Goal: Task Accomplishment & Management: Manage account settings

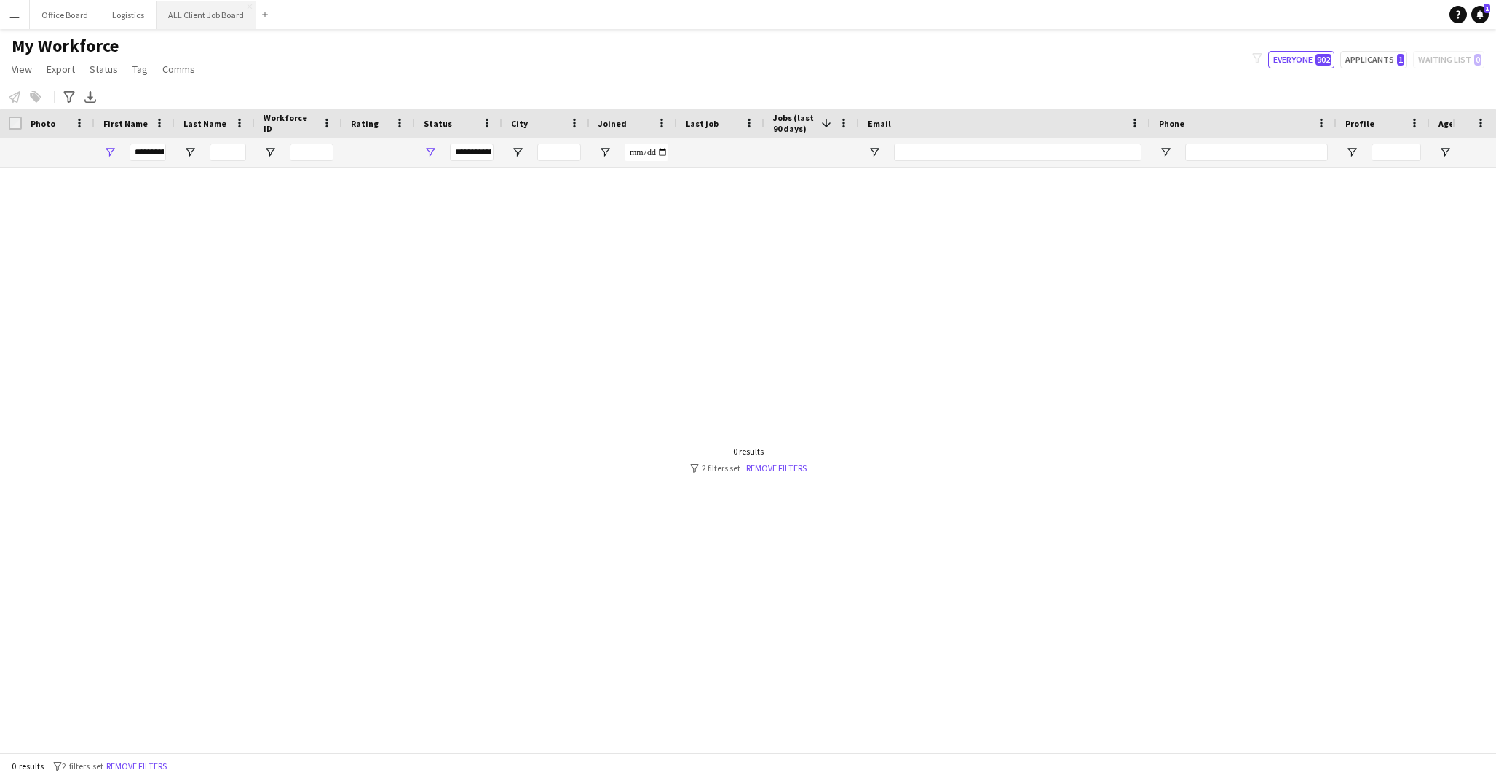
click at [220, 9] on button "ALL Client Job Board Close" at bounding box center [207, 15] width 100 height 28
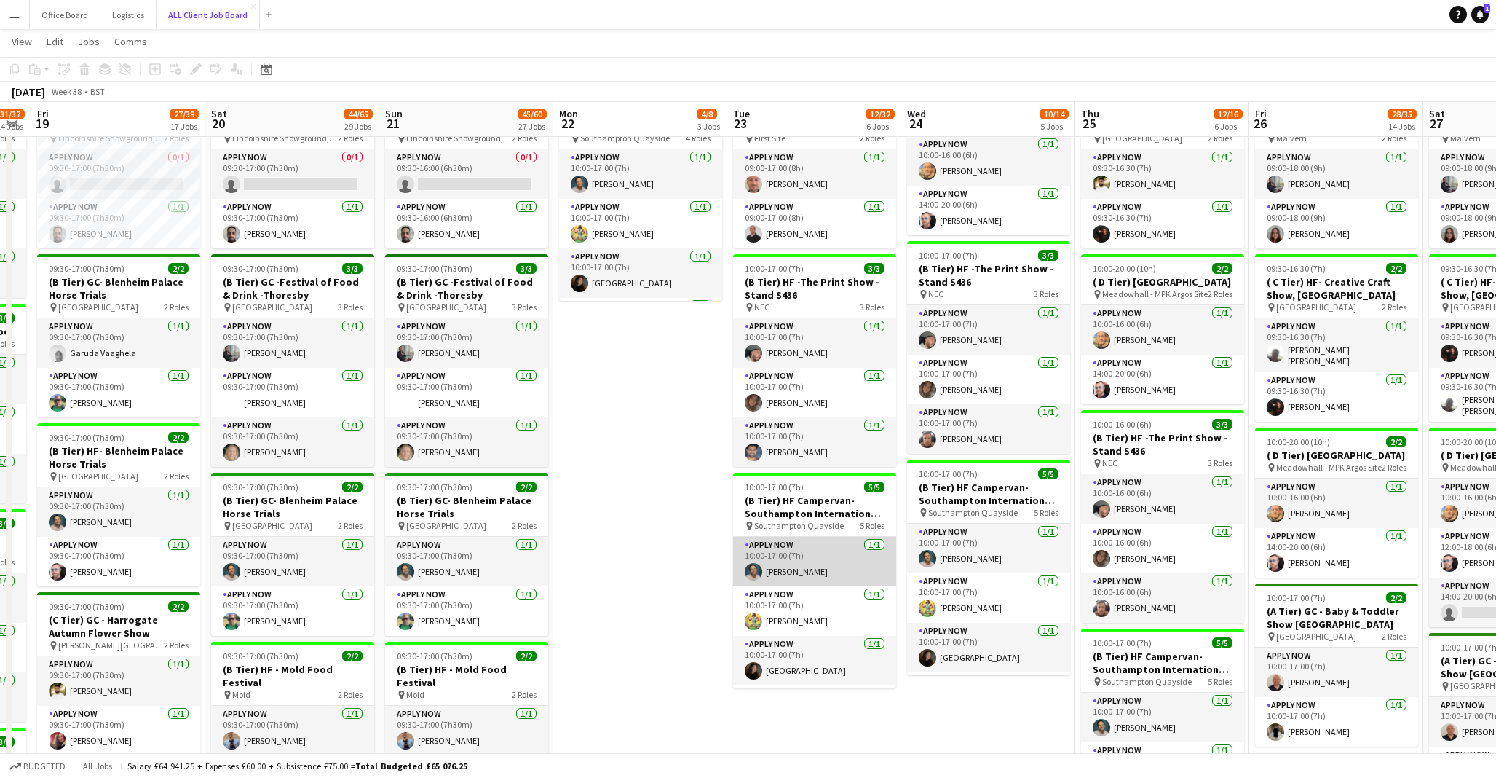
scroll to position [95, 0]
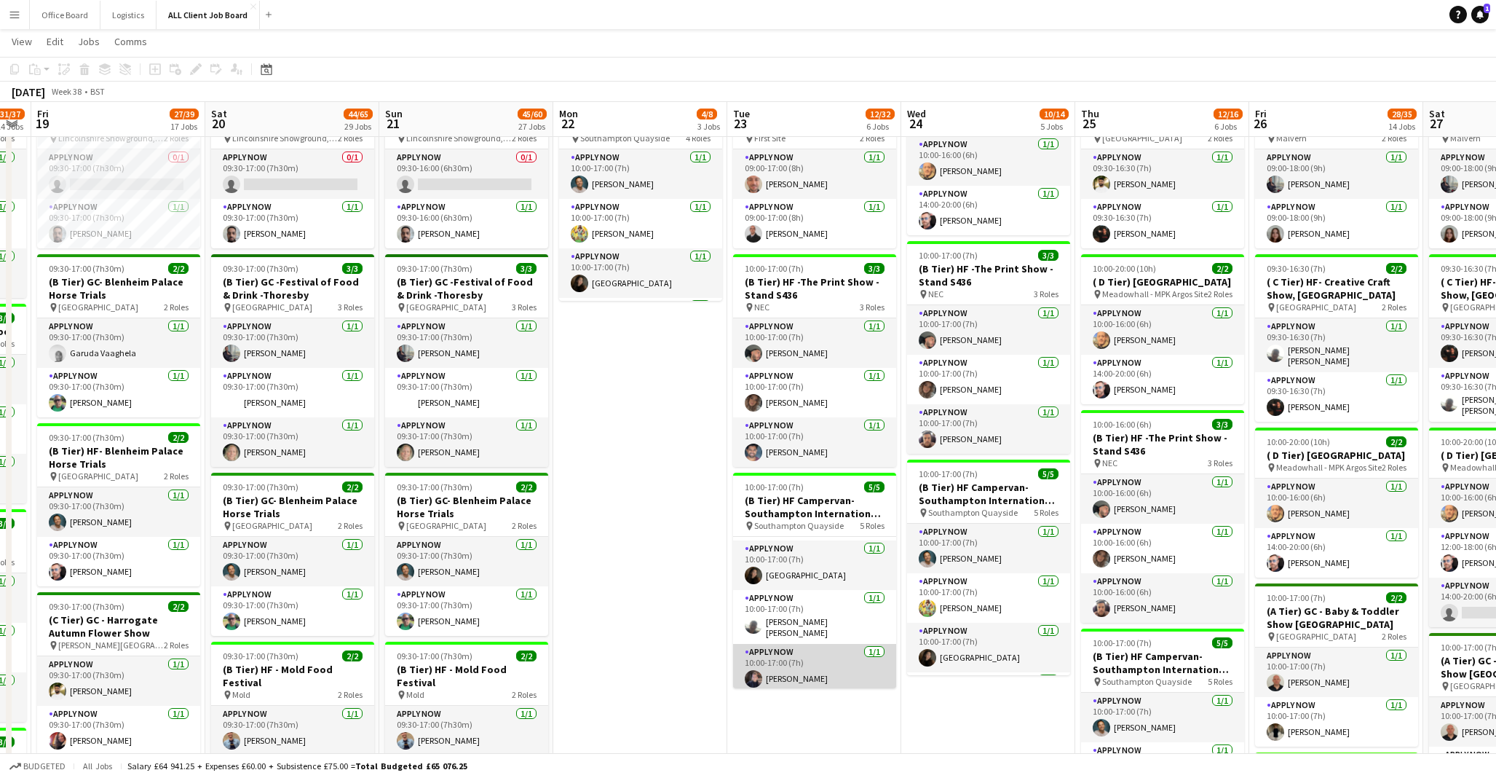
click at [836, 648] on app-card-role "APPLY NOW [DATE] 10:00-17:00 (7h) [PERSON_NAME]" at bounding box center [814, 669] width 163 height 50
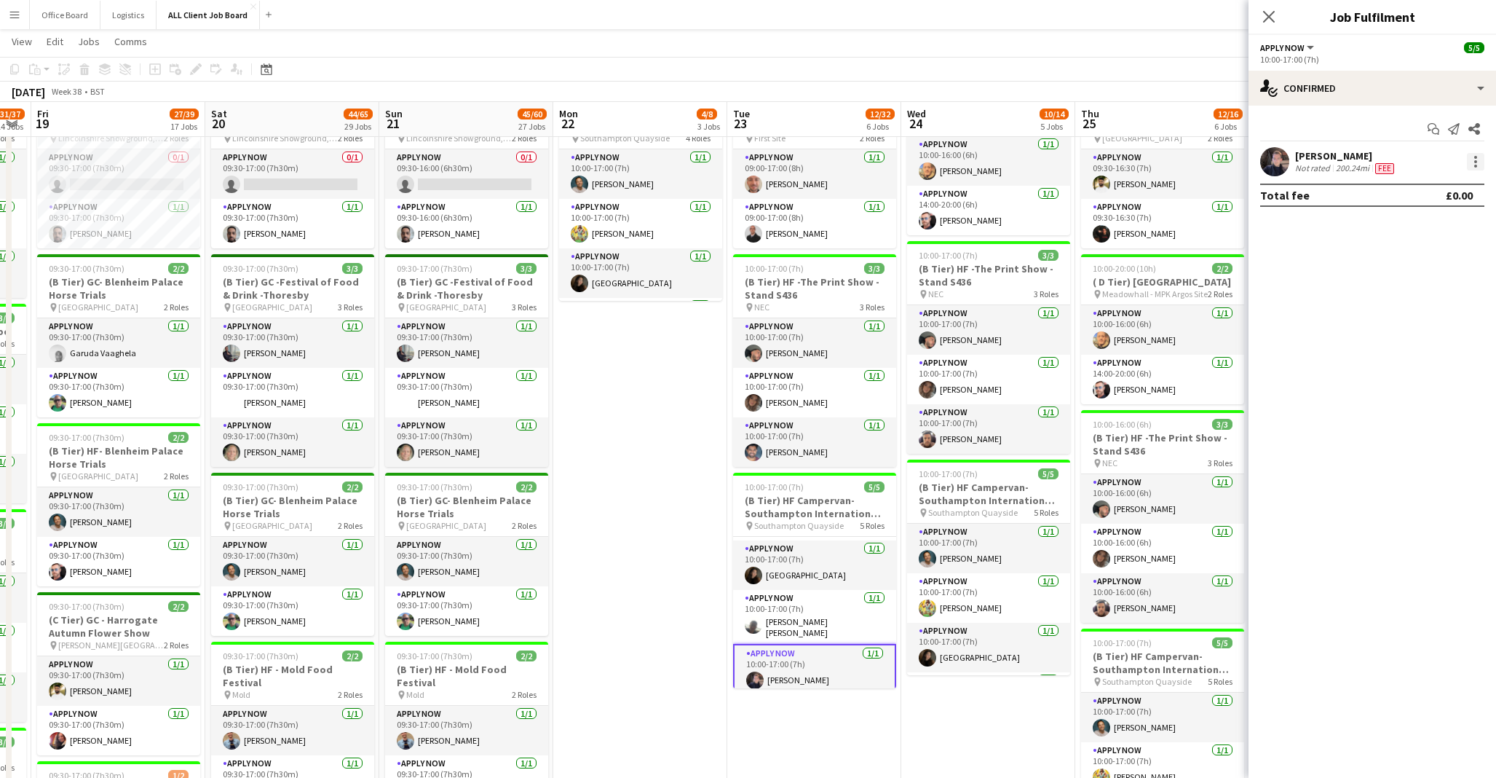
click at [1475, 162] on div at bounding box center [1475, 161] width 3 height 3
click at [1416, 328] on span "Remove" at bounding box center [1405, 328] width 44 height 12
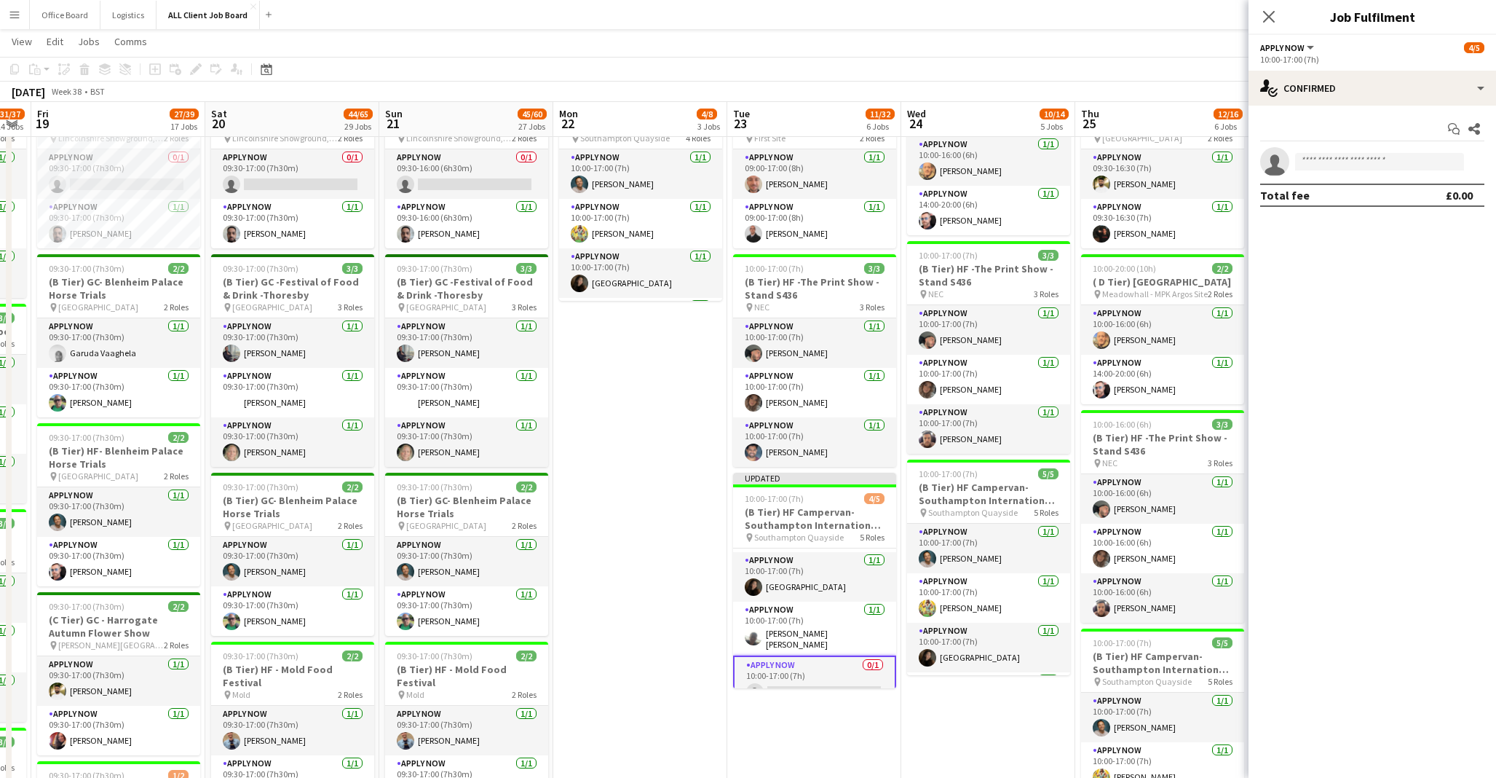
click at [1163, 44] on app-page-menu "View Day view expanded Day view collapsed Month view Date picker Jump to [DATE]…" at bounding box center [748, 43] width 1496 height 28
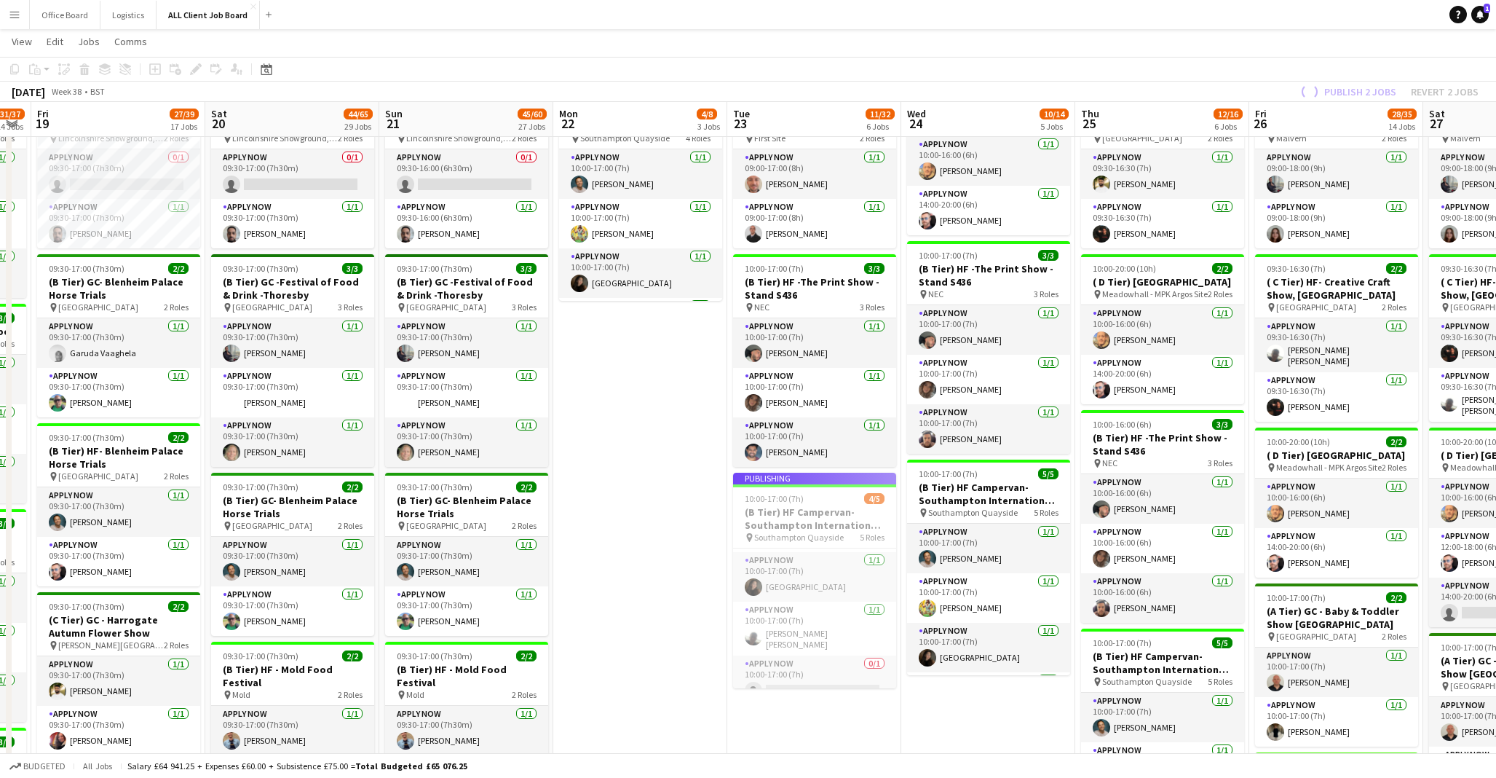
click at [1369, 87] on div "Publish 2 jobs Revert 2 jobs" at bounding box center [1388, 91] width 216 height 19
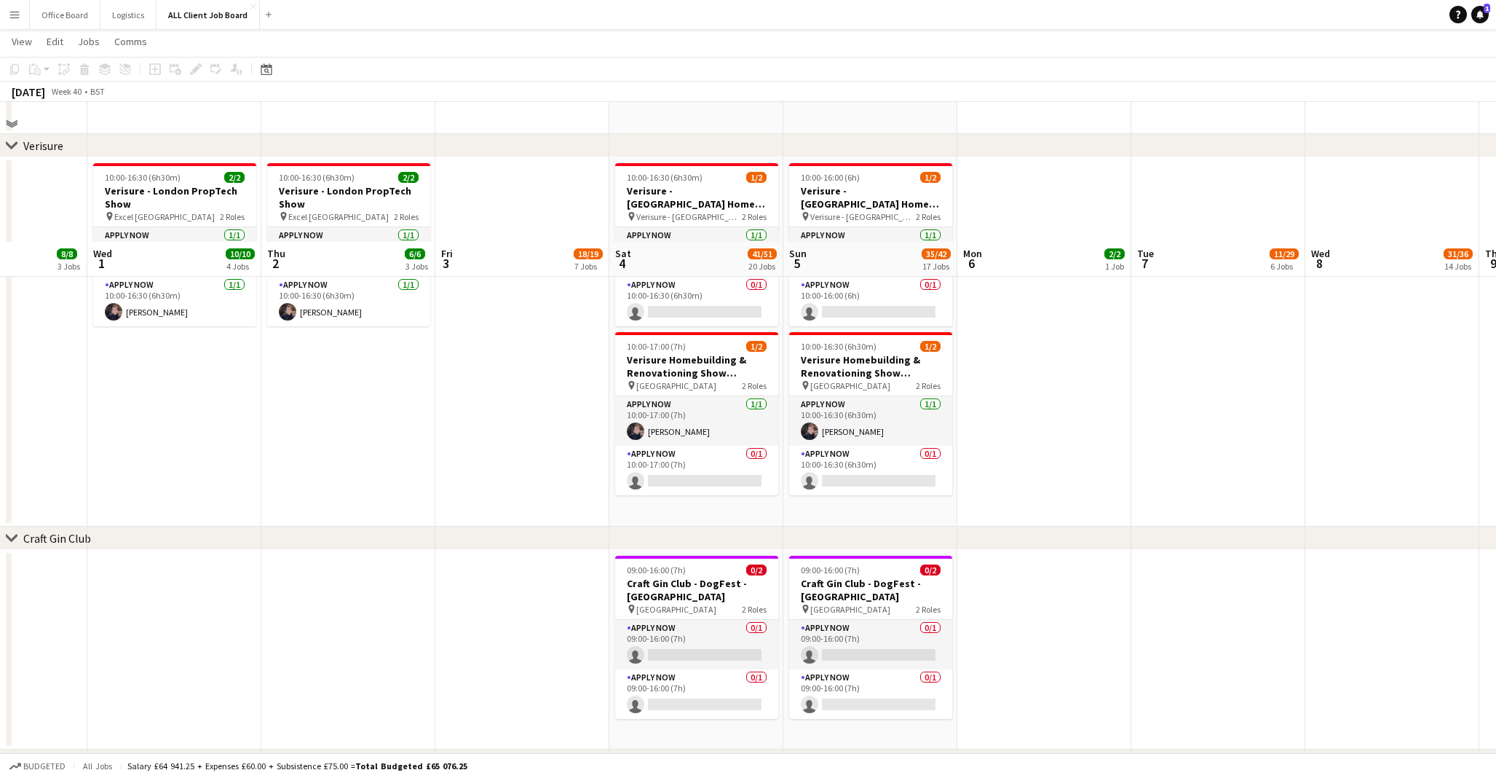
scroll to position [6281, 0]
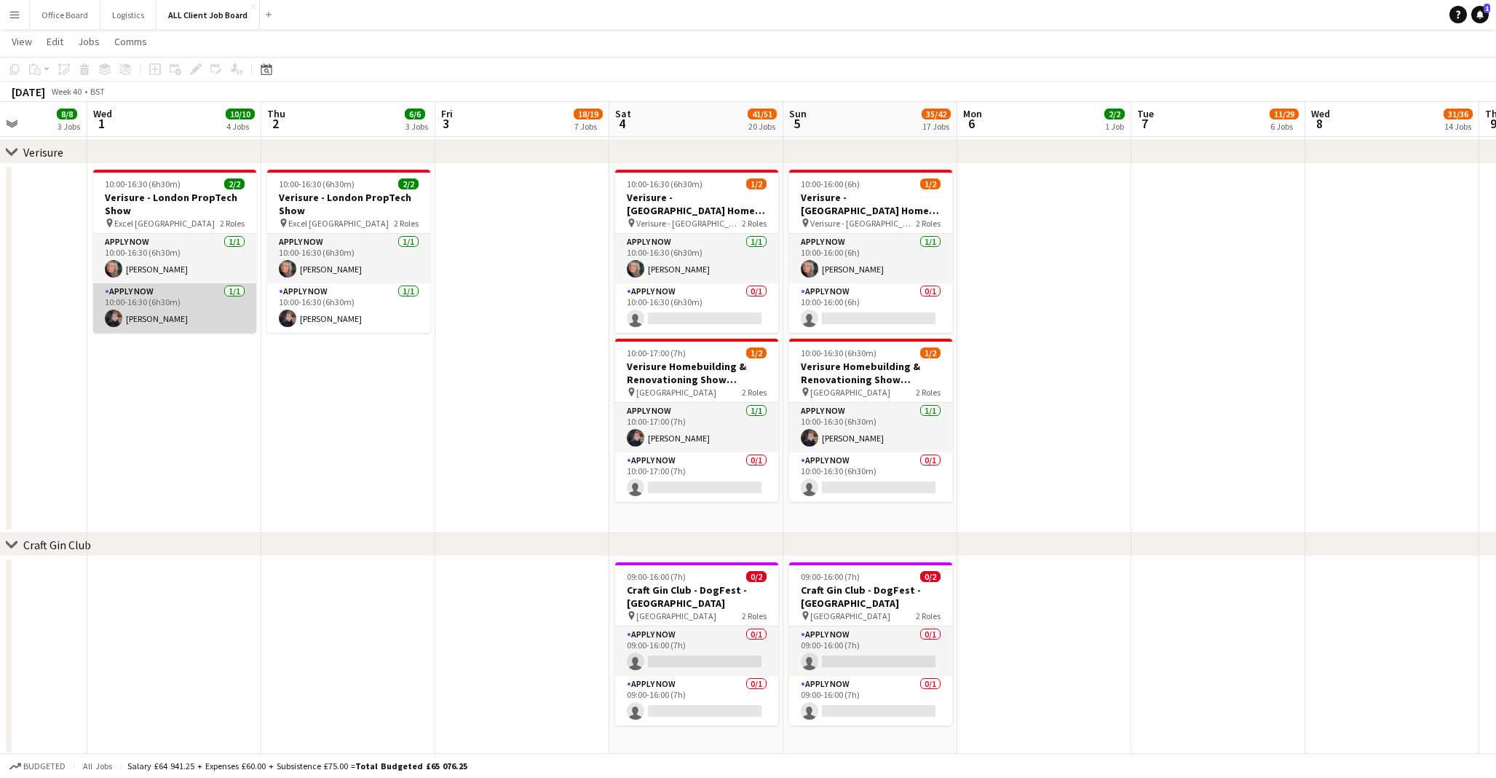
click at [187, 320] on app-card-role "APPLY NOW [DATE] 10:00-16:30 (6h30m) [PERSON_NAME]" at bounding box center [174, 308] width 163 height 50
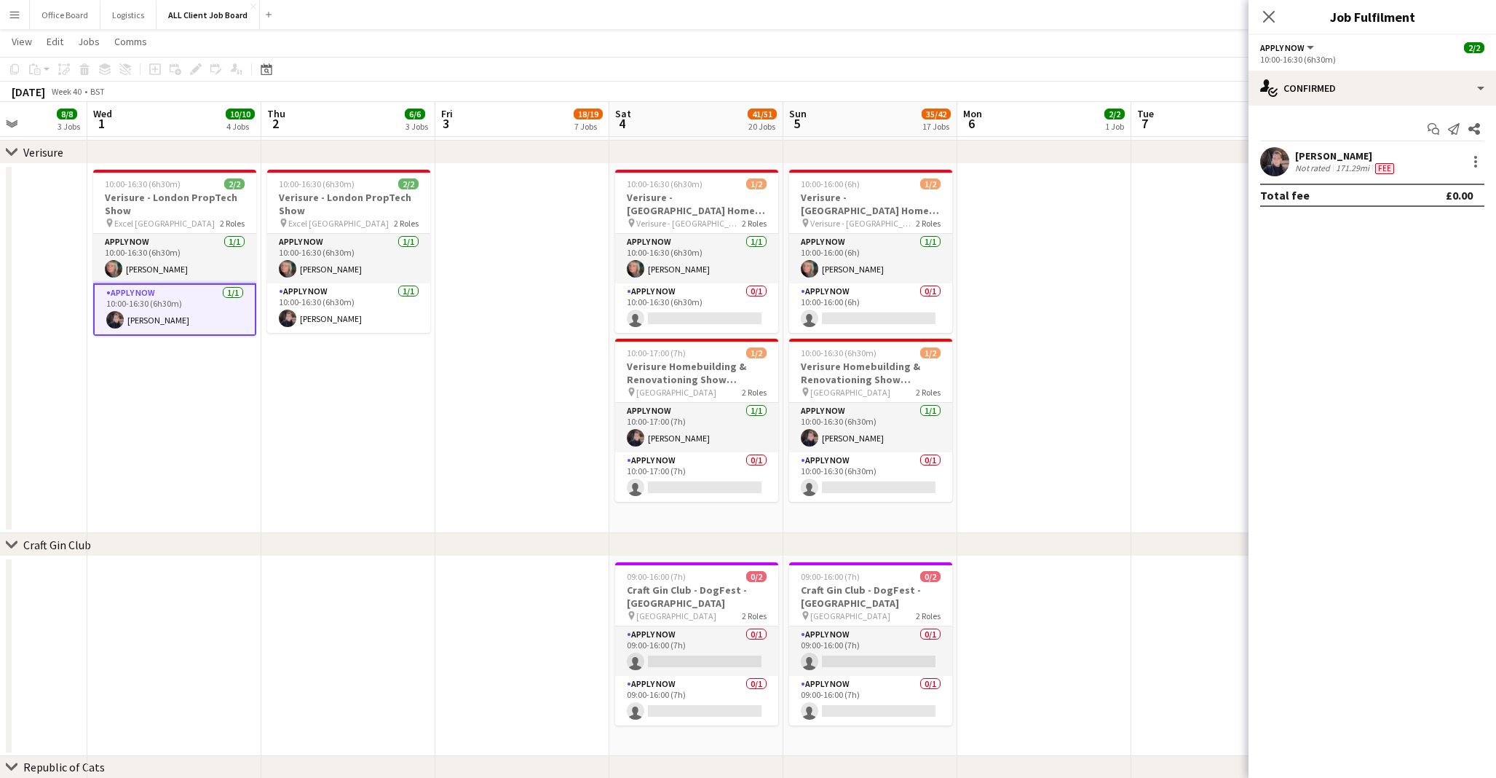
click at [510, 408] on app-date-cell at bounding box center [522, 348] width 174 height 369
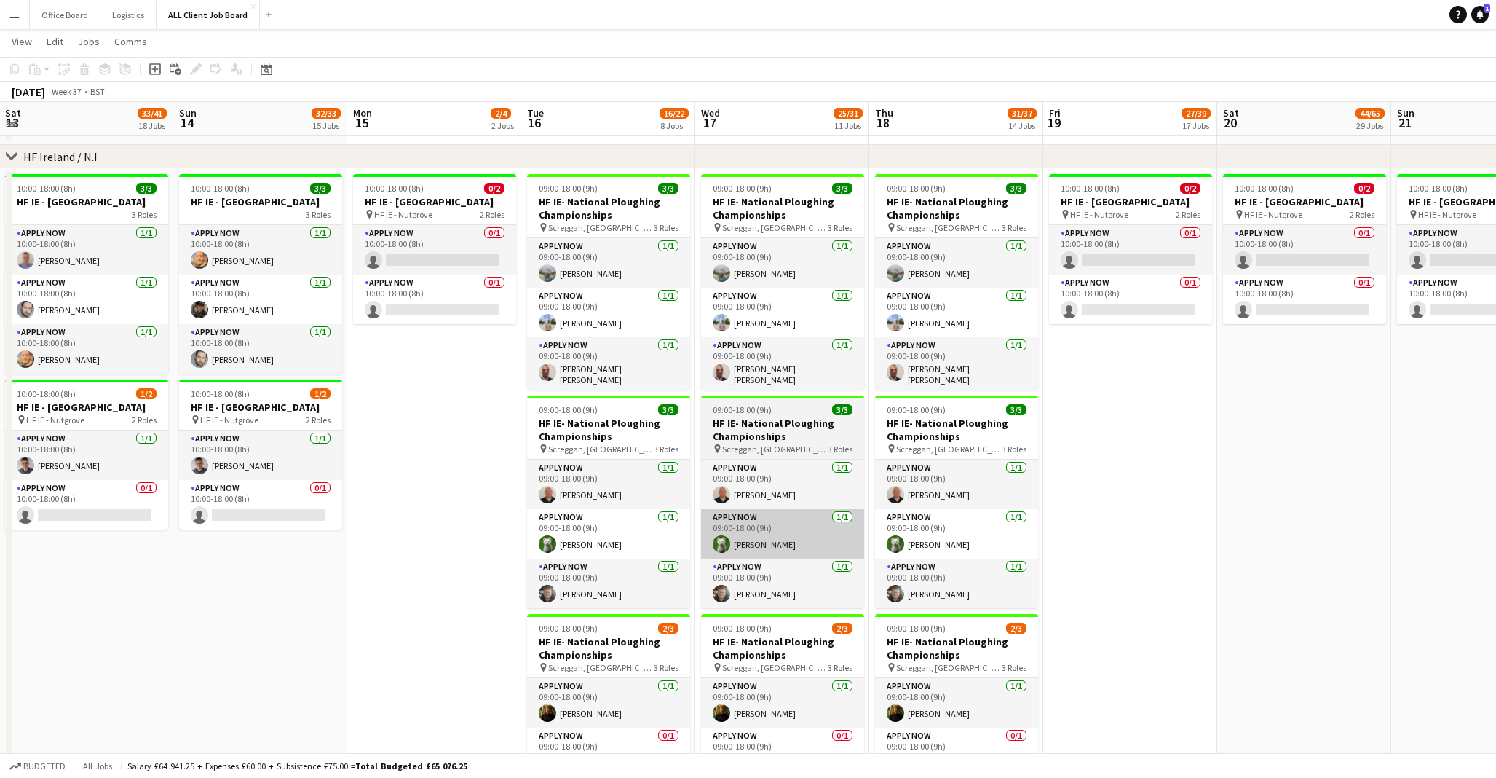
scroll to position [4224, 0]
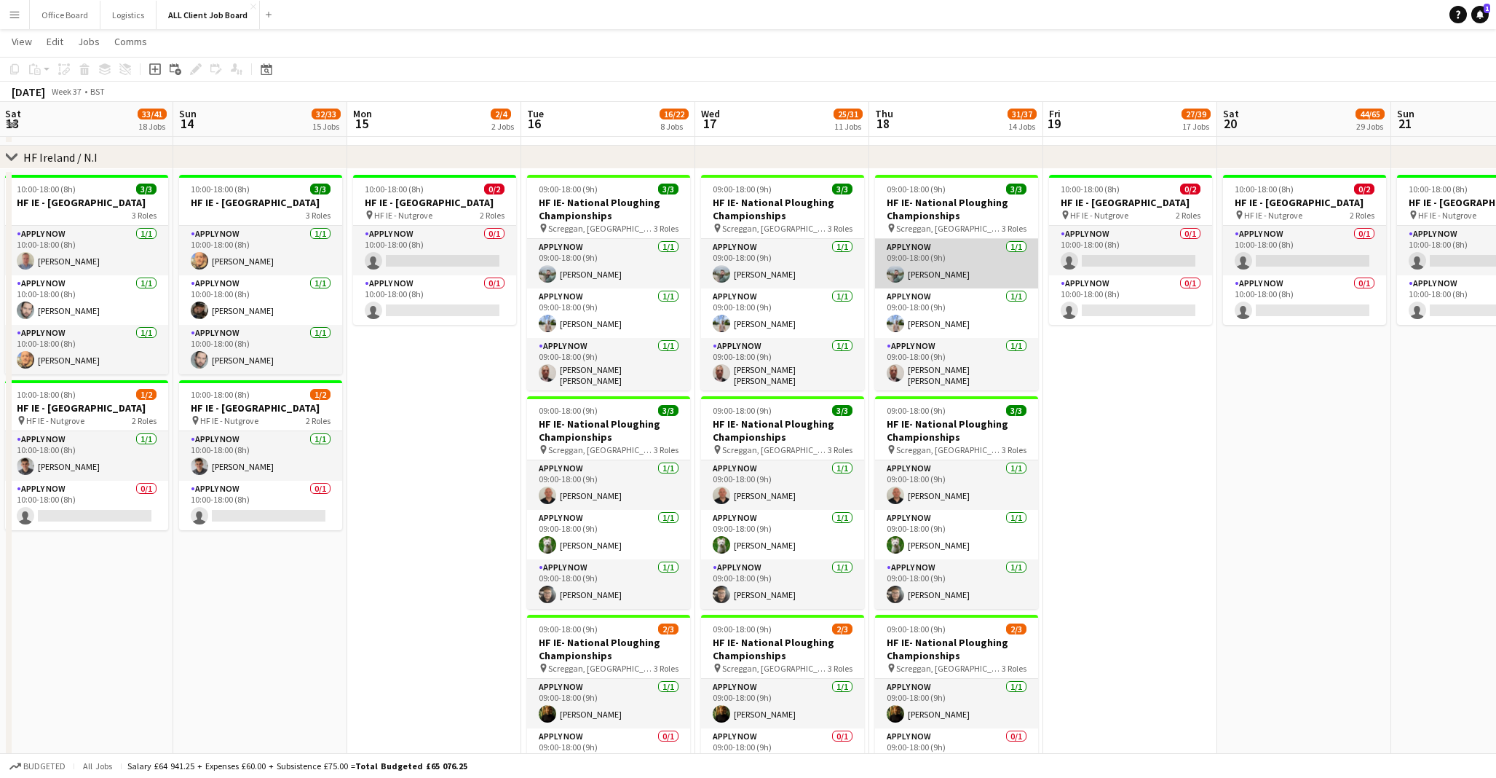
click at [969, 270] on app-card-role "APPLY NOW [DATE] 09:00-18:00 (9h) [PERSON_NAME]" at bounding box center [956, 264] width 163 height 50
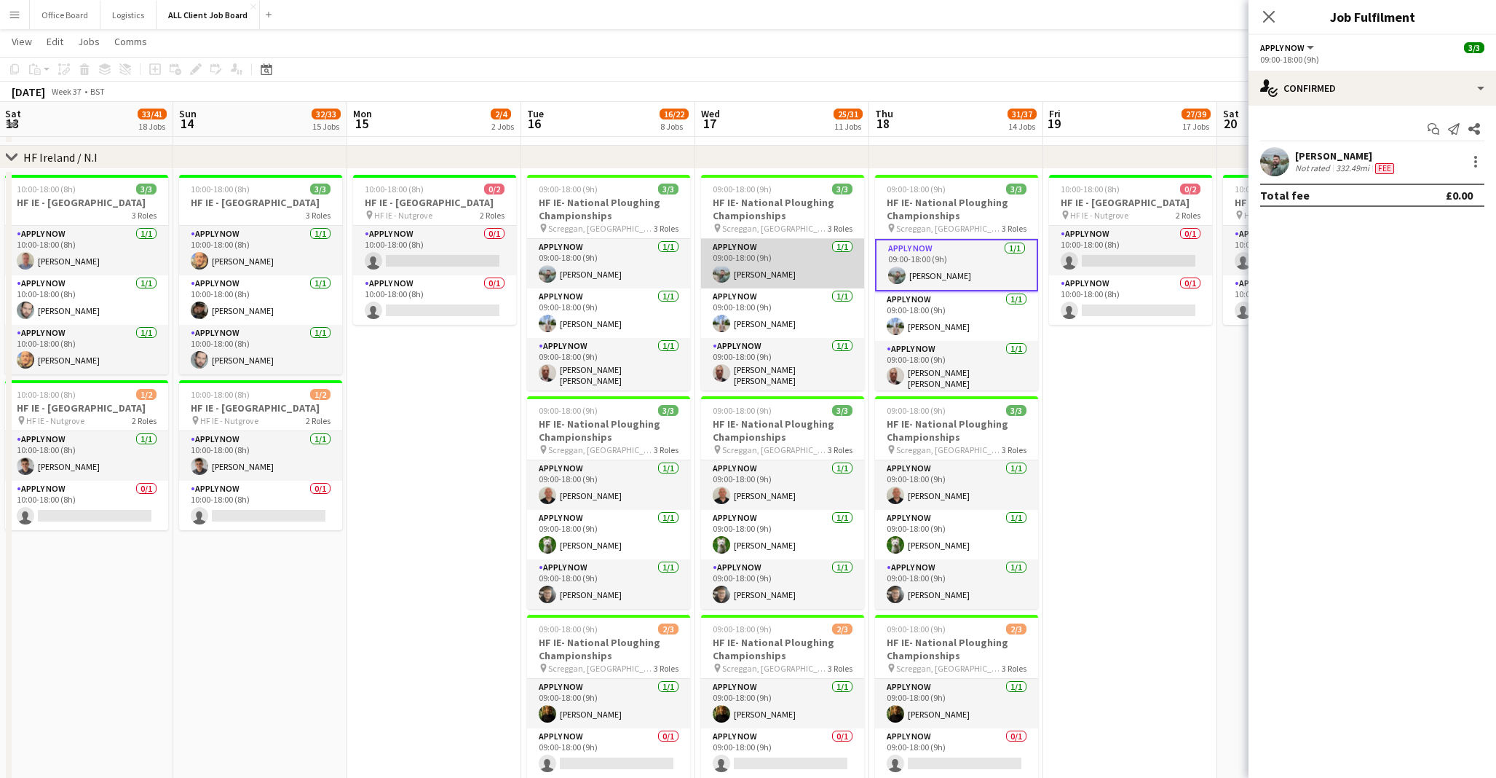
click at [770, 269] on app-card-role "APPLY NOW [DATE] 09:00-18:00 (9h) [PERSON_NAME]" at bounding box center [782, 264] width 163 height 50
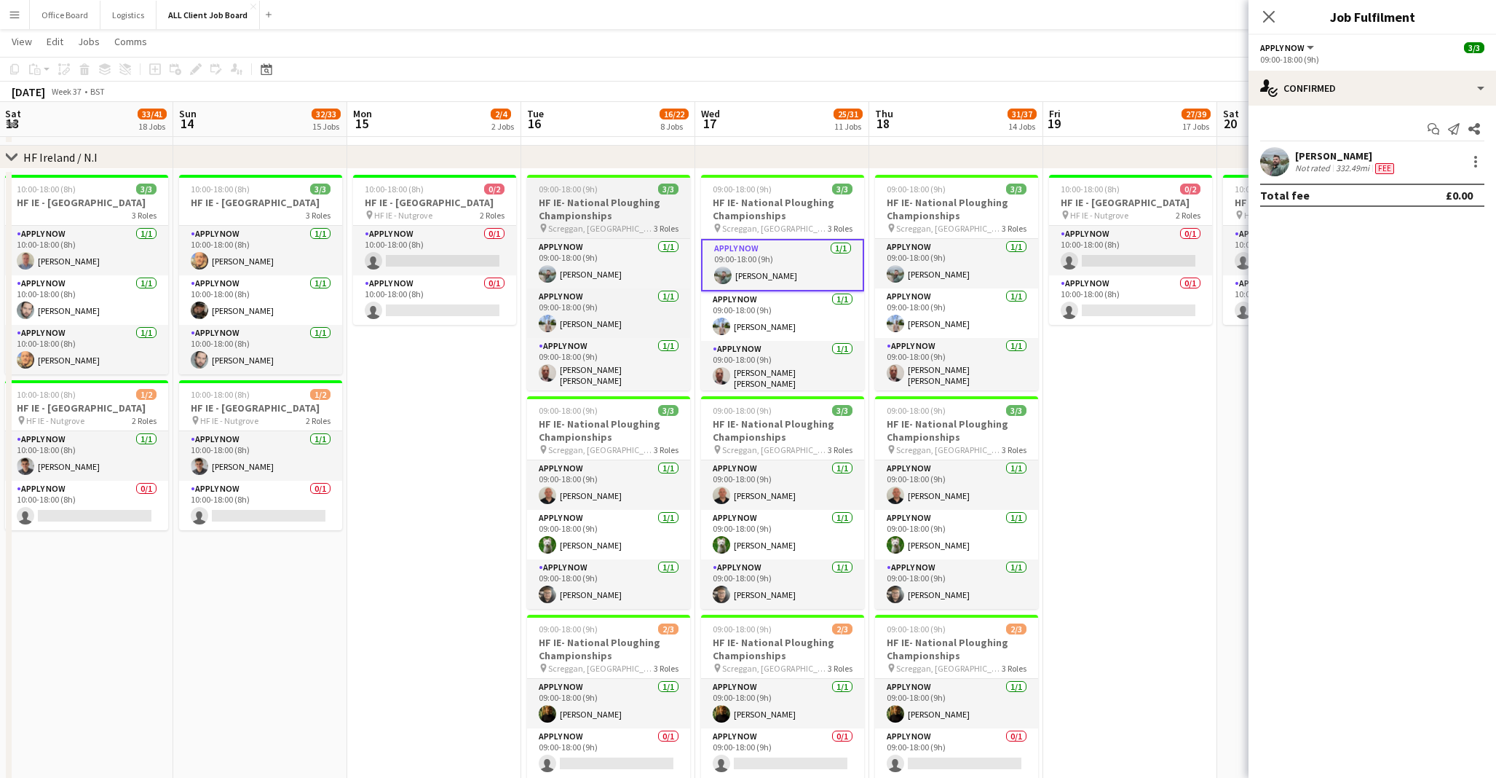
click at [605, 226] on span "Screggan, [GEOGRAPHIC_DATA], [GEOGRAPHIC_DATA]" at bounding box center [601, 228] width 106 height 11
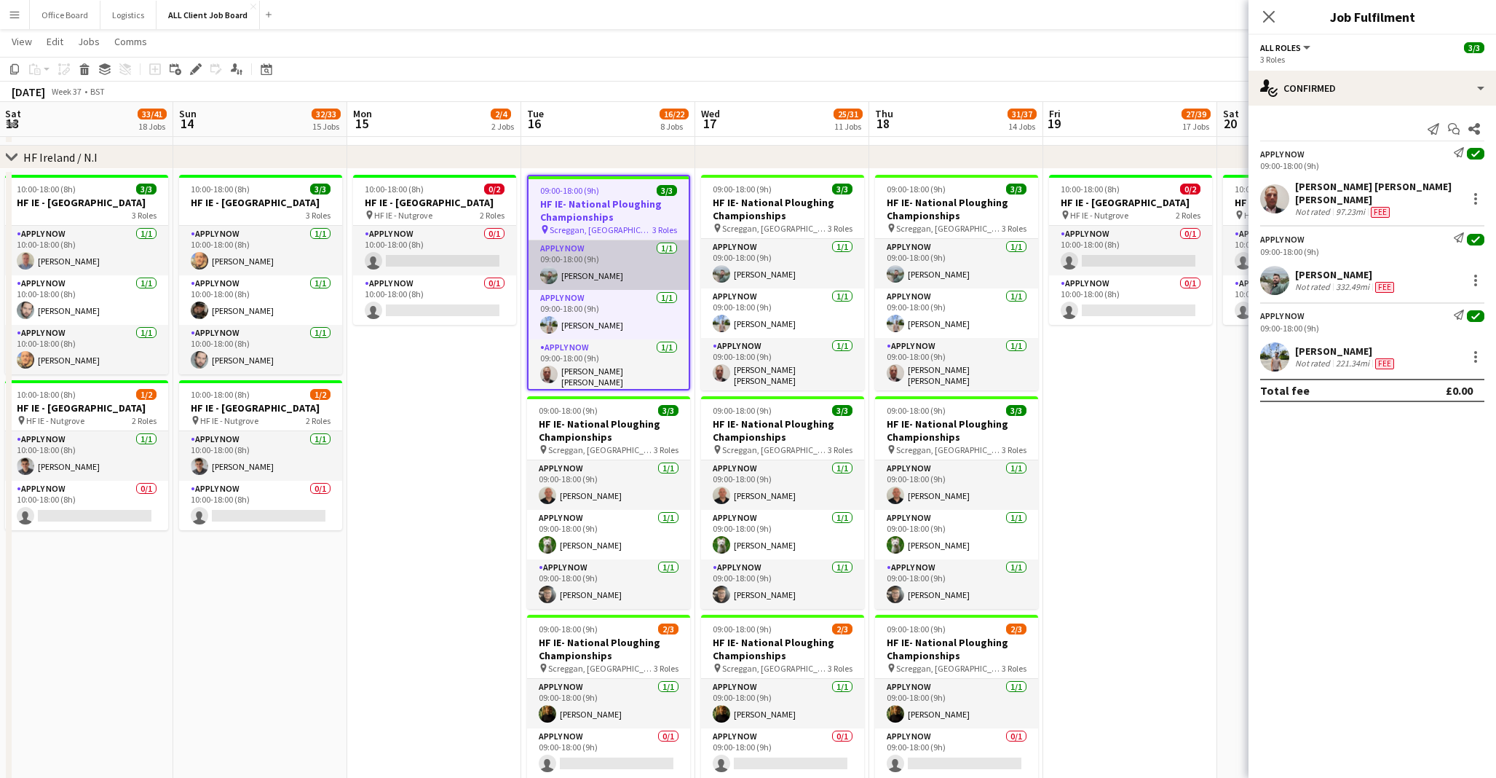
click at [606, 261] on app-card-role "APPLY NOW [DATE] 09:00-18:00 (9h) [PERSON_NAME]" at bounding box center [609, 265] width 160 height 50
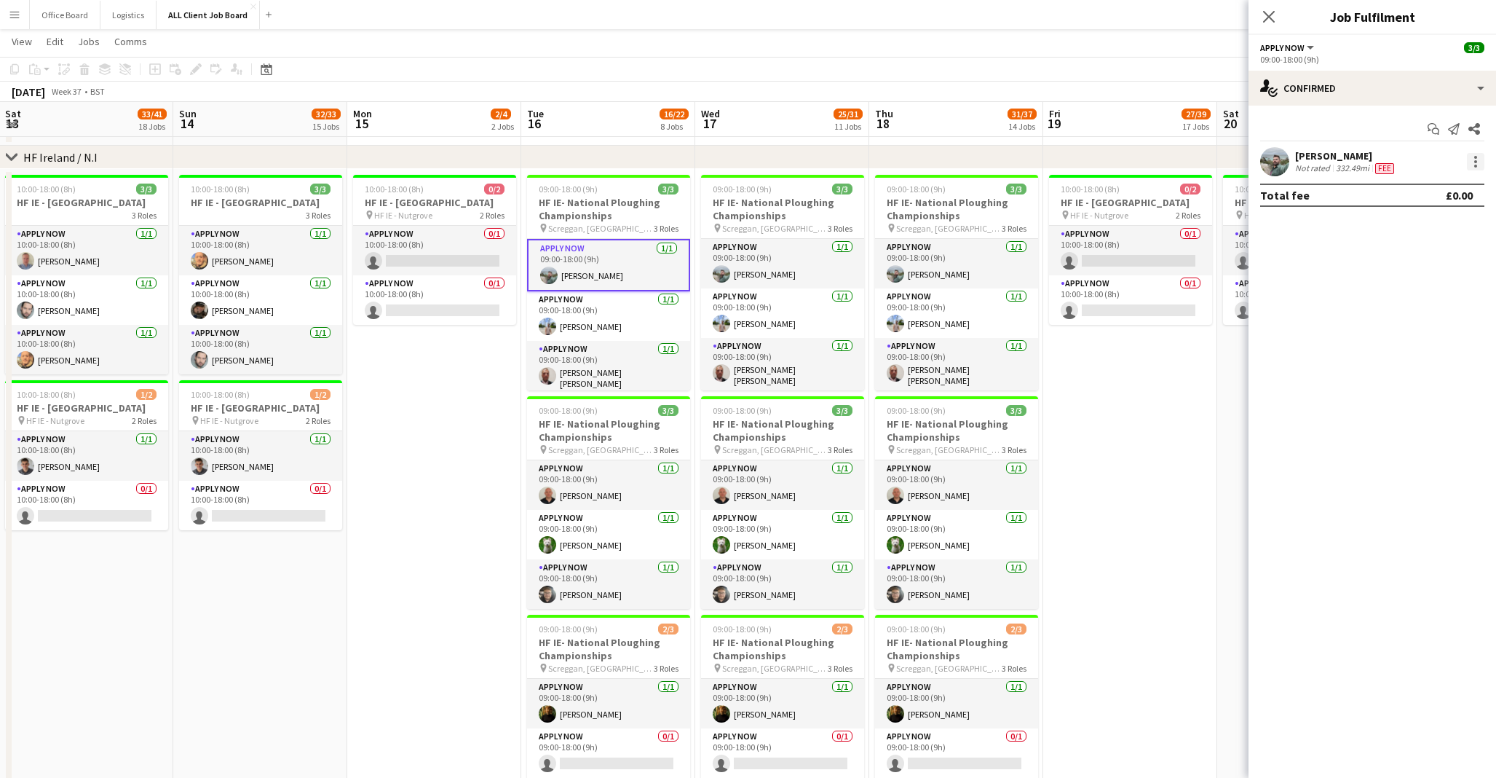
click at [1478, 162] on div at bounding box center [1475, 161] width 17 height 17
click at [1420, 332] on span "Remove" at bounding box center [1405, 328] width 44 height 12
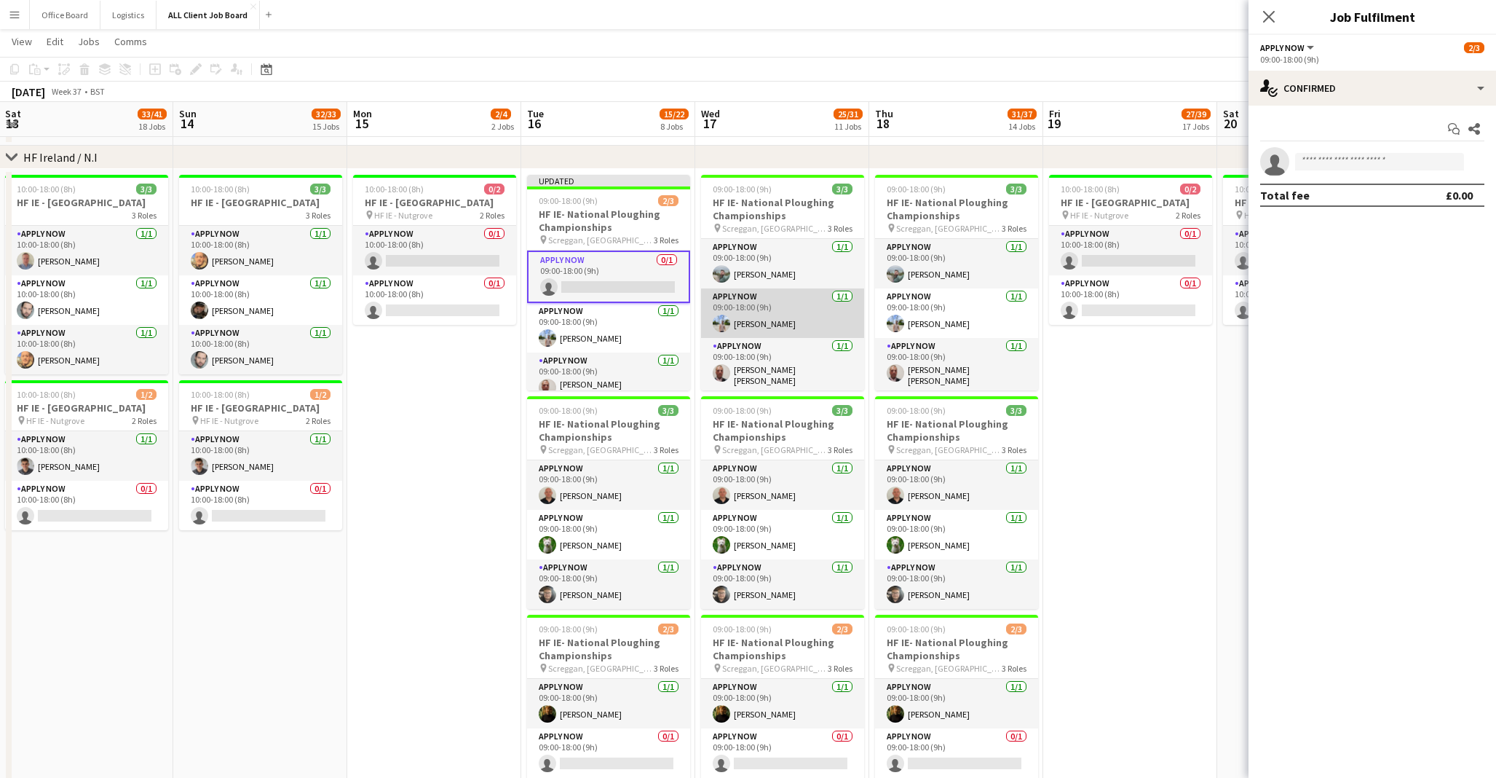
click at [847, 297] on app-card-role "APPLY NOW [DATE] 09:00-18:00 (9h) [PERSON_NAME]" at bounding box center [782, 313] width 163 height 50
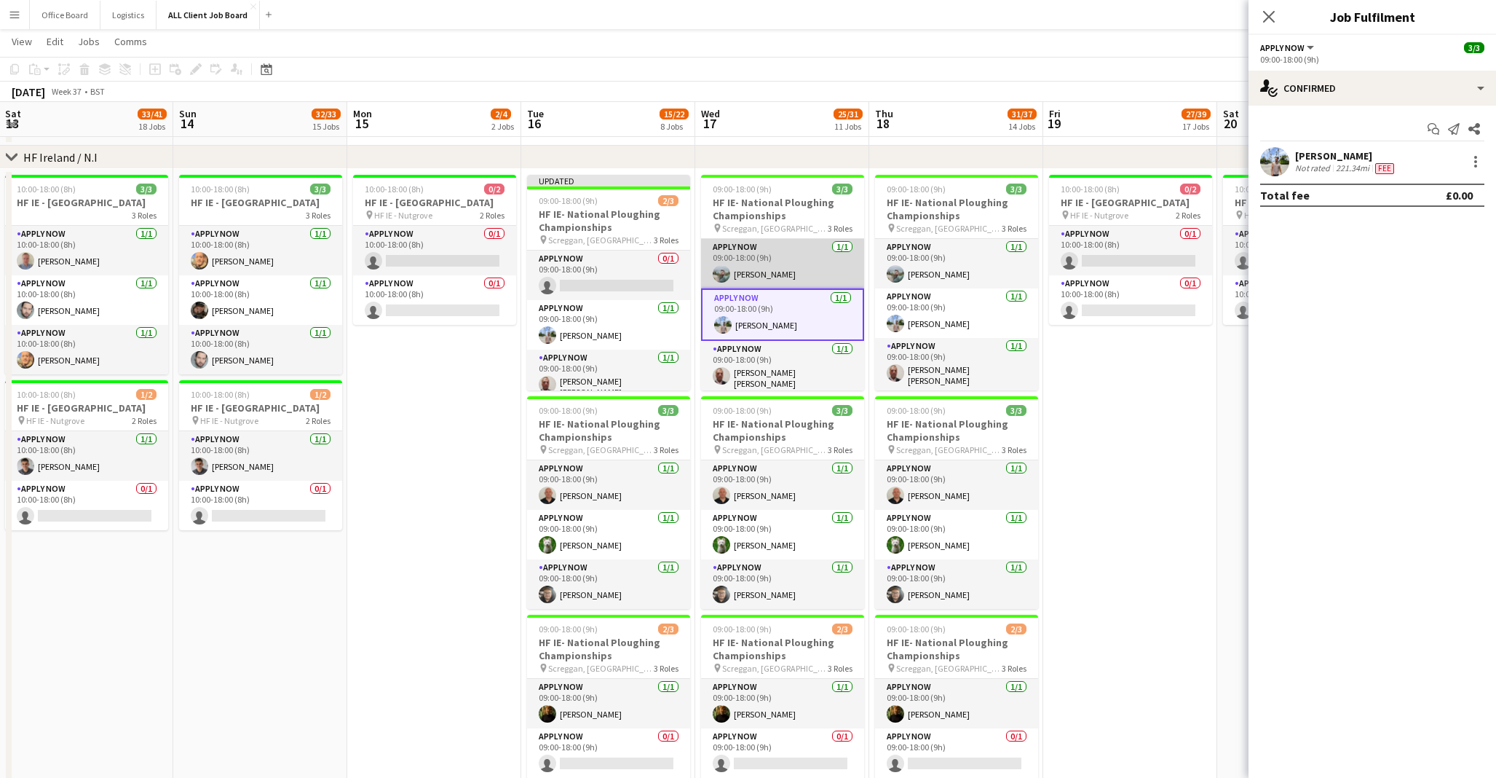
click at [767, 255] on app-card-role "APPLY NOW [DATE] 09:00-18:00 (9h) [PERSON_NAME]" at bounding box center [782, 264] width 163 height 50
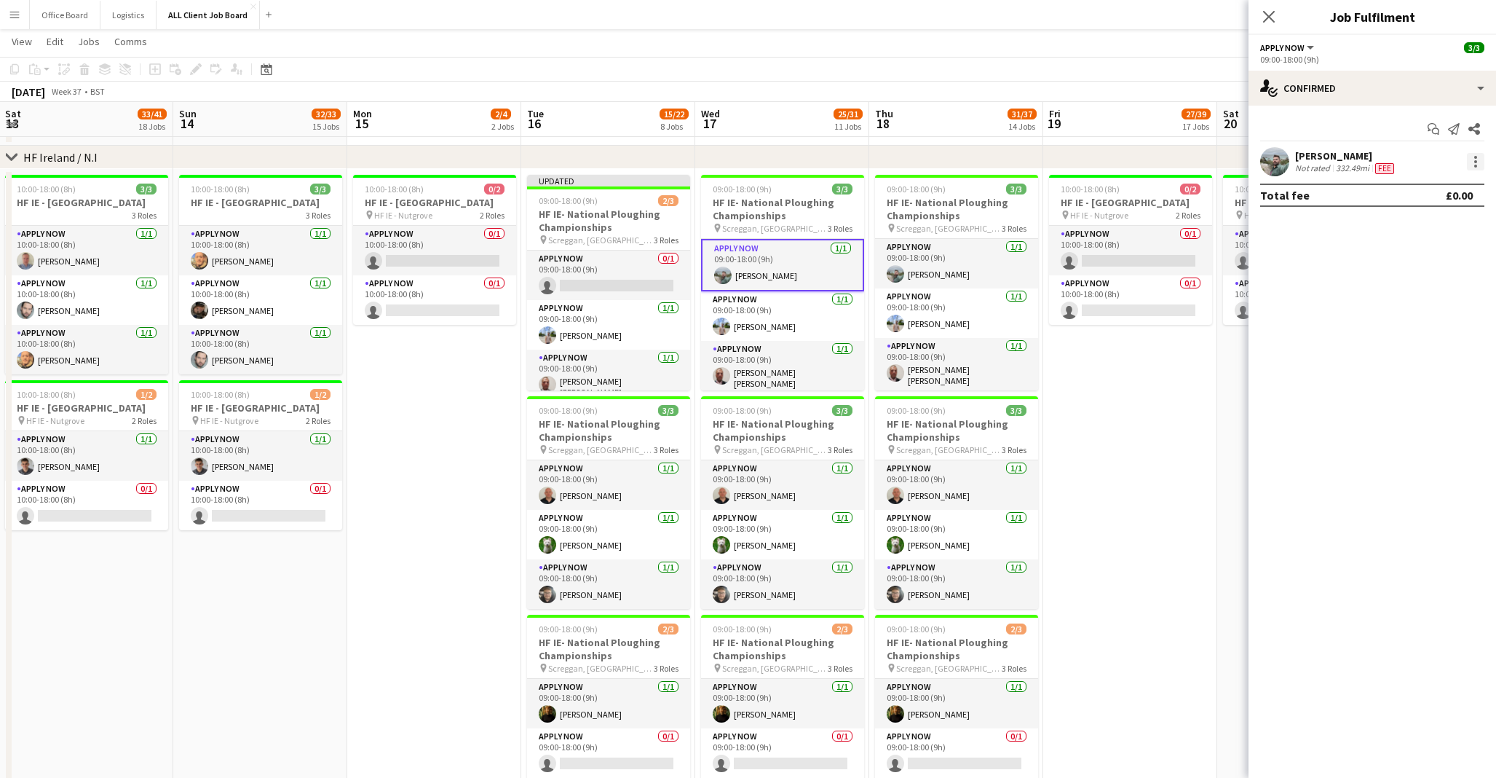
click at [1475, 162] on div at bounding box center [1475, 161] width 3 height 3
click at [1411, 330] on span "Remove" at bounding box center [1405, 328] width 44 height 12
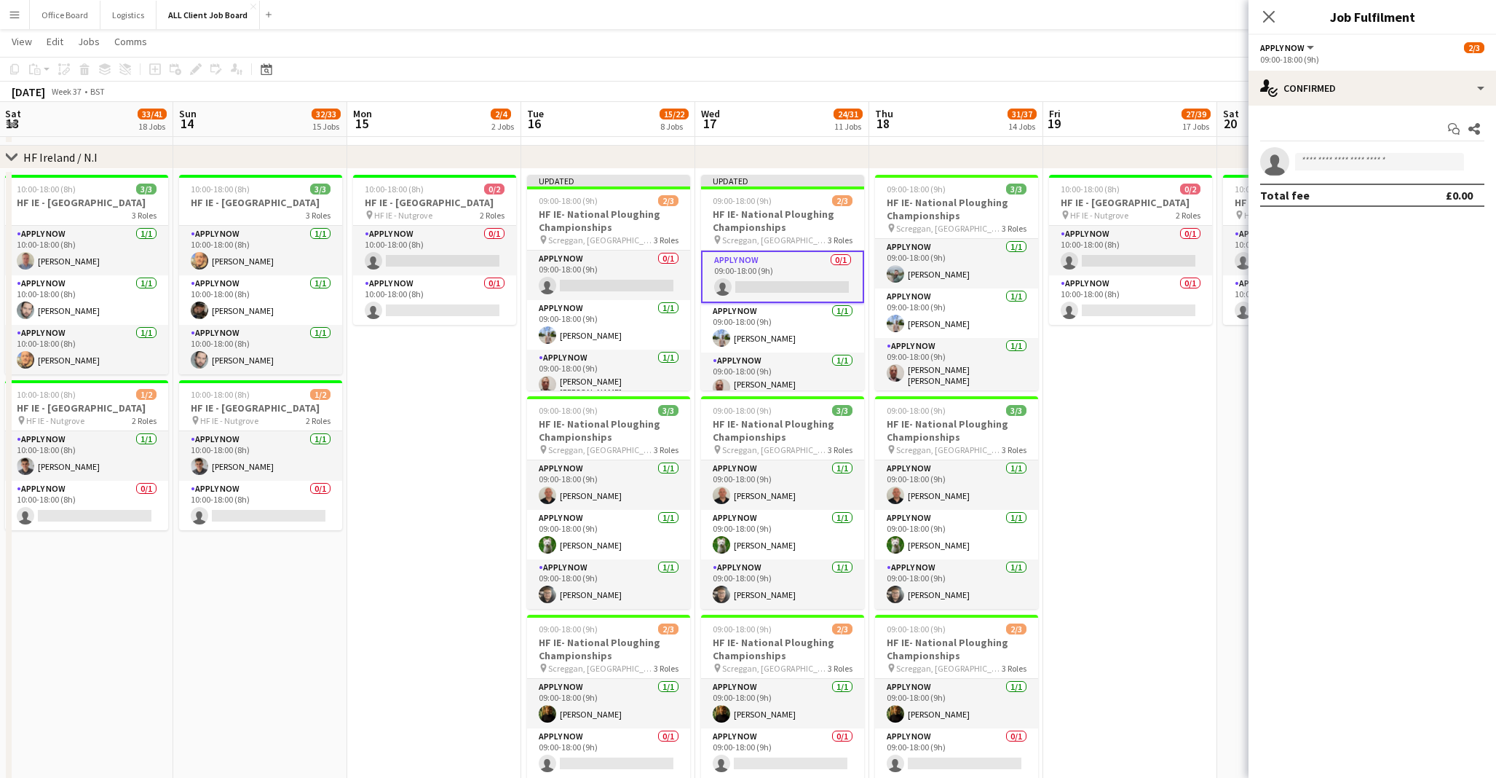
click at [786, 266] on app-card-role "APPLY NOW 0/1 09:00-18:00 (9h) single-neutral-actions" at bounding box center [782, 276] width 163 height 52
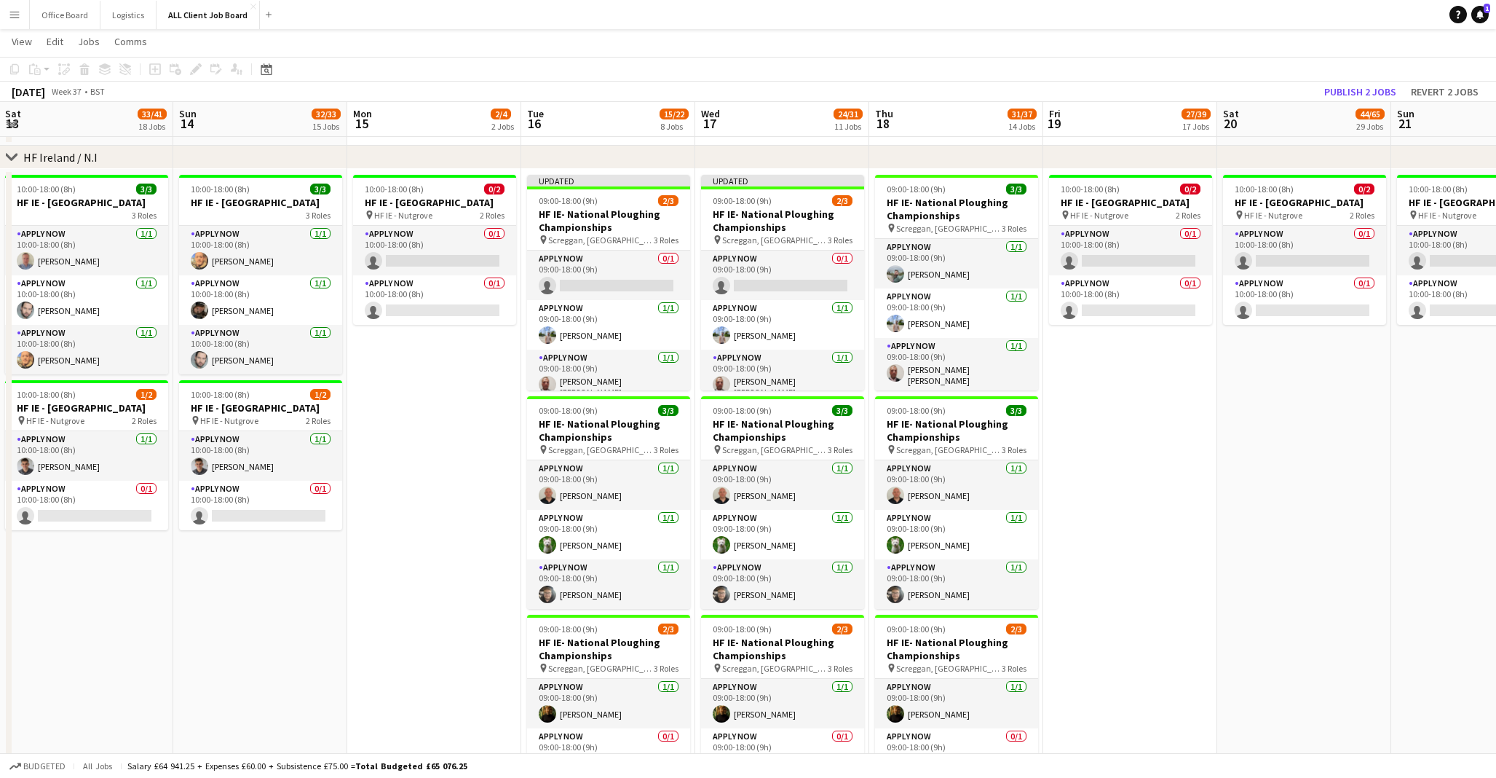
click at [1104, 70] on app-toolbar "Copy Paste Paste Command V Paste with crew Command Shift V Paste linked Job [GE…" at bounding box center [748, 69] width 1496 height 25
click at [1385, 89] on button "Publish 2 jobs" at bounding box center [1360, 91] width 84 height 19
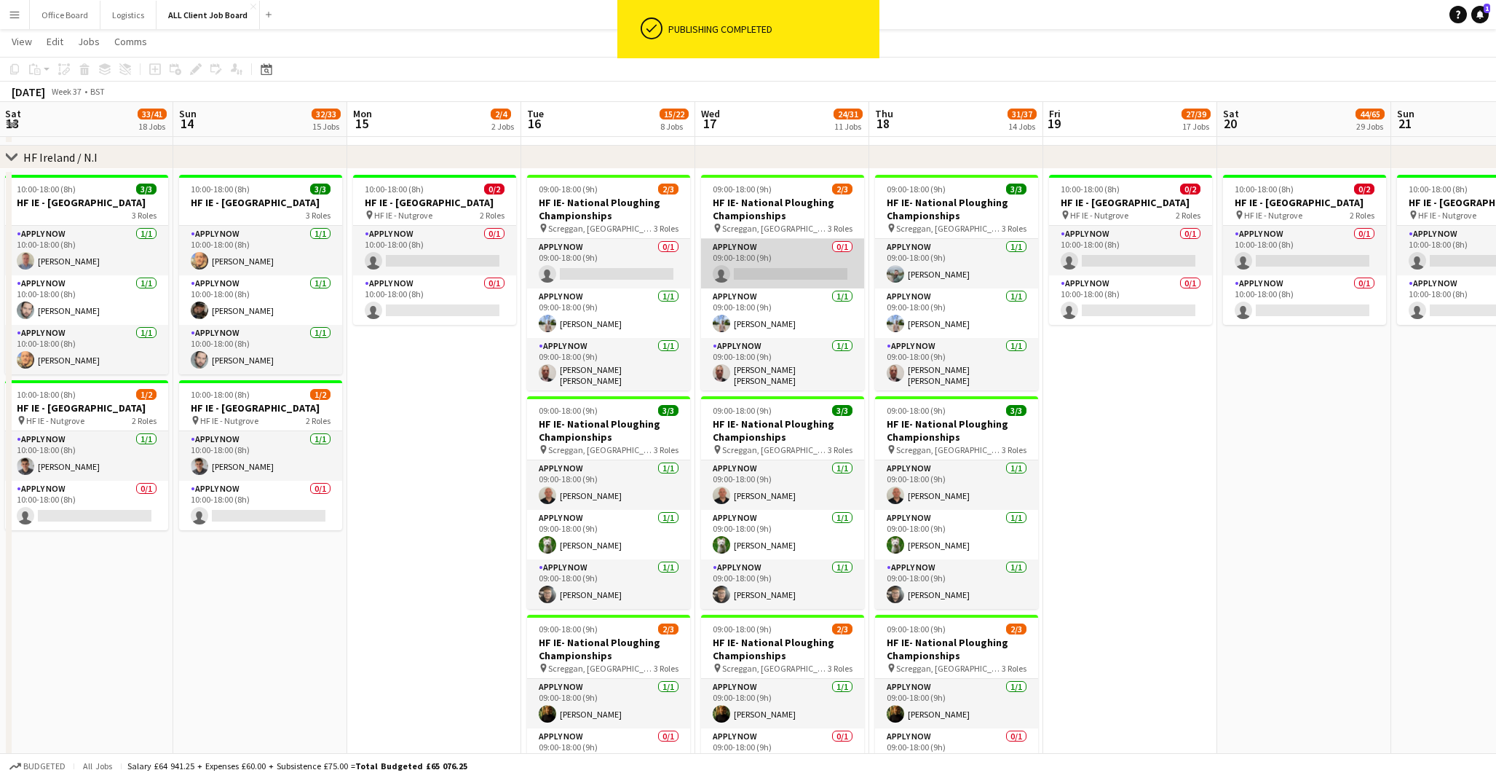
click at [794, 264] on app-card-role "APPLY NOW 0/1 09:00-18:00 (9h) single-neutral-actions" at bounding box center [782, 264] width 163 height 50
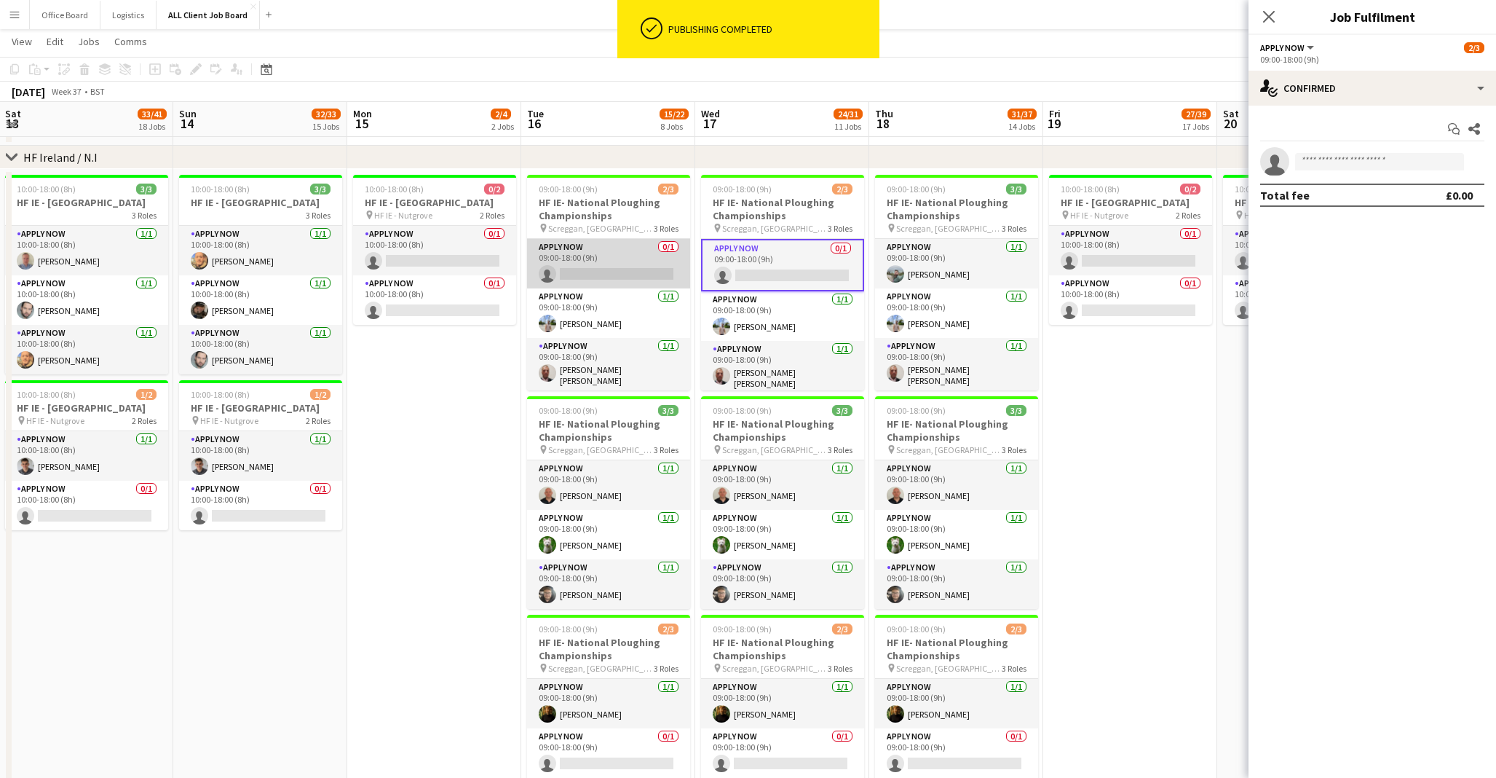
click at [593, 261] on app-card-role "APPLY NOW 0/1 09:00-18:00 (9h) single-neutral-actions" at bounding box center [608, 264] width 163 height 50
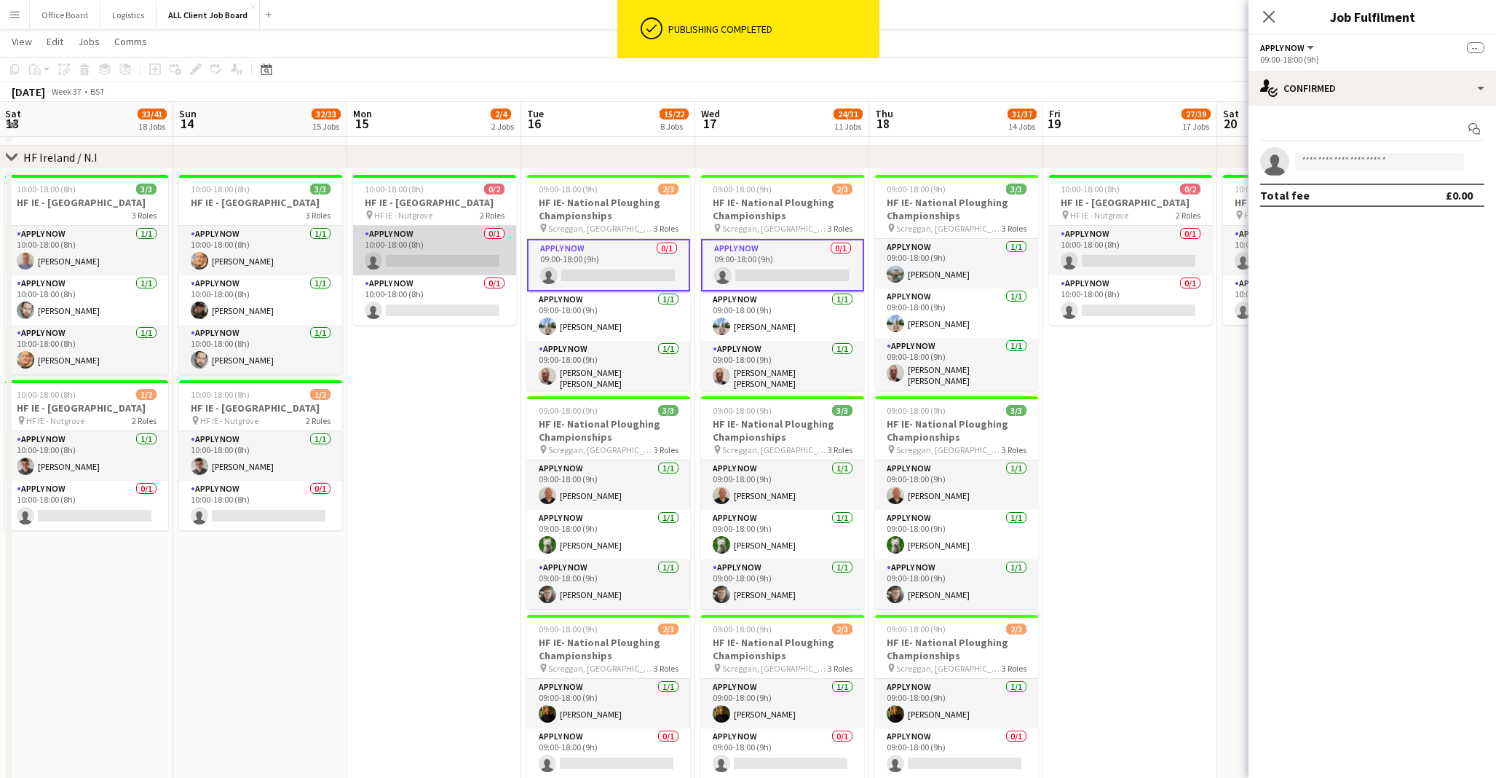
click at [443, 263] on app-card-role "APPLY NOW 0/1 10:00-18:00 (8h) single-neutral-actions" at bounding box center [434, 251] width 163 height 50
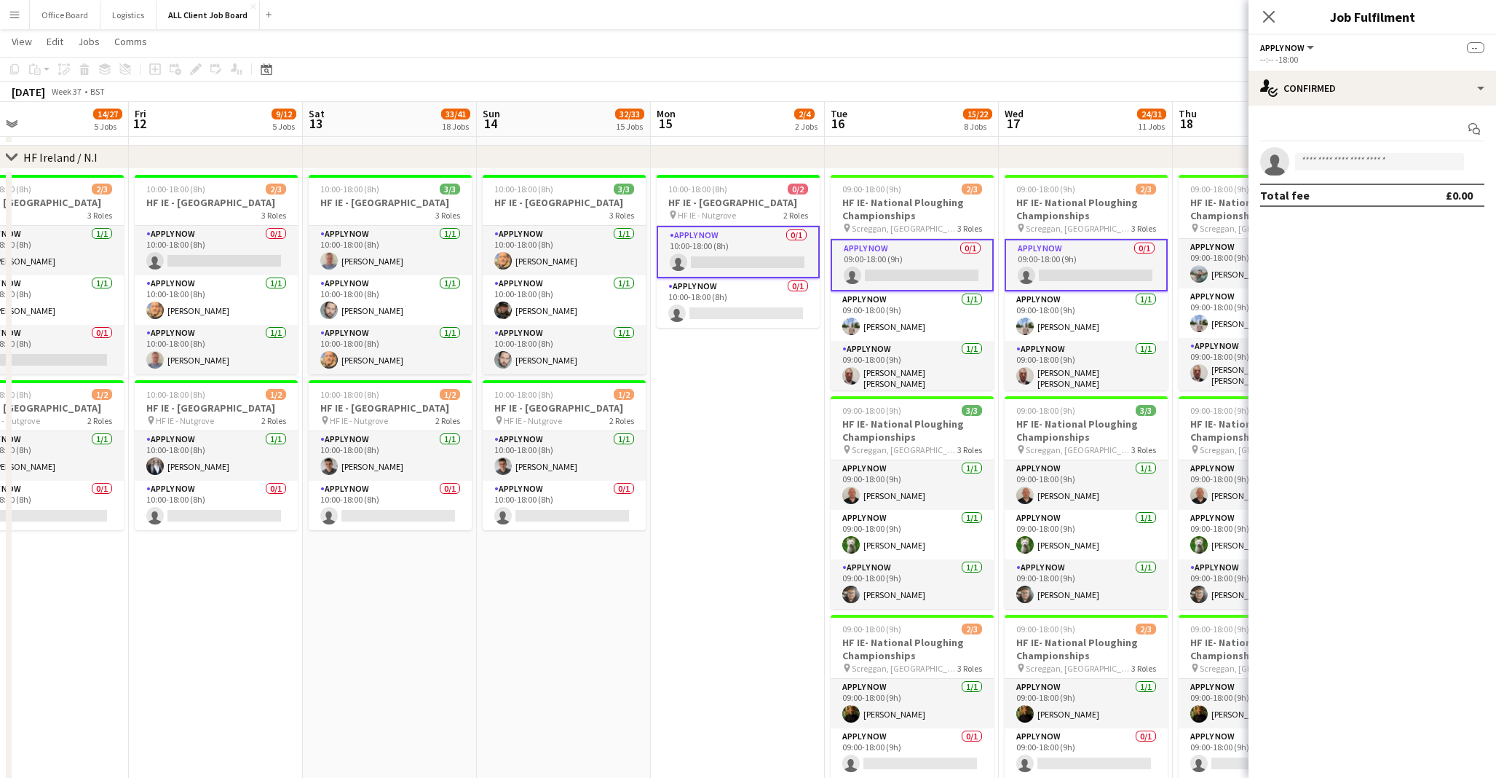
scroll to position [0, 368]
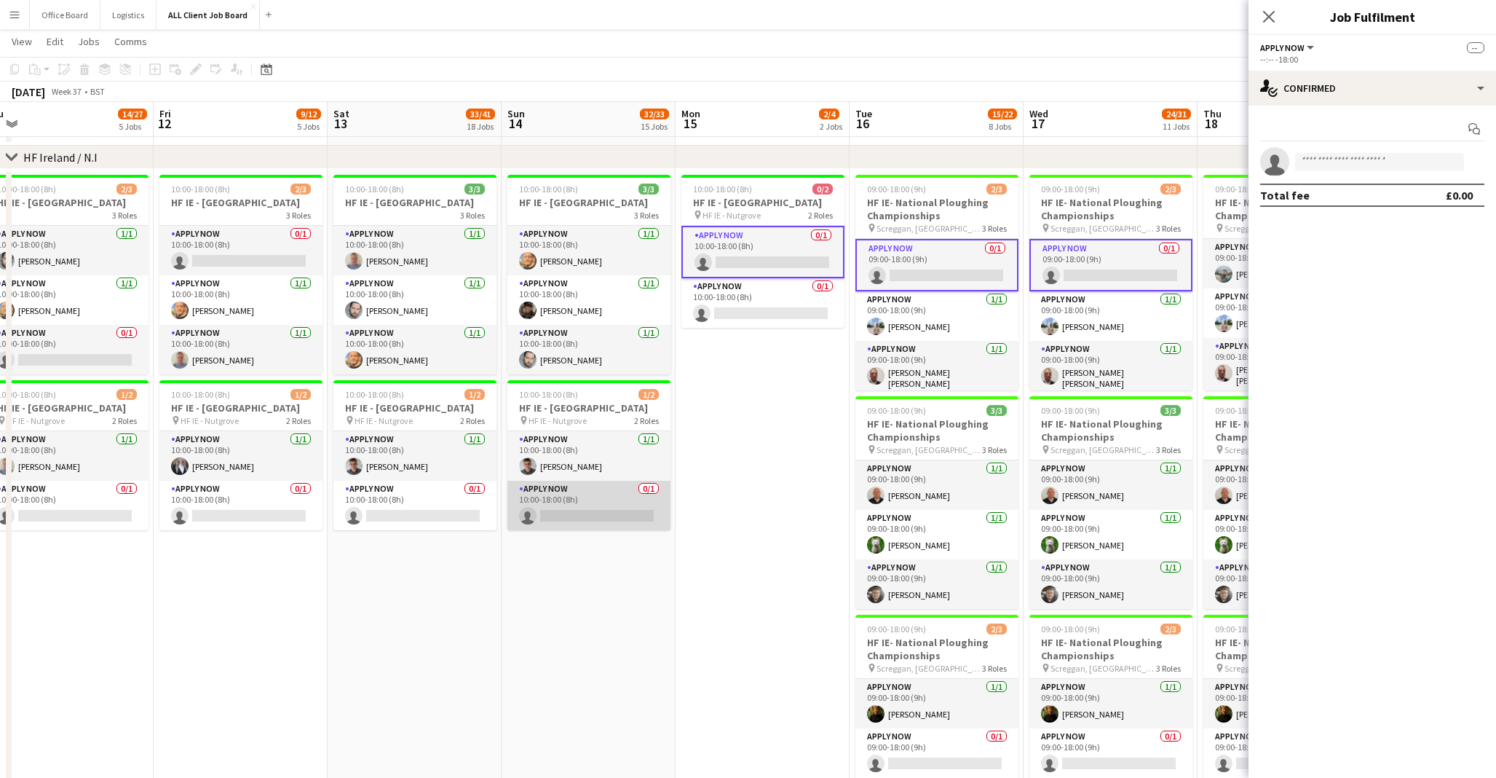
click at [558, 530] on app-card-role "APPLY NOW 0/1 10:00-18:00 (8h) single-neutral-actions" at bounding box center [588, 505] width 163 height 50
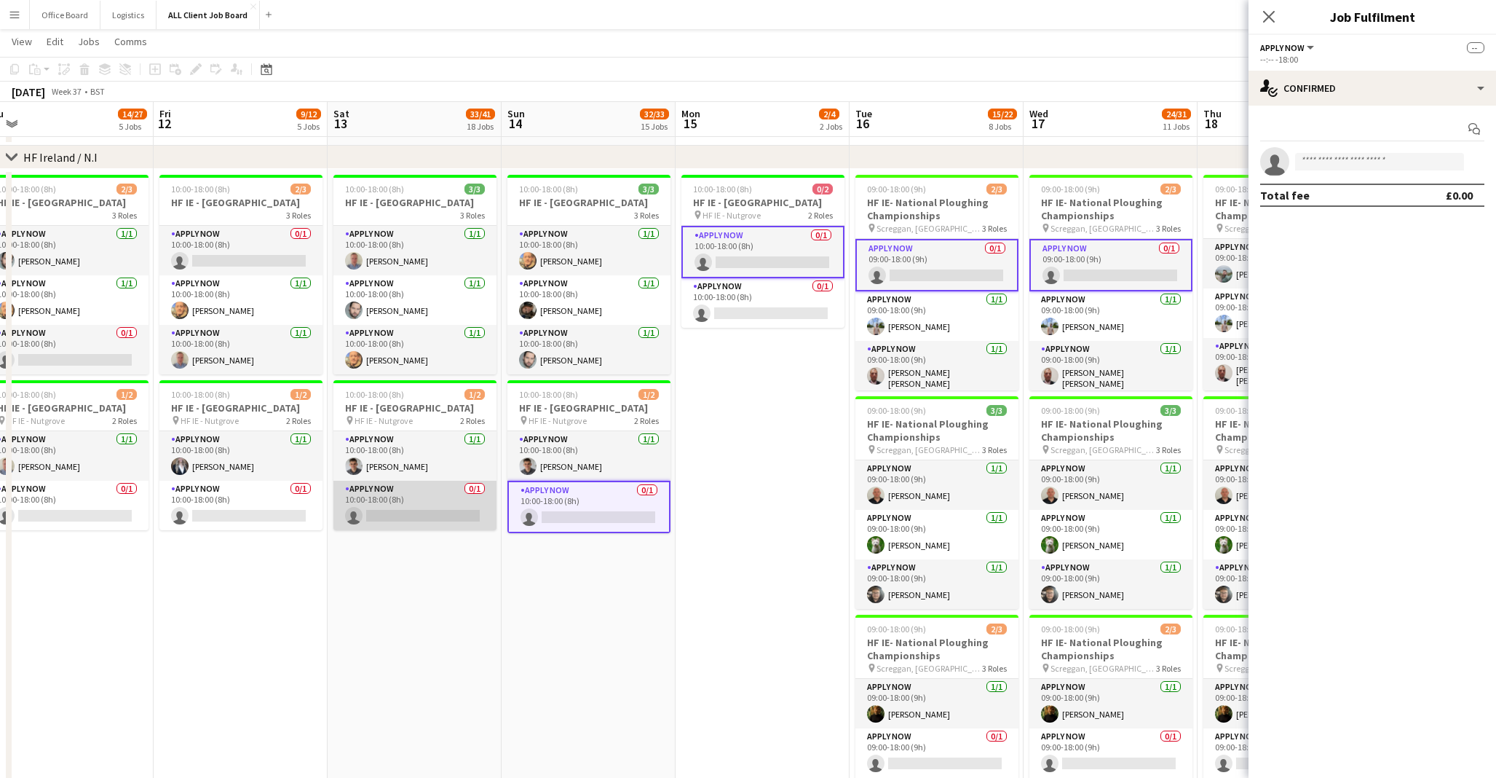
click at [376, 521] on app-card-role "APPLY NOW 0/1 10:00-18:00 (8h) single-neutral-actions" at bounding box center [414, 505] width 163 height 50
click at [1379, 156] on input at bounding box center [1379, 161] width 169 height 17
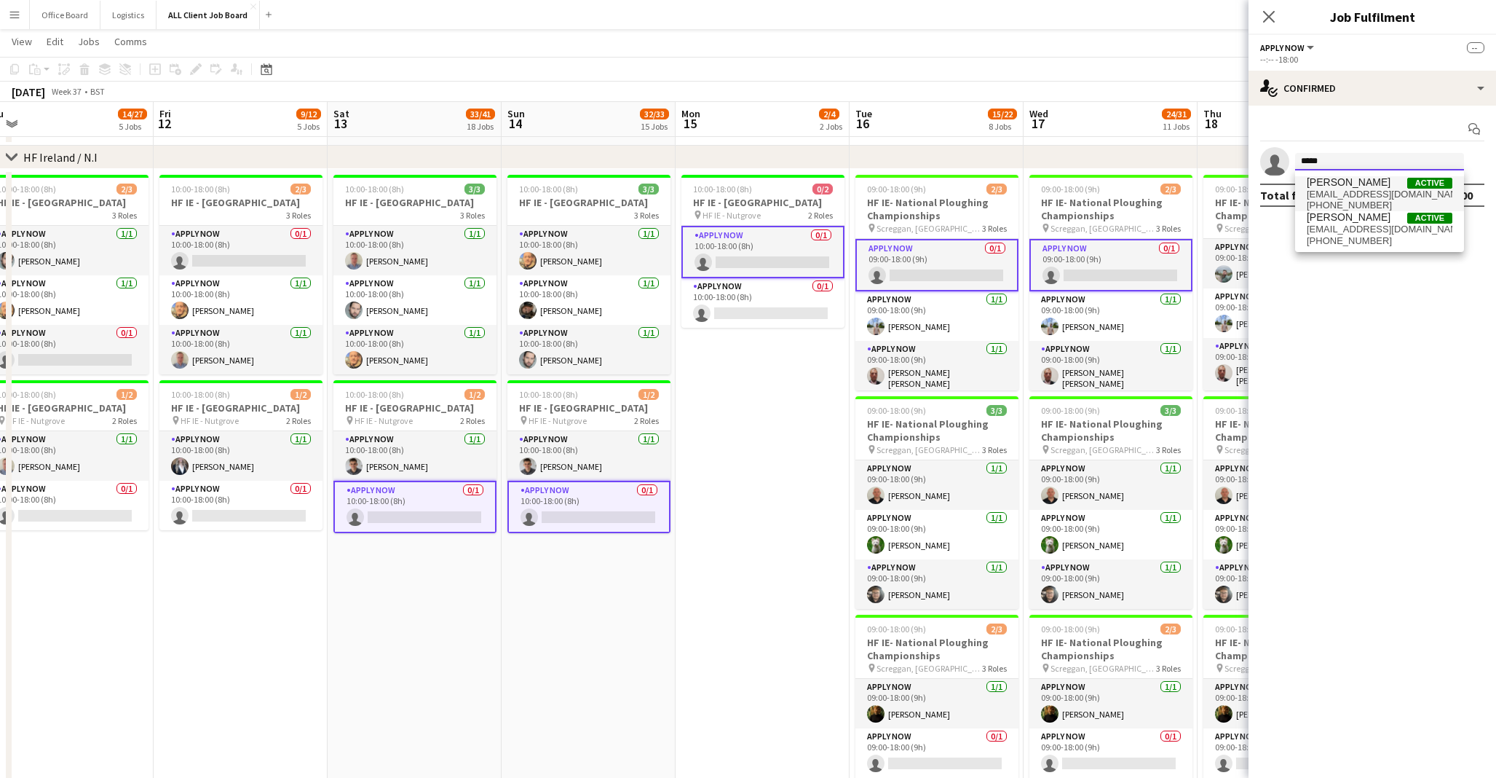
type input "*****"
click at [1358, 200] on span "[PHONE_NUMBER]" at bounding box center [1380, 205] width 146 height 12
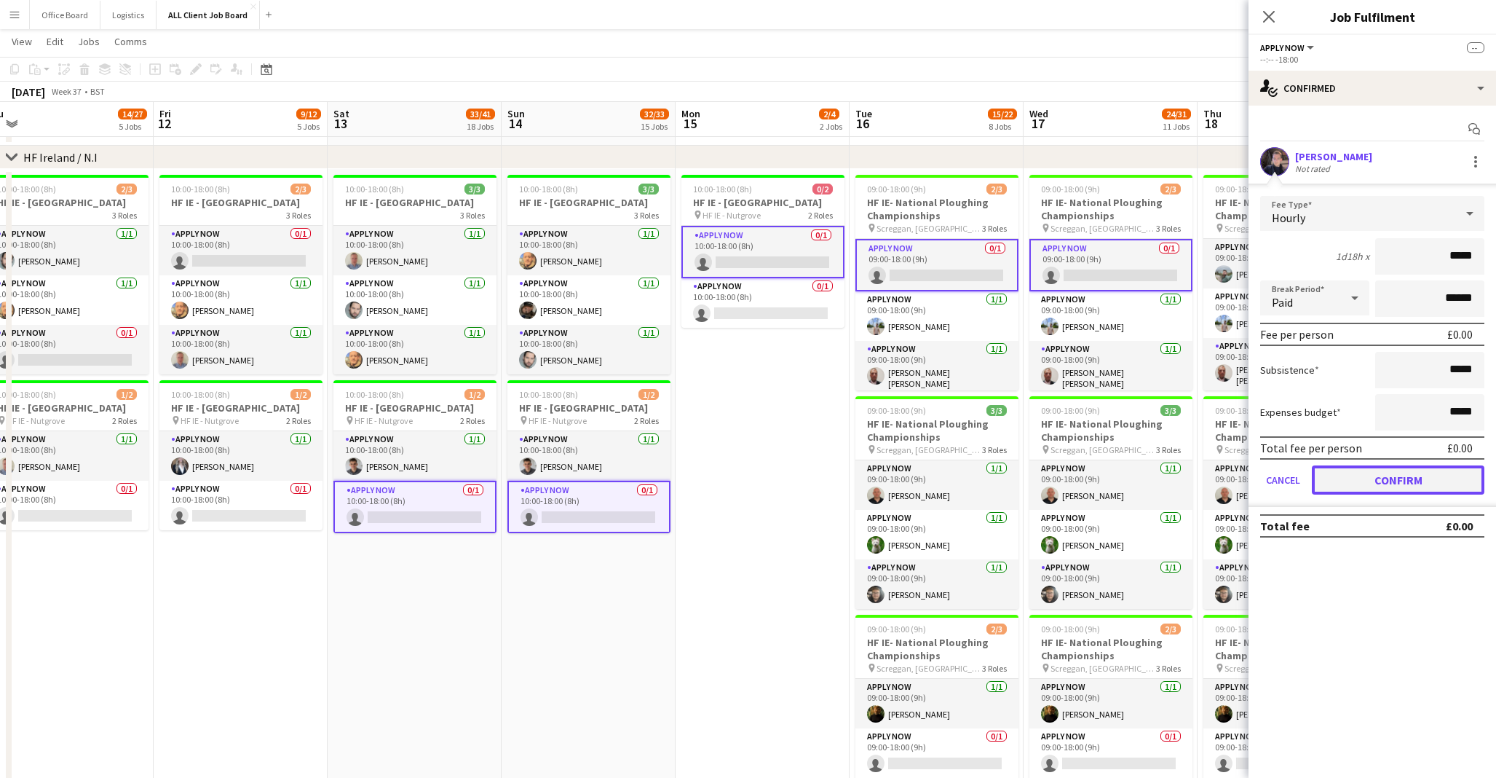
click at [1356, 487] on button "Confirm" at bounding box center [1398, 479] width 173 height 29
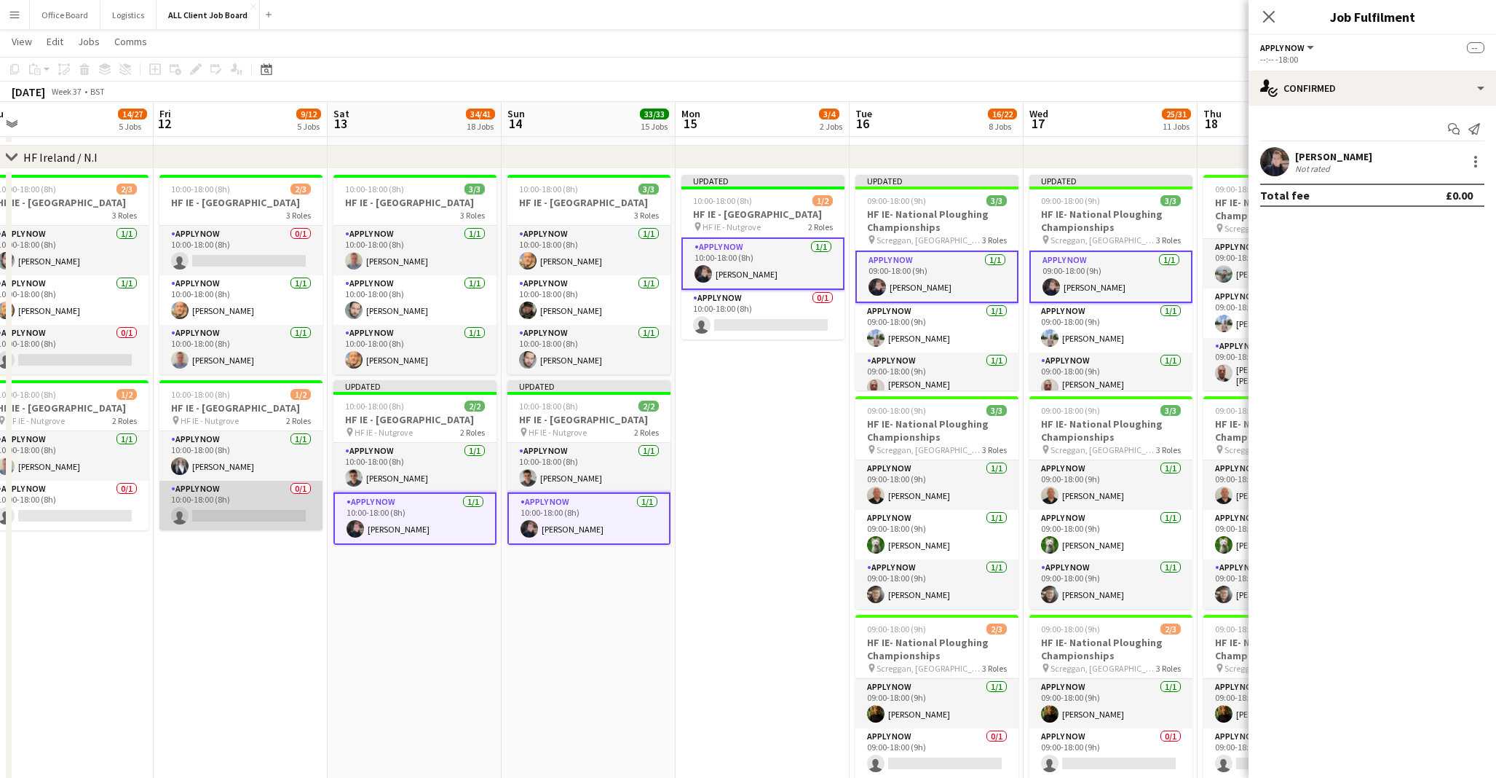
click at [233, 530] on app-card-role "APPLY NOW 0/1 10:00-18:00 (8h) single-neutral-actions" at bounding box center [240, 505] width 163 height 50
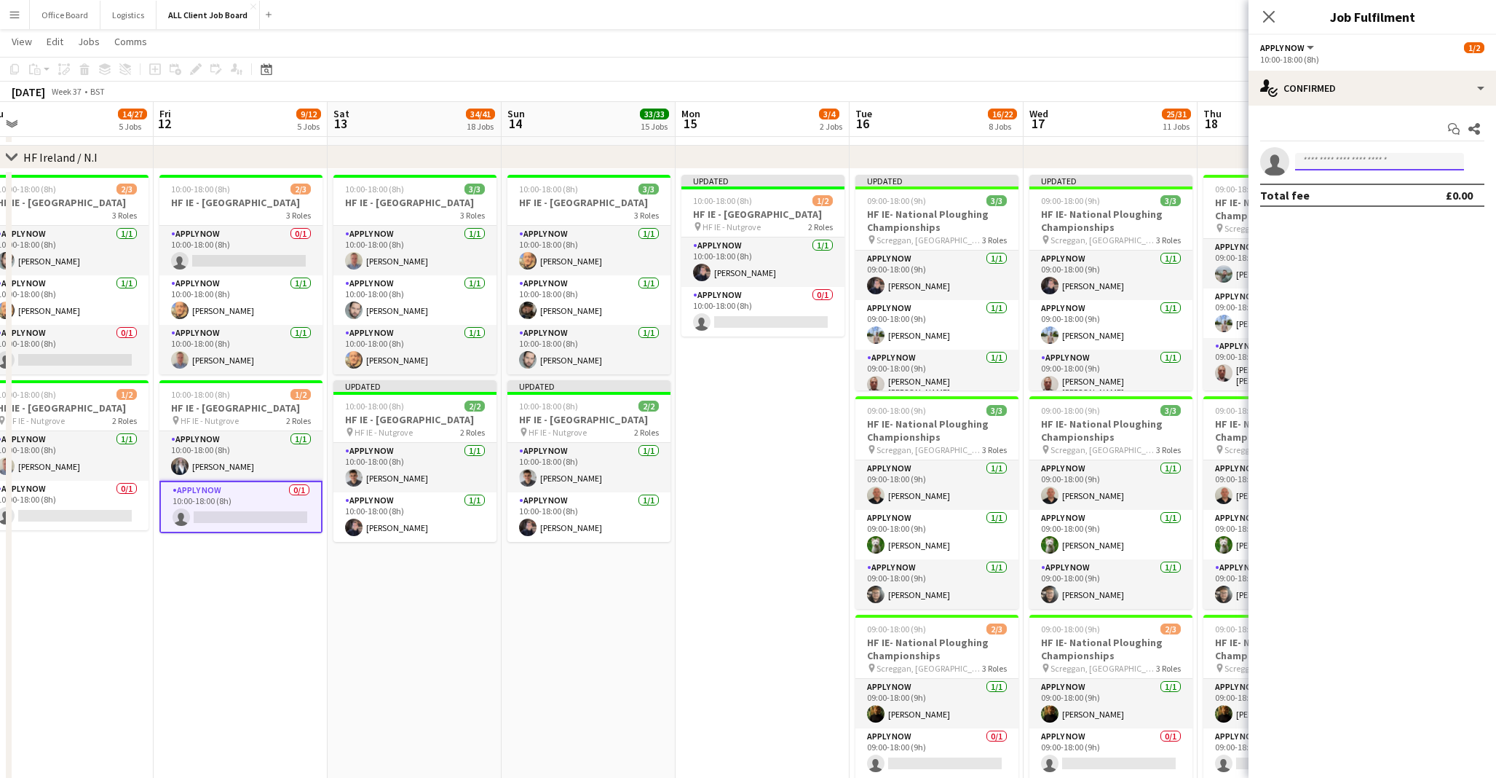
click at [1388, 159] on input at bounding box center [1379, 161] width 169 height 17
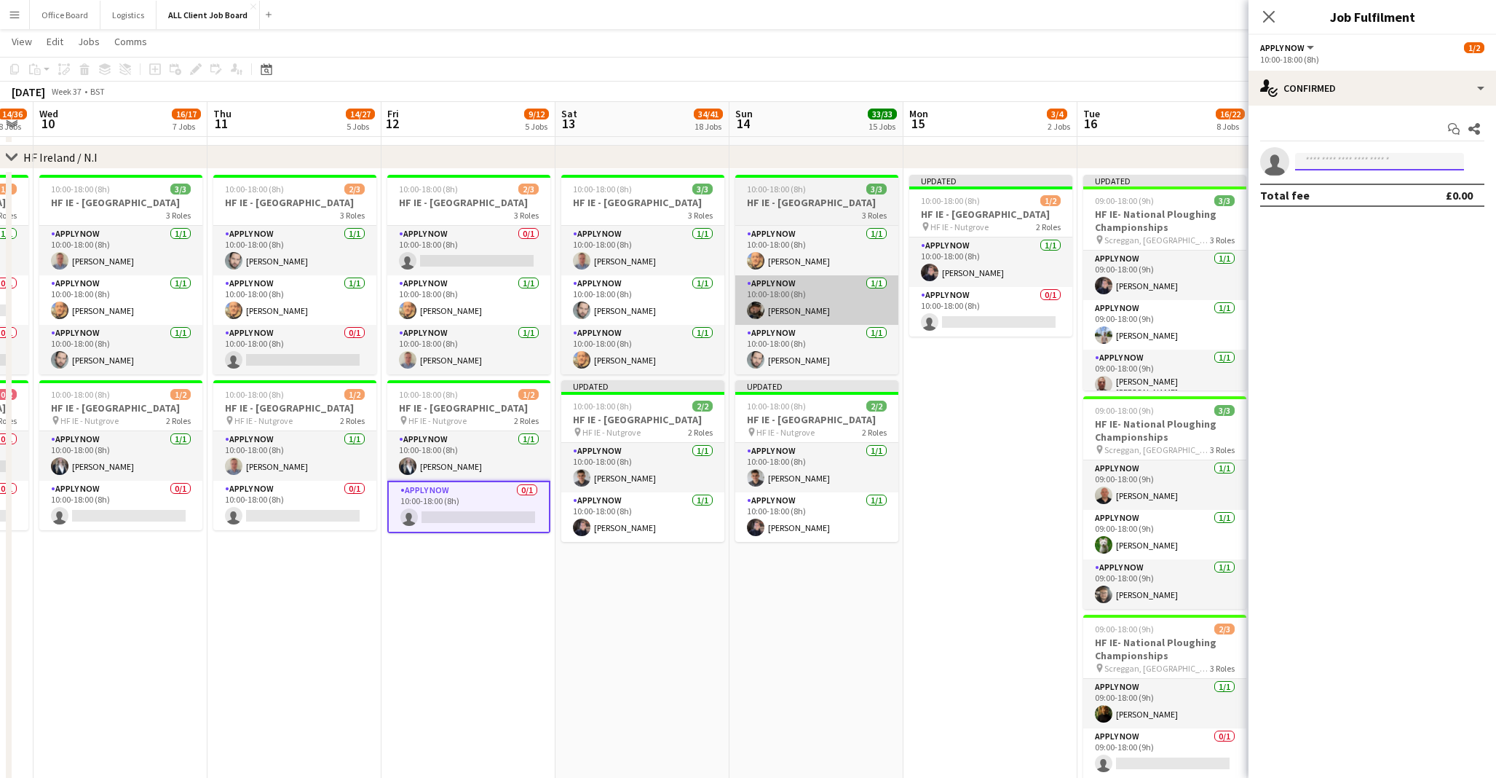
scroll to position [0, 313]
click at [1150, 55] on app-page-menu "View Day view expanded Day view collapsed Month view Date picker Jump to [DATE]…" at bounding box center [748, 43] width 1496 height 28
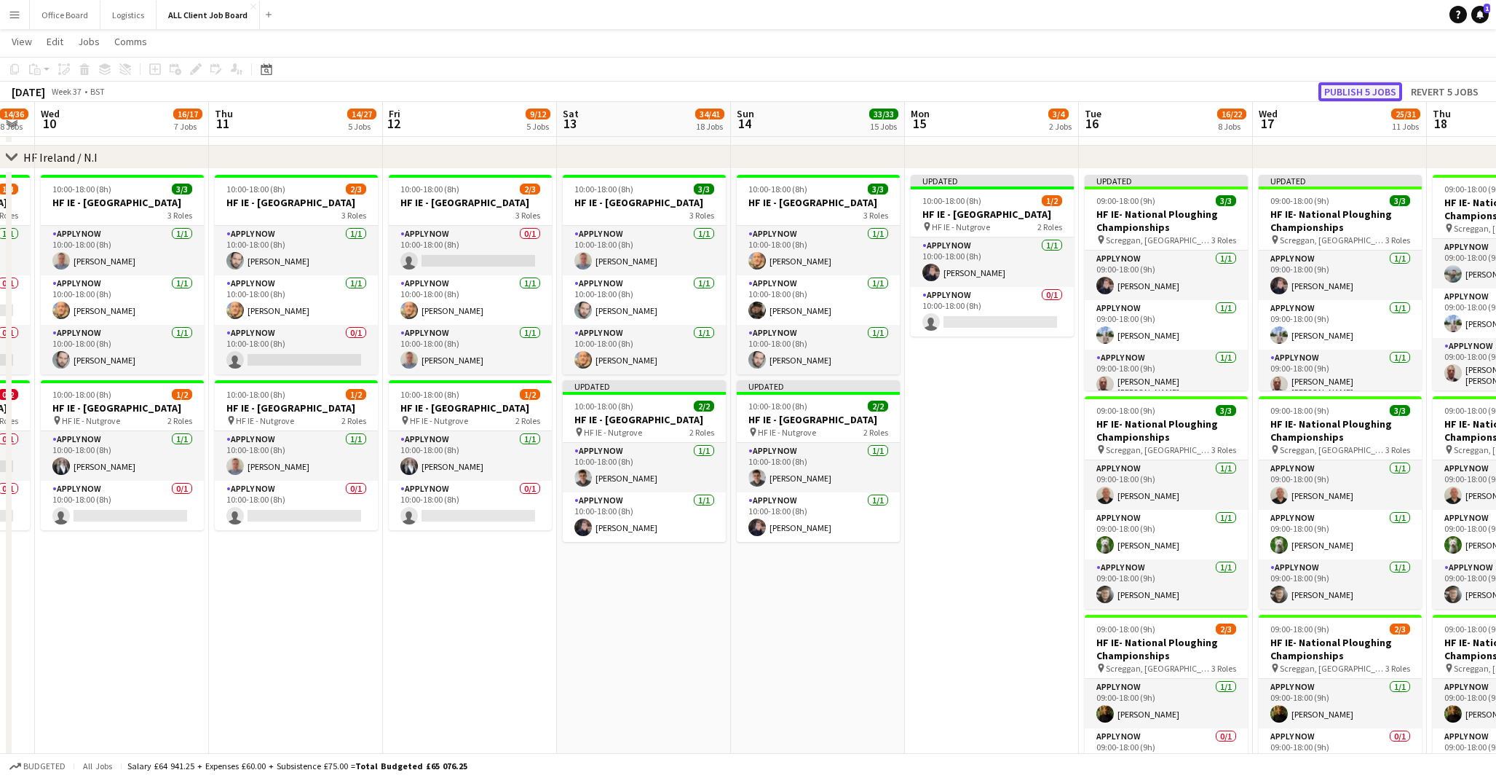
click at [1380, 85] on button "Publish 5 jobs" at bounding box center [1360, 91] width 84 height 19
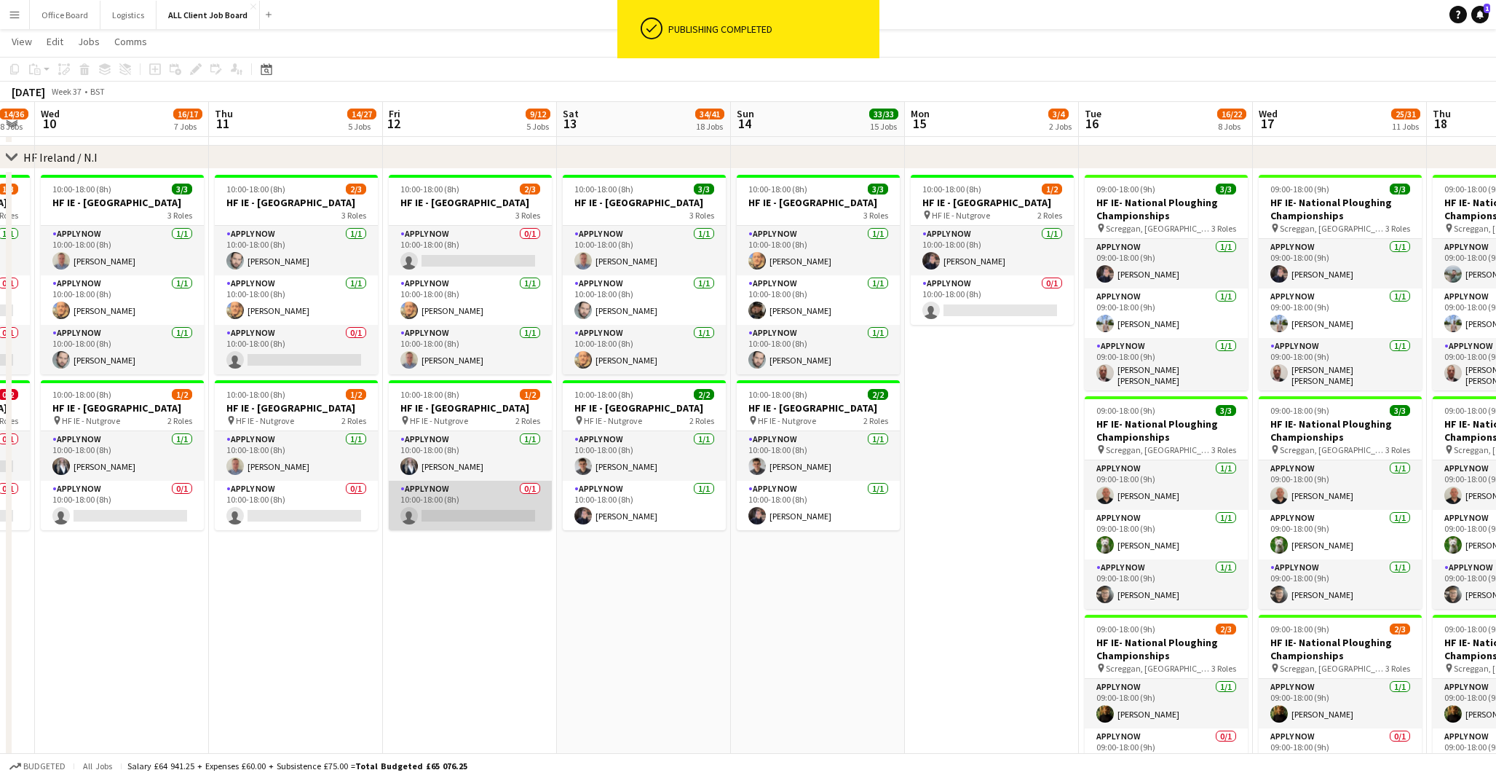
click at [502, 530] on app-card-role "APPLY NOW 0/1 10:00-18:00 (8h) single-neutral-actions" at bounding box center [470, 505] width 163 height 50
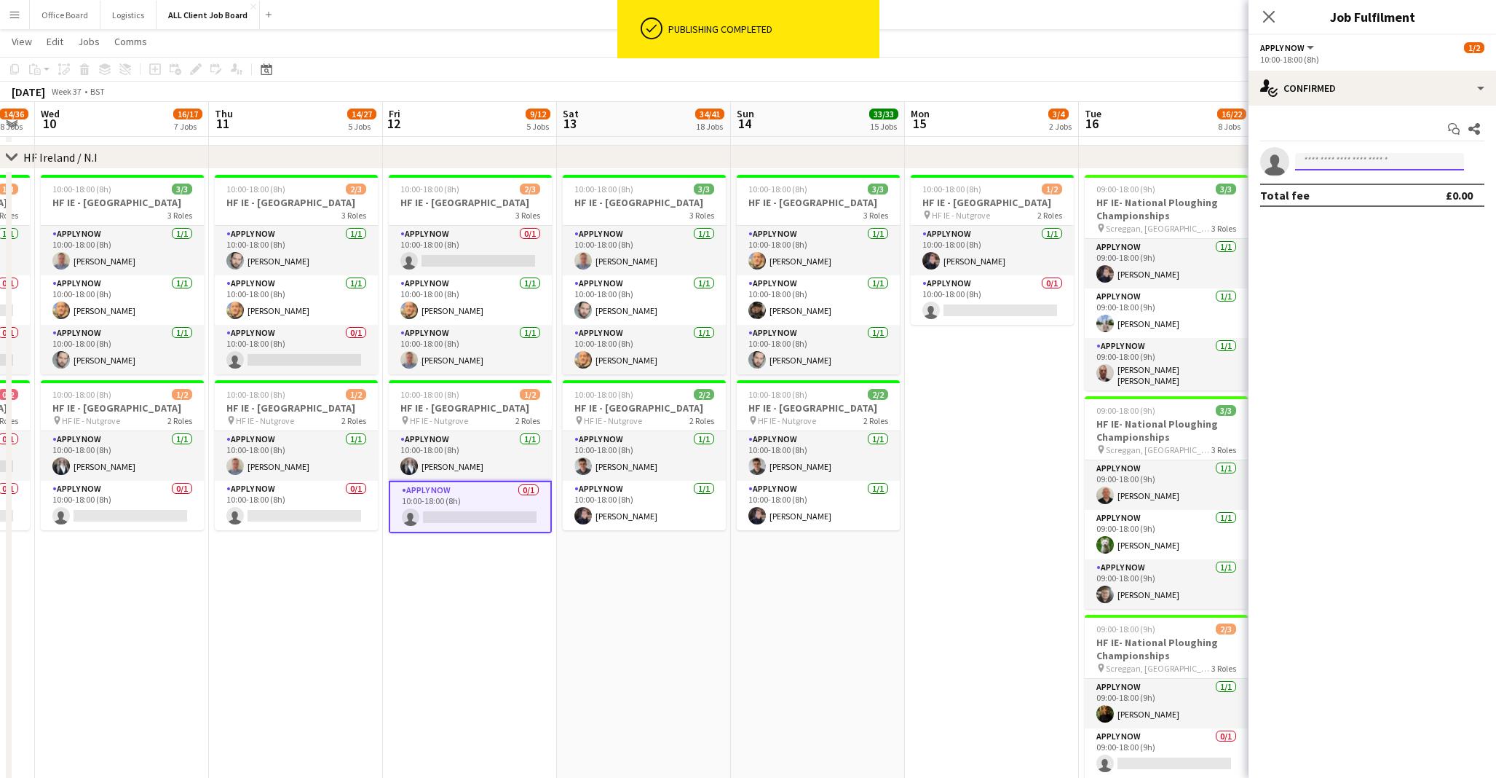
click at [1332, 159] on input at bounding box center [1379, 161] width 169 height 17
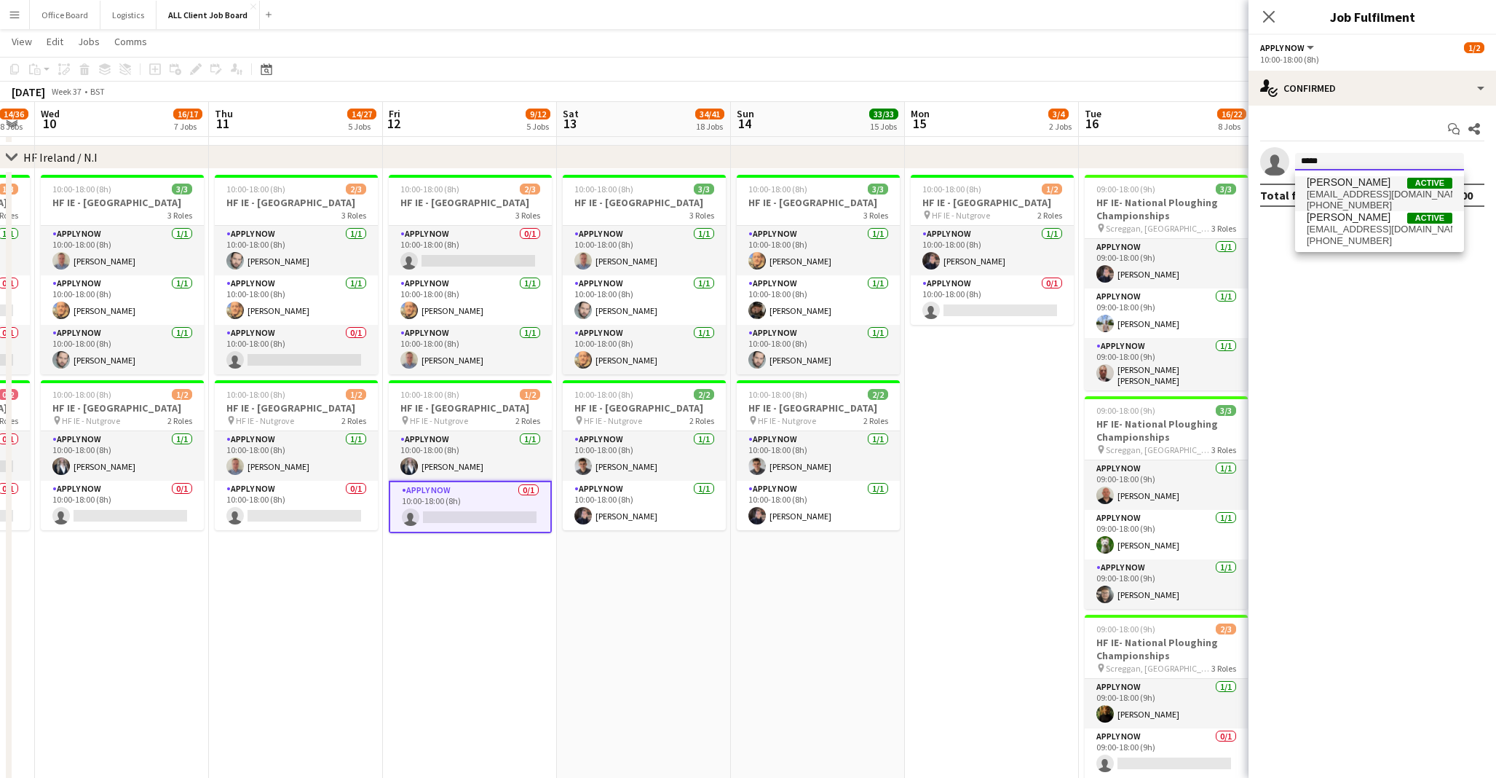
type input "*****"
click at [1360, 195] on span "[EMAIL_ADDRESS][DOMAIN_NAME]" at bounding box center [1380, 195] width 146 height 12
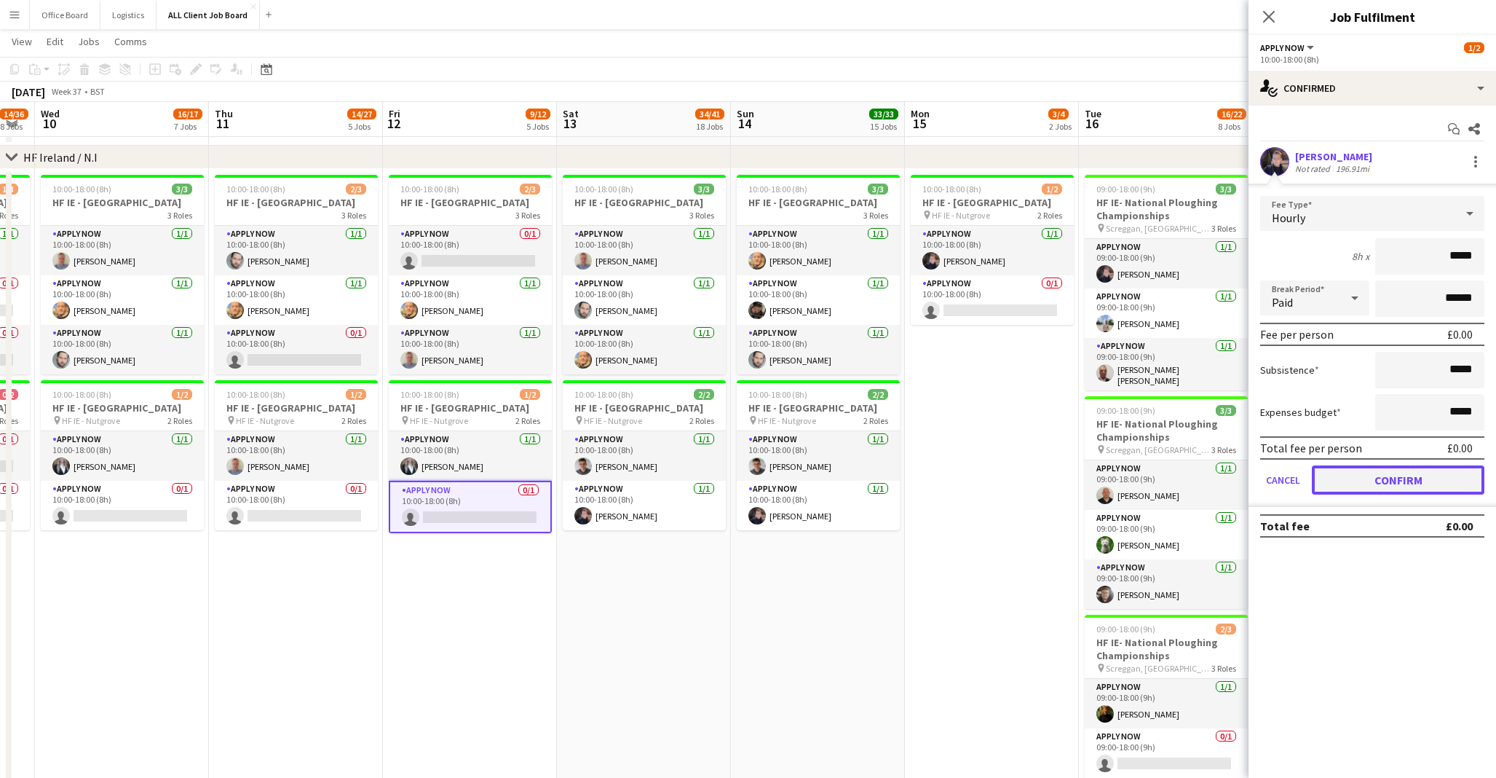
click at [1396, 476] on button "Confirm" at bounding box center [1398, 479] width 173 height 29
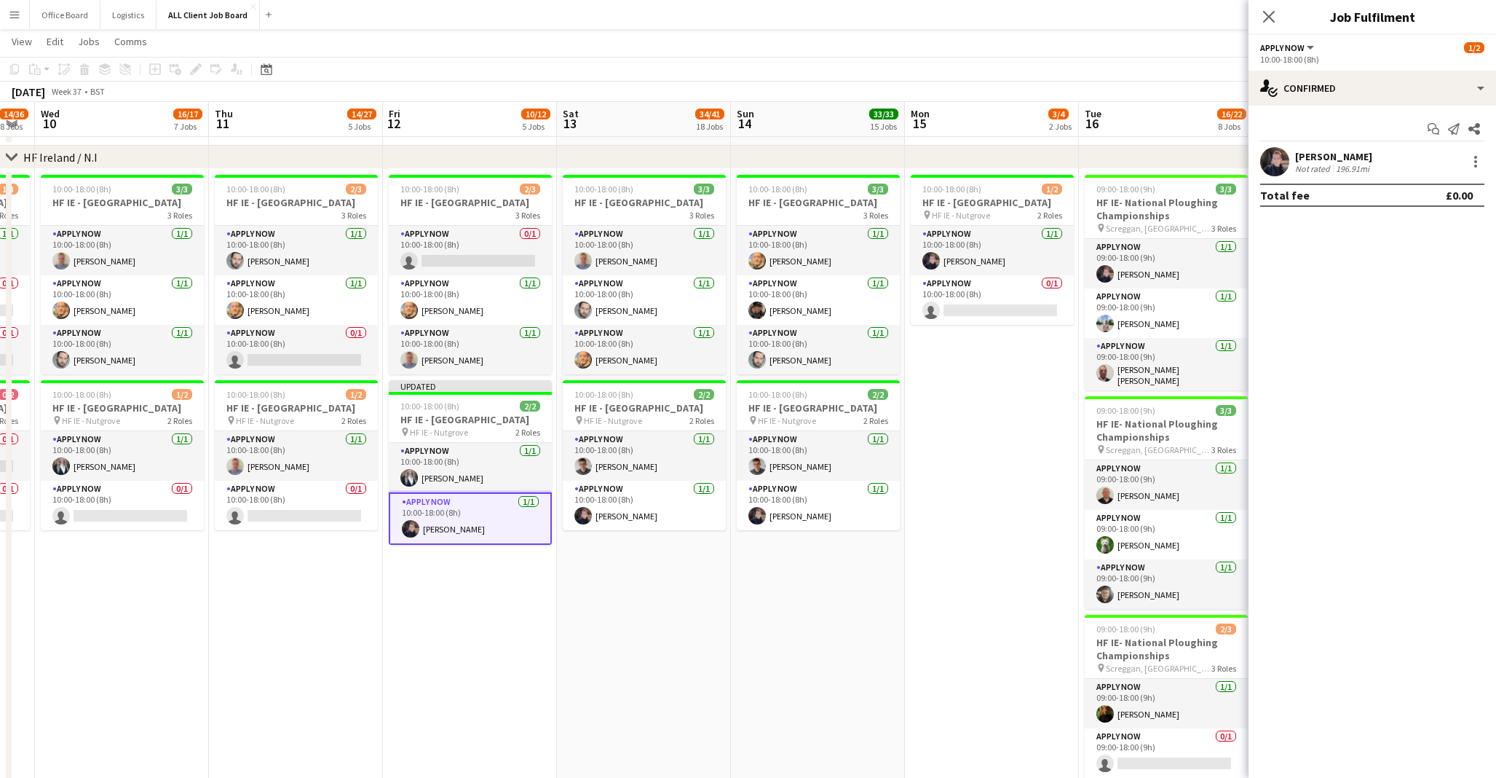
click at [1024, 108] on app-board-header-date "Mon 15 3/4 2 Jobs" at bounding box center [992, 119] width 174 height 35
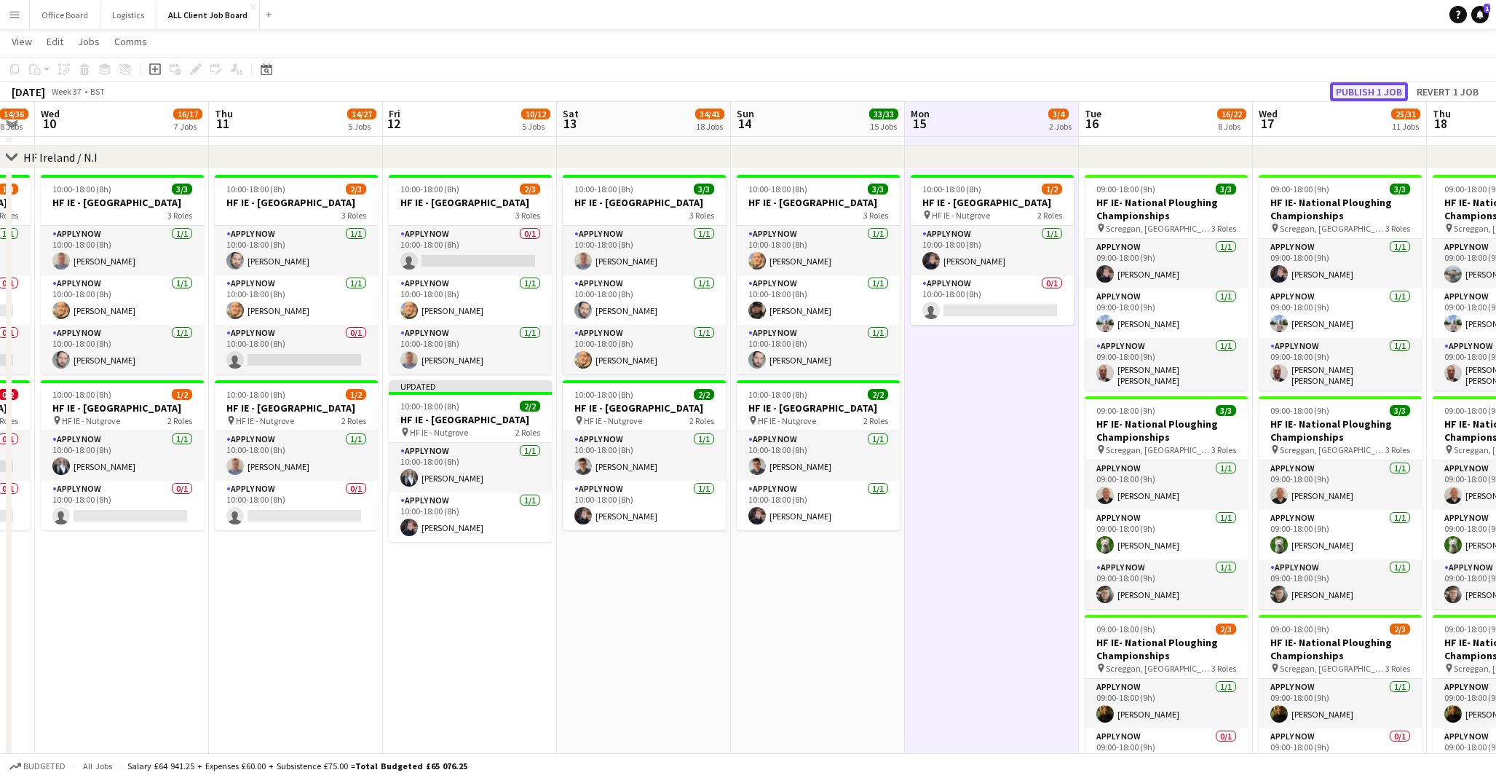
click at [1367, 92] on button "Publish 1 job" at bounding box center [1369, 91] width 78 height 19
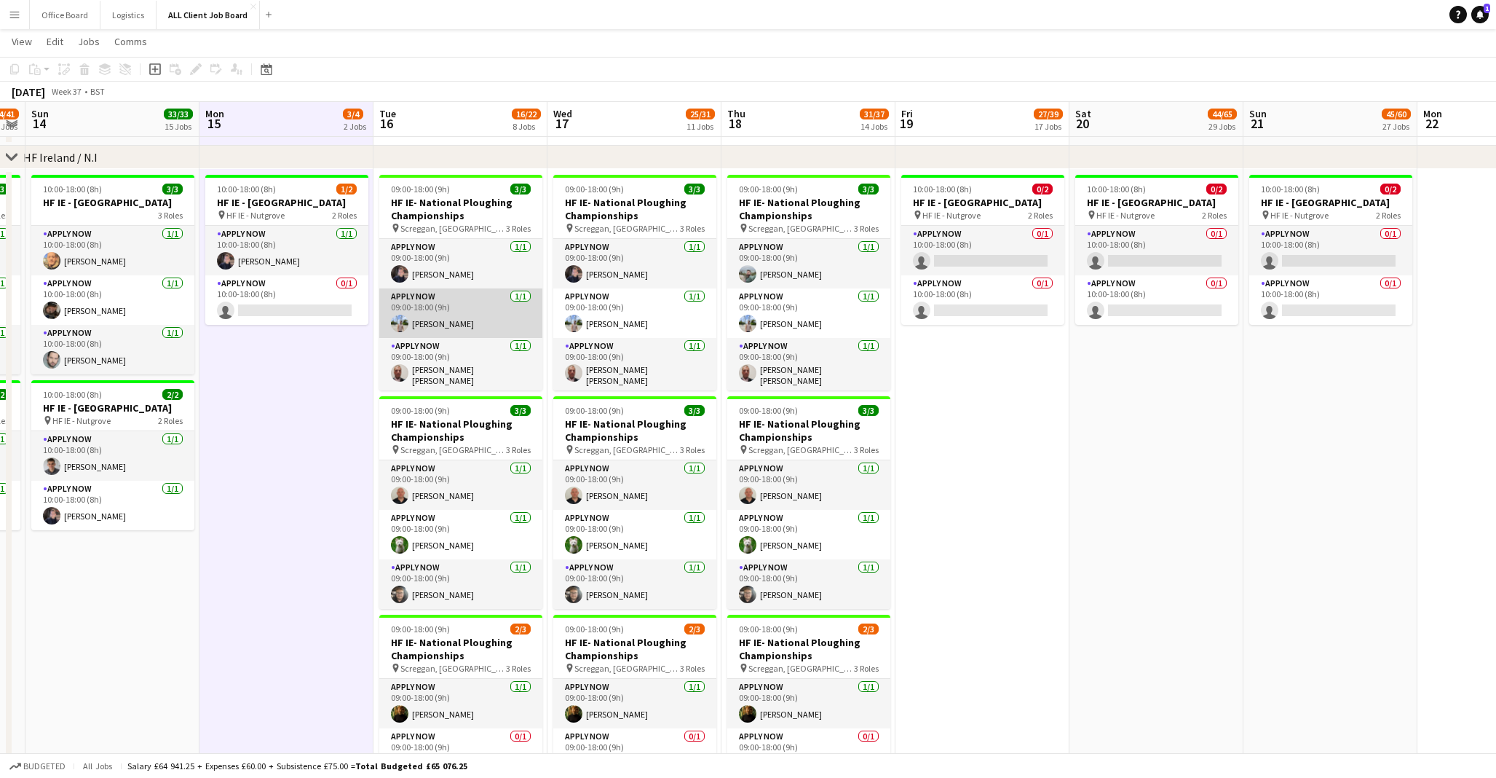
scroll to position [0, 455]
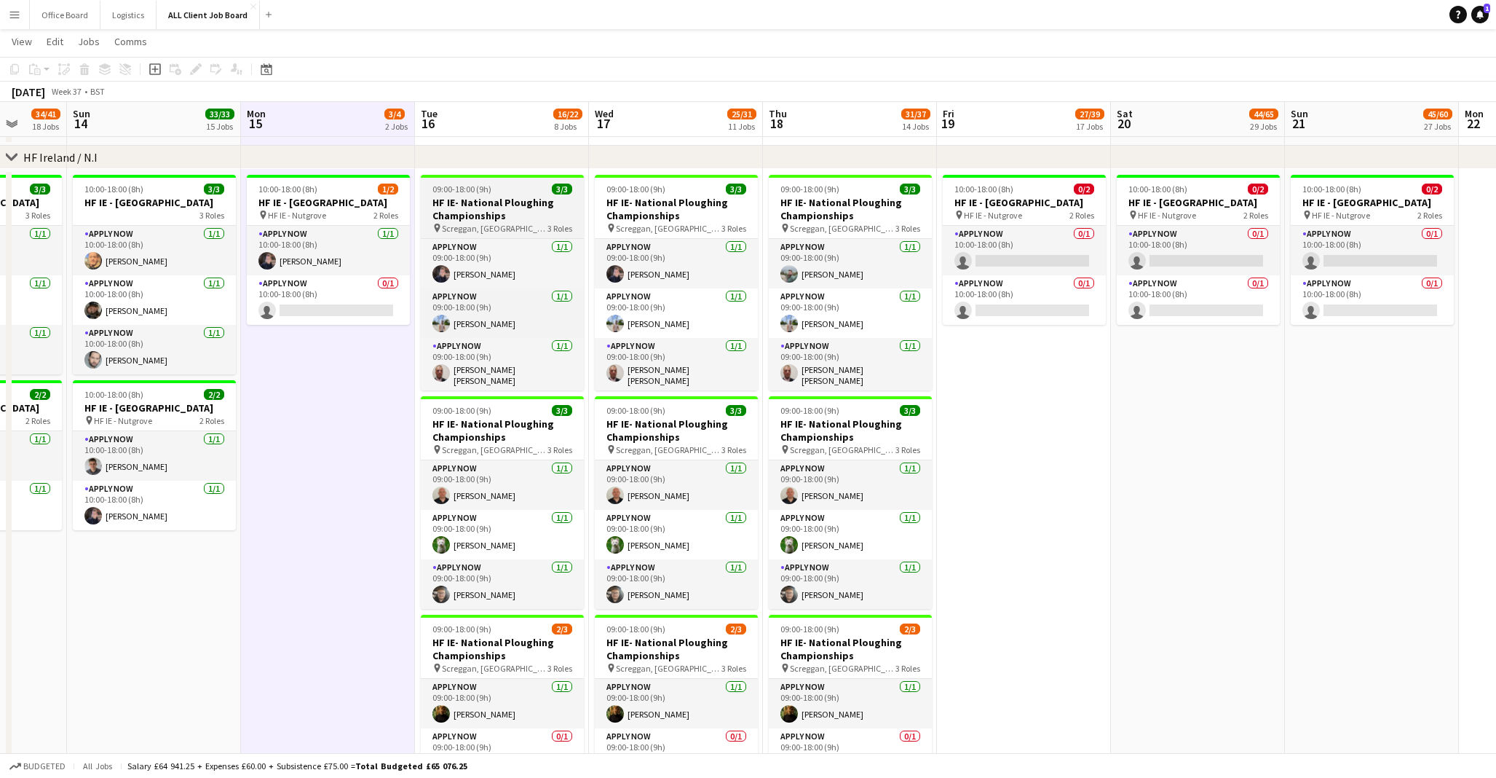
click at [491, 212] on h3 "HF IE- National Ploughing Championships" at bounding box center [502, 209] width 163 height 26
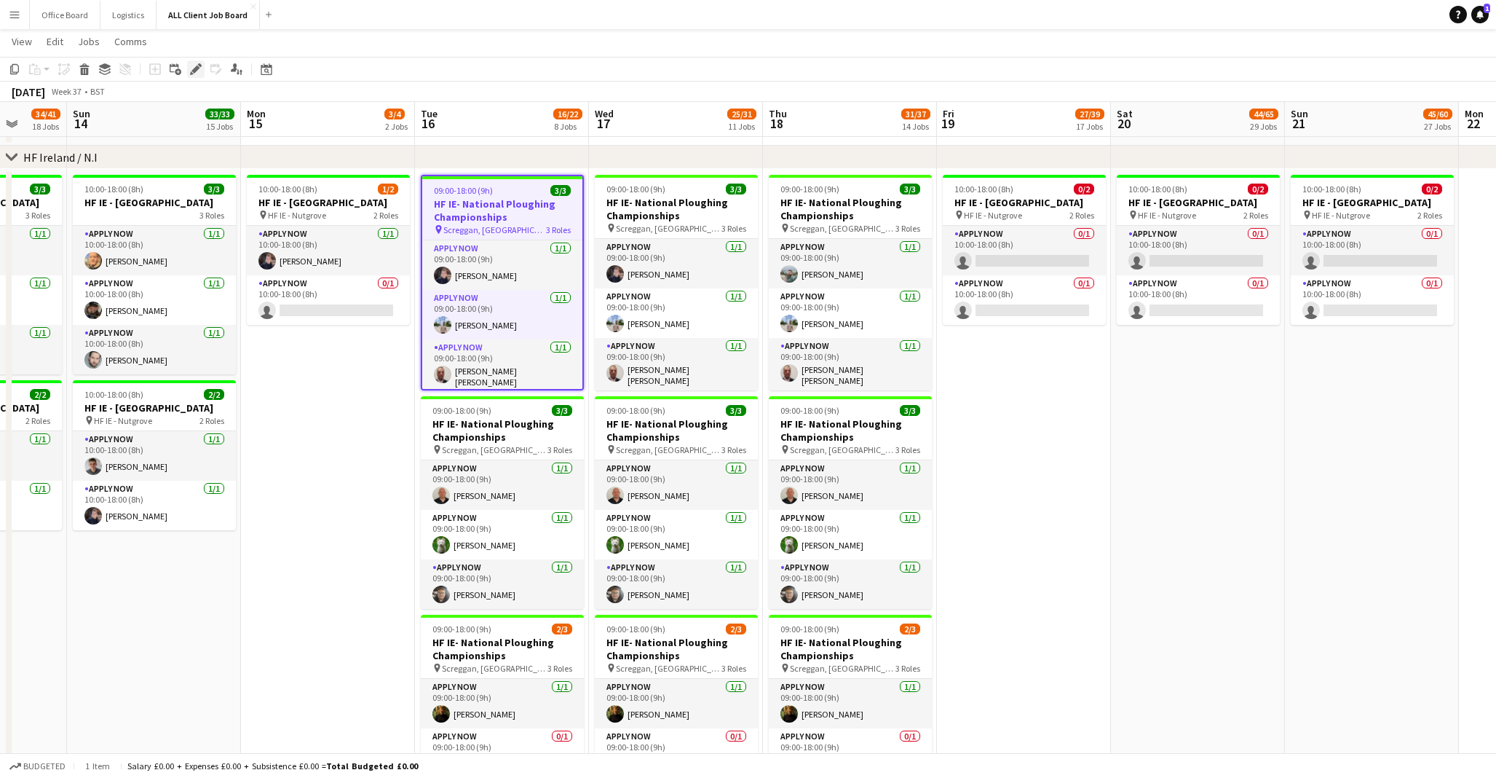
click at [193, 71] on icon at bounding box center [195, 70] width 8 height 8
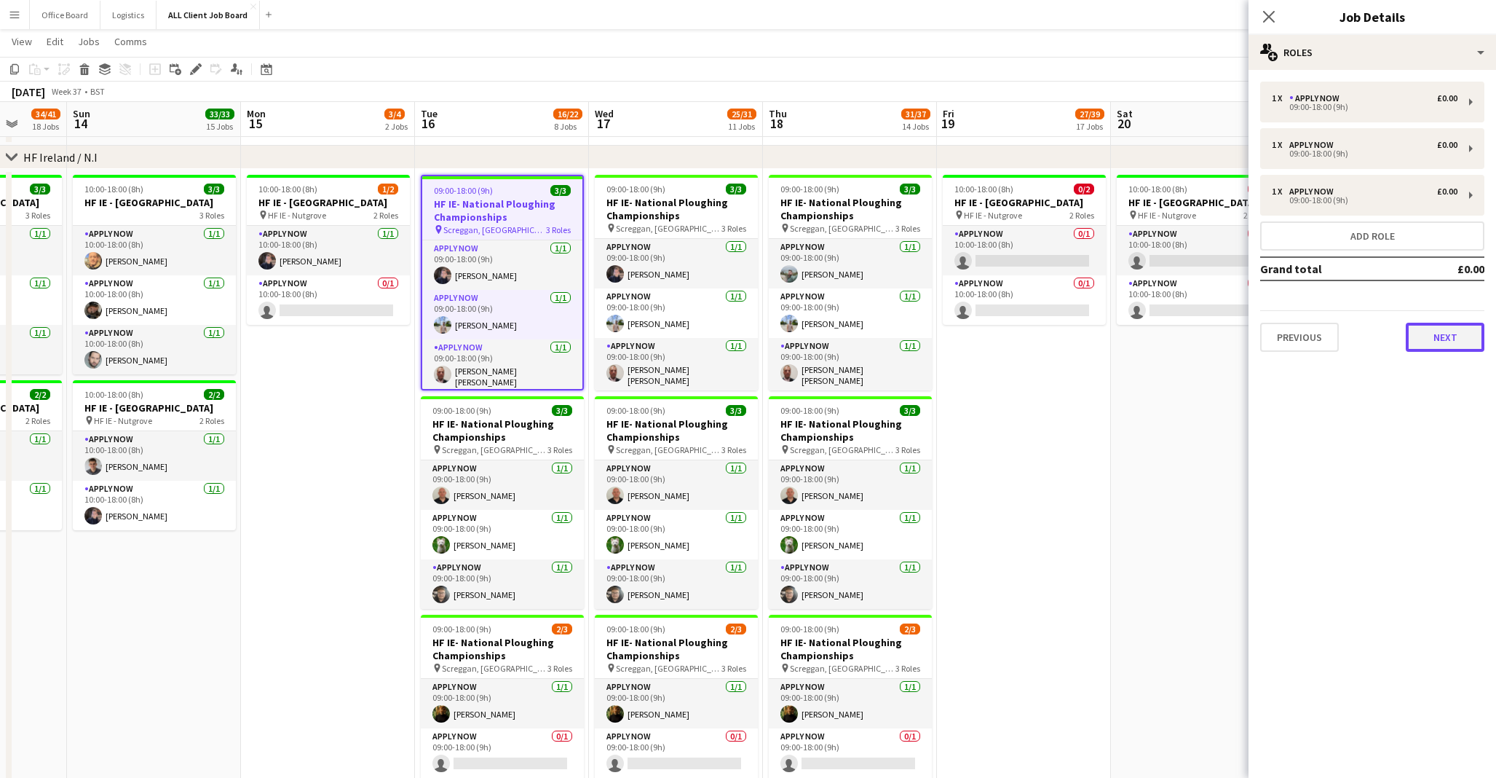
click at [1452, 328] on button "Next" at bounding box center [1445, 337] width 79 height 29
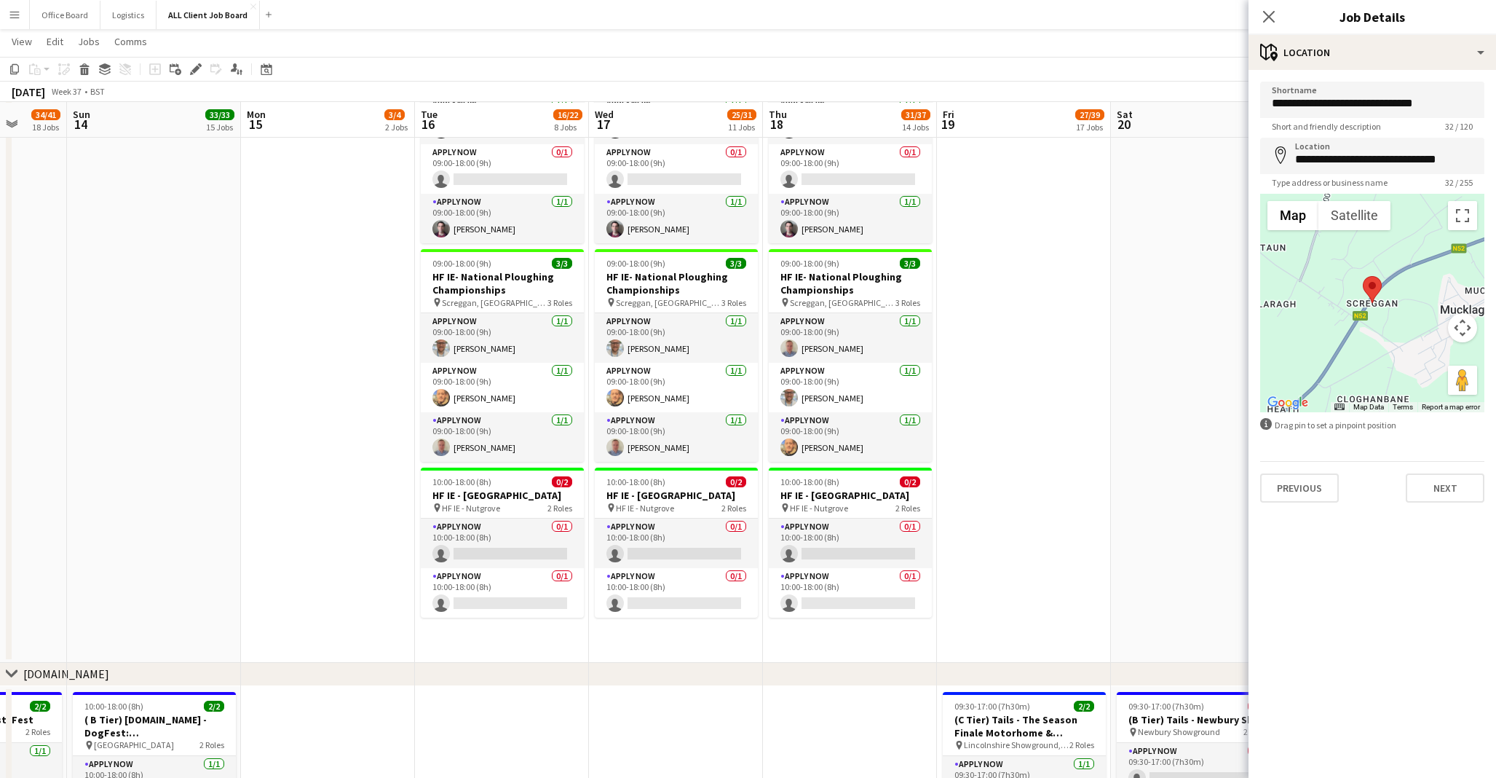
scroll to position [4797, 0]
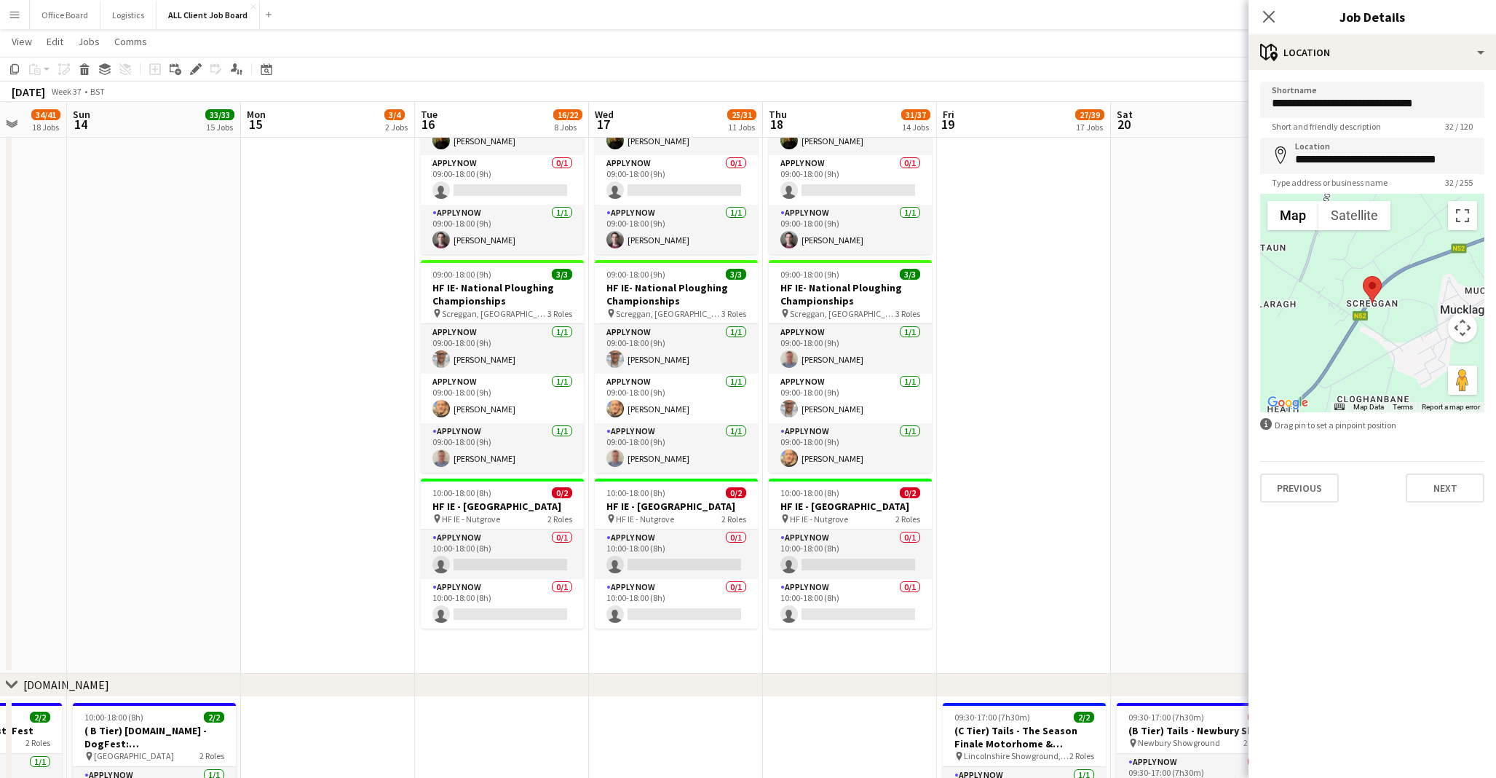
click at [1078, 336] on app-date-cell "10:00-18:00 (8h) 0/2 HF IE - [GEOGRAPHIC_DATA] pin HF IE - Nutgrove 2 Roles APP…" at bounding box center [1024, 134] width 174 height 1077
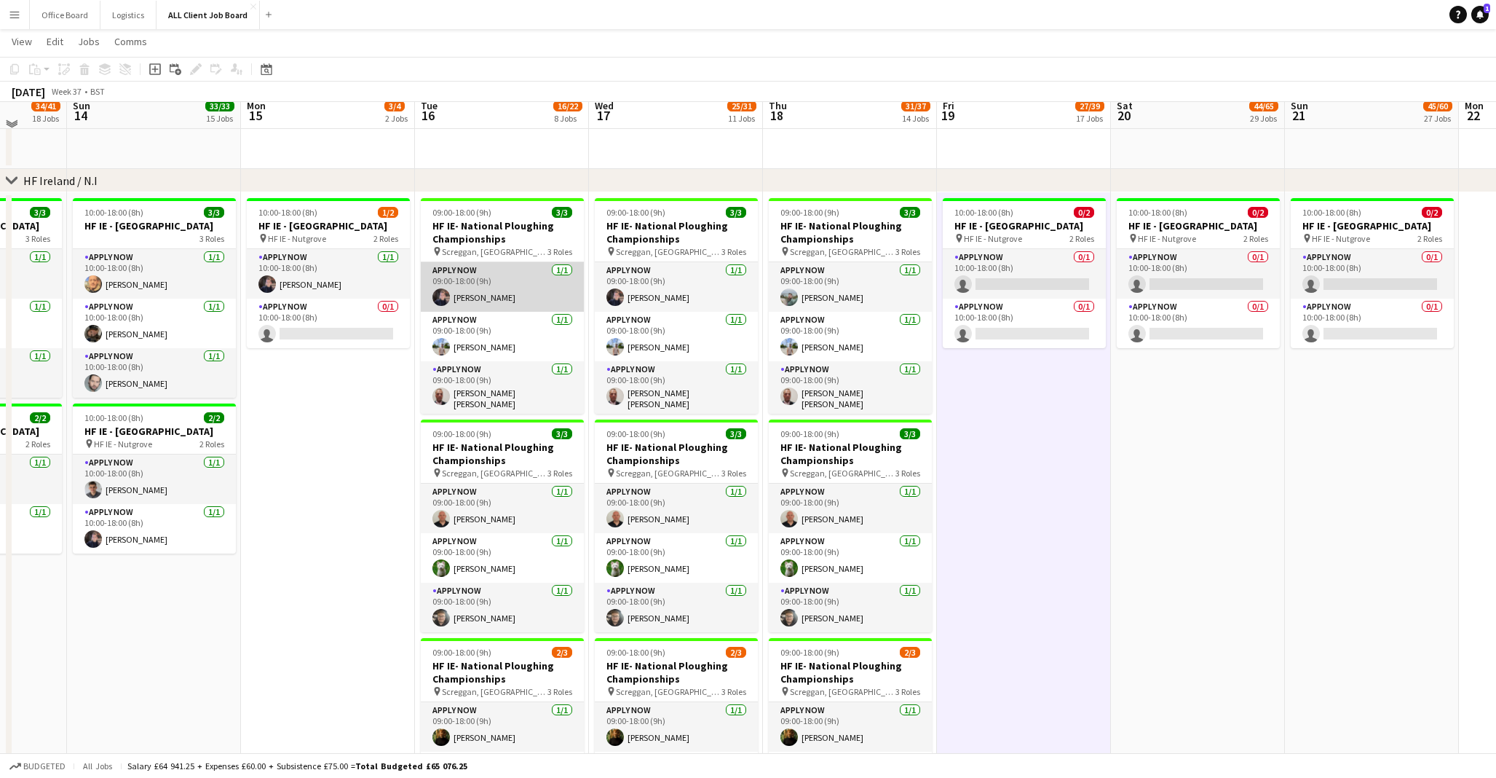
scroll to position [4181, 0]
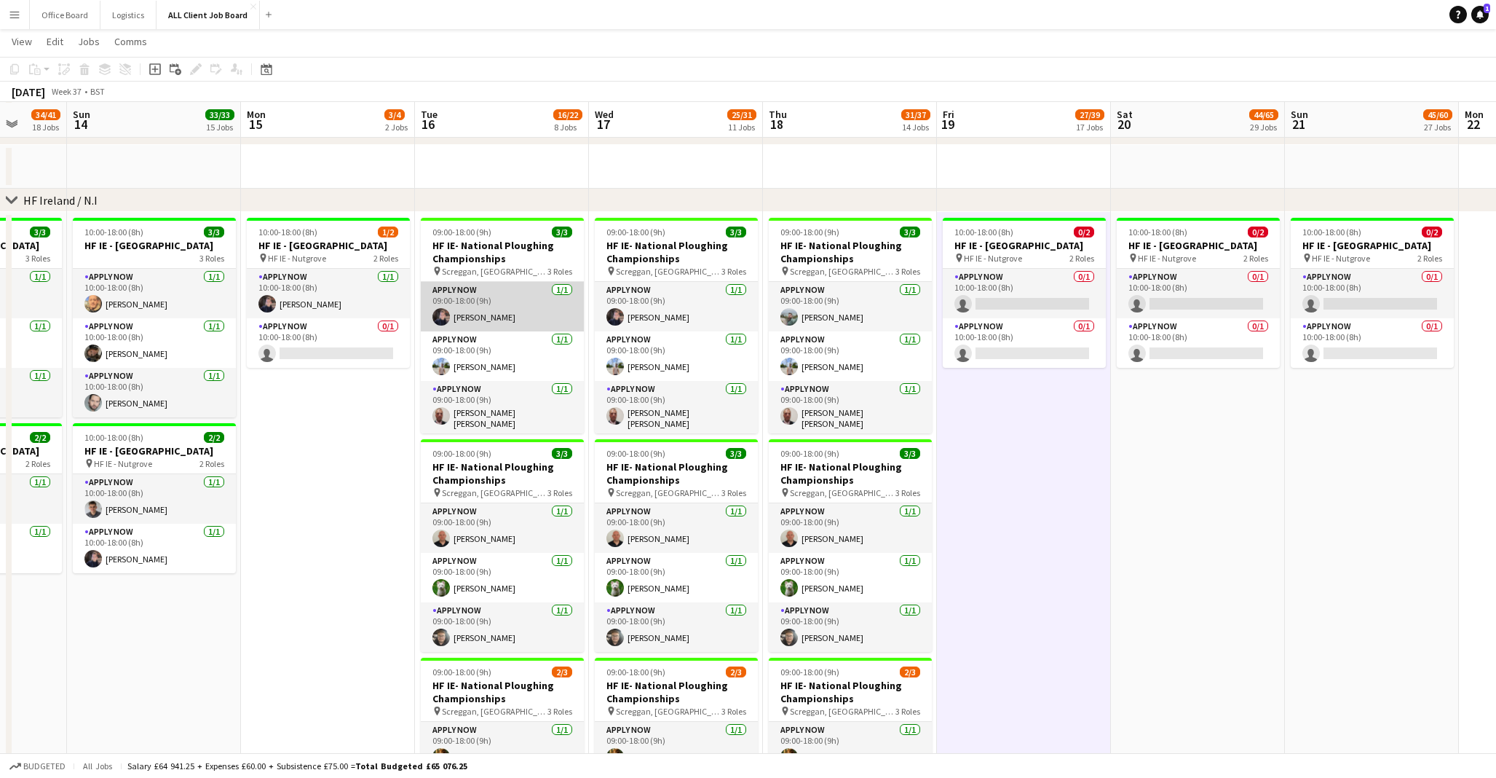
click at [466, 309] on app-card-role "APPLY NOW [DATE] 09:00-18:00 (9h) [PERSON_NAME]" at bounding box center [502, 307] width 163 height 50
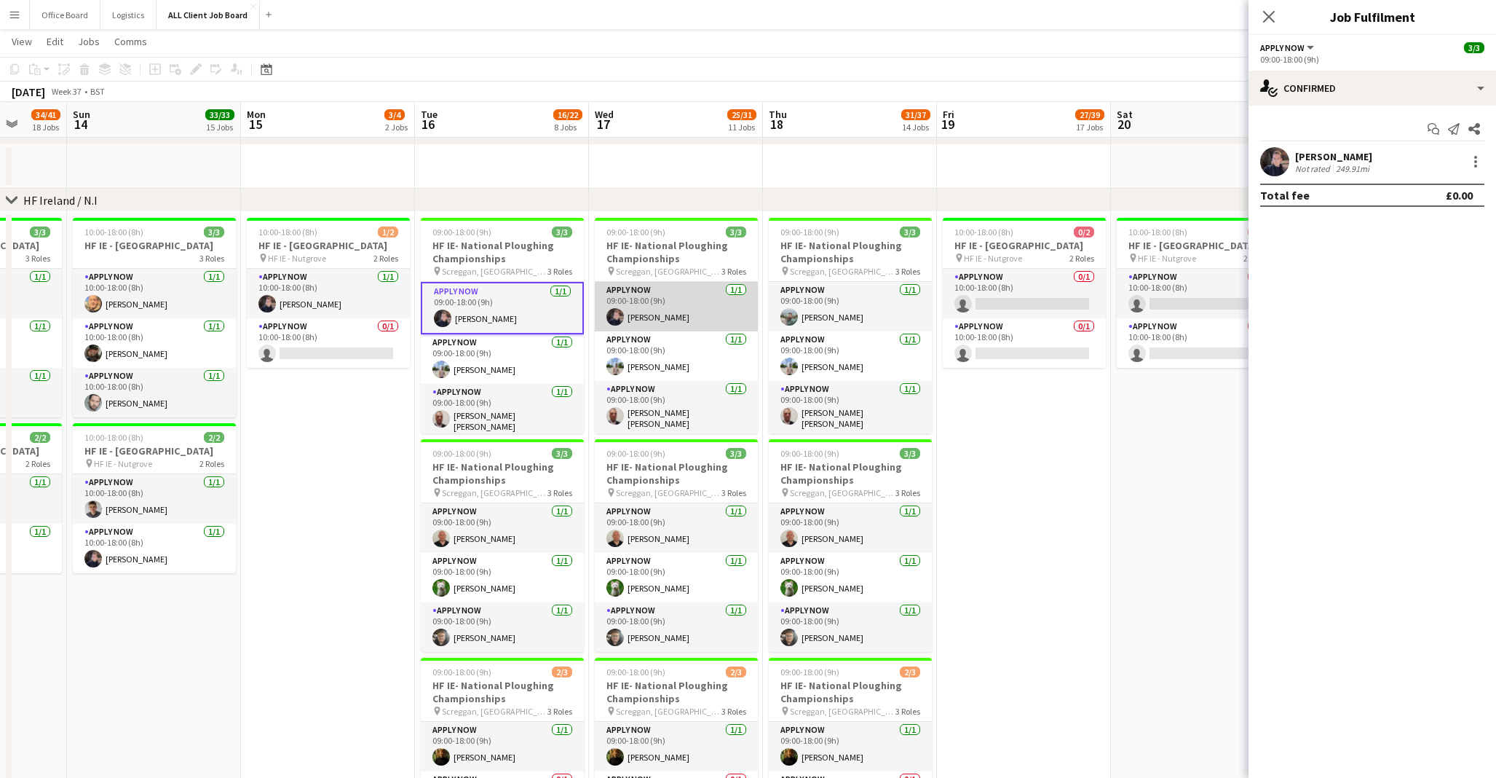
click at [638, 312] on app-card-role "APPLY NOW [DATE] 09:00-18:00 (9h) [PERSON_NAME]" at bounding box center [676, 307] width 163 height 50
click at [1031, 175] on app-date-cell at bounding box center [1024, 167] width 174 height 44
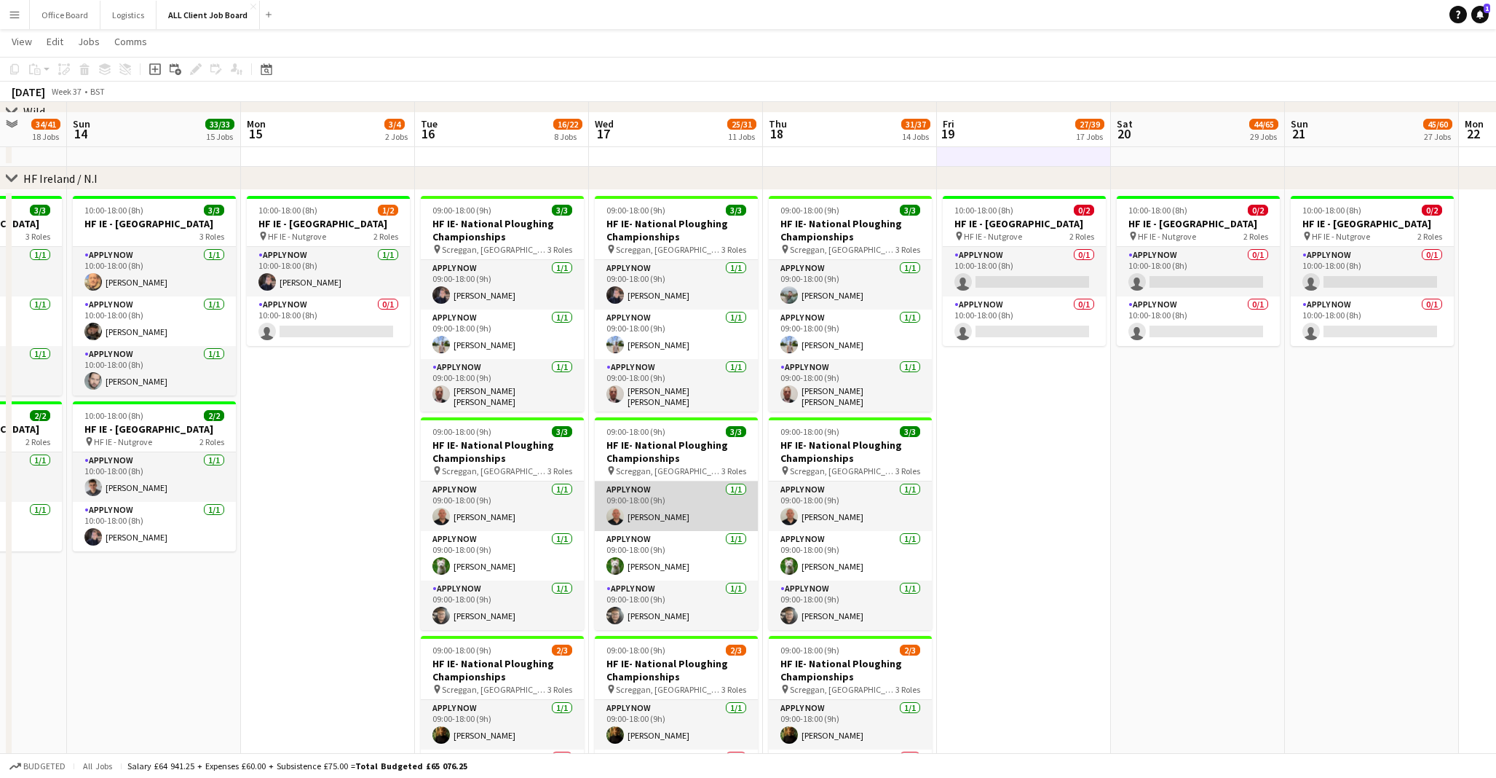
scroll to position [4214, 0]
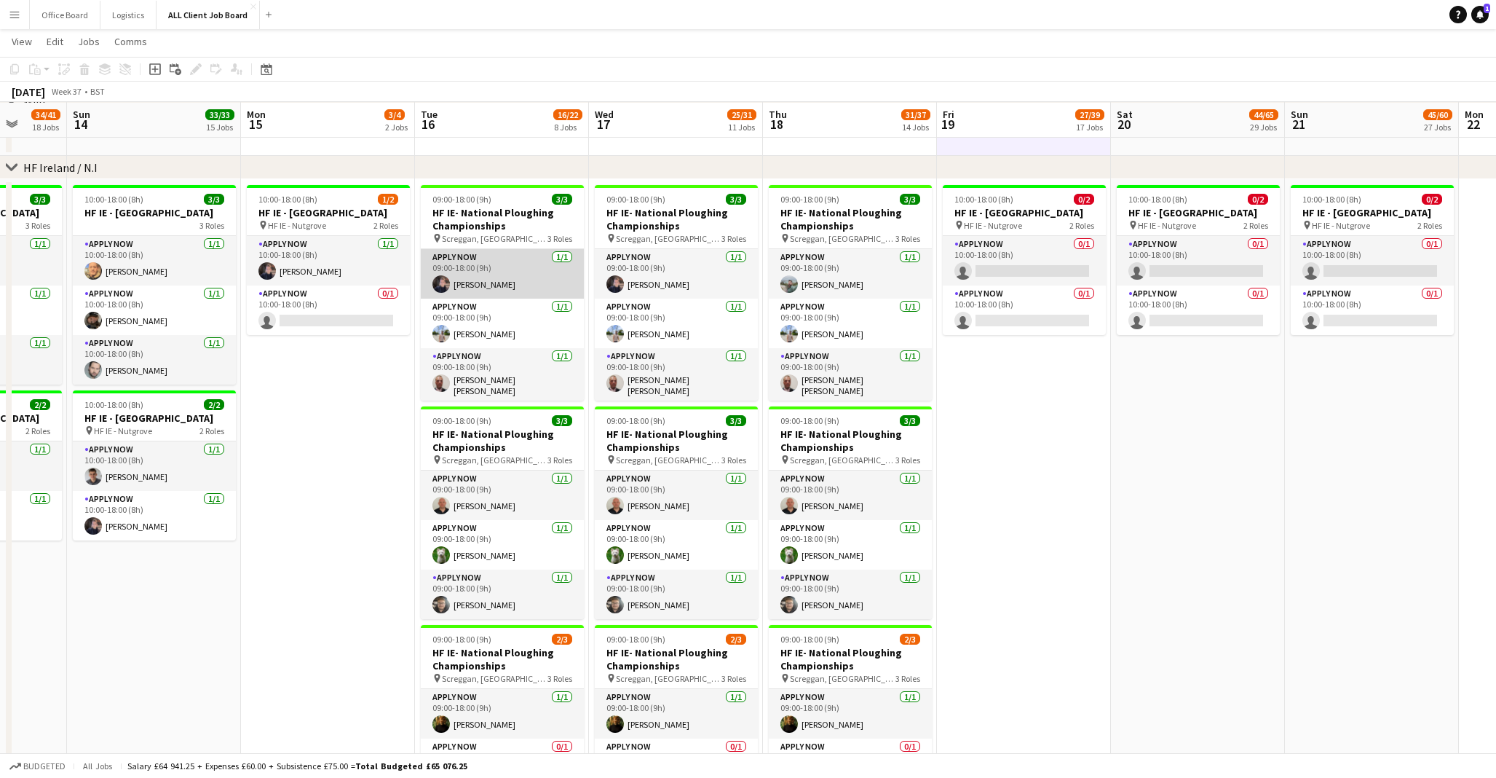
click at [486, 280] on app-card-role "APPLY NOW [DATE] 09:00-18:00 (9h) [PERSON_NAME]" at bounding box center [502, 274] width 163 height 50
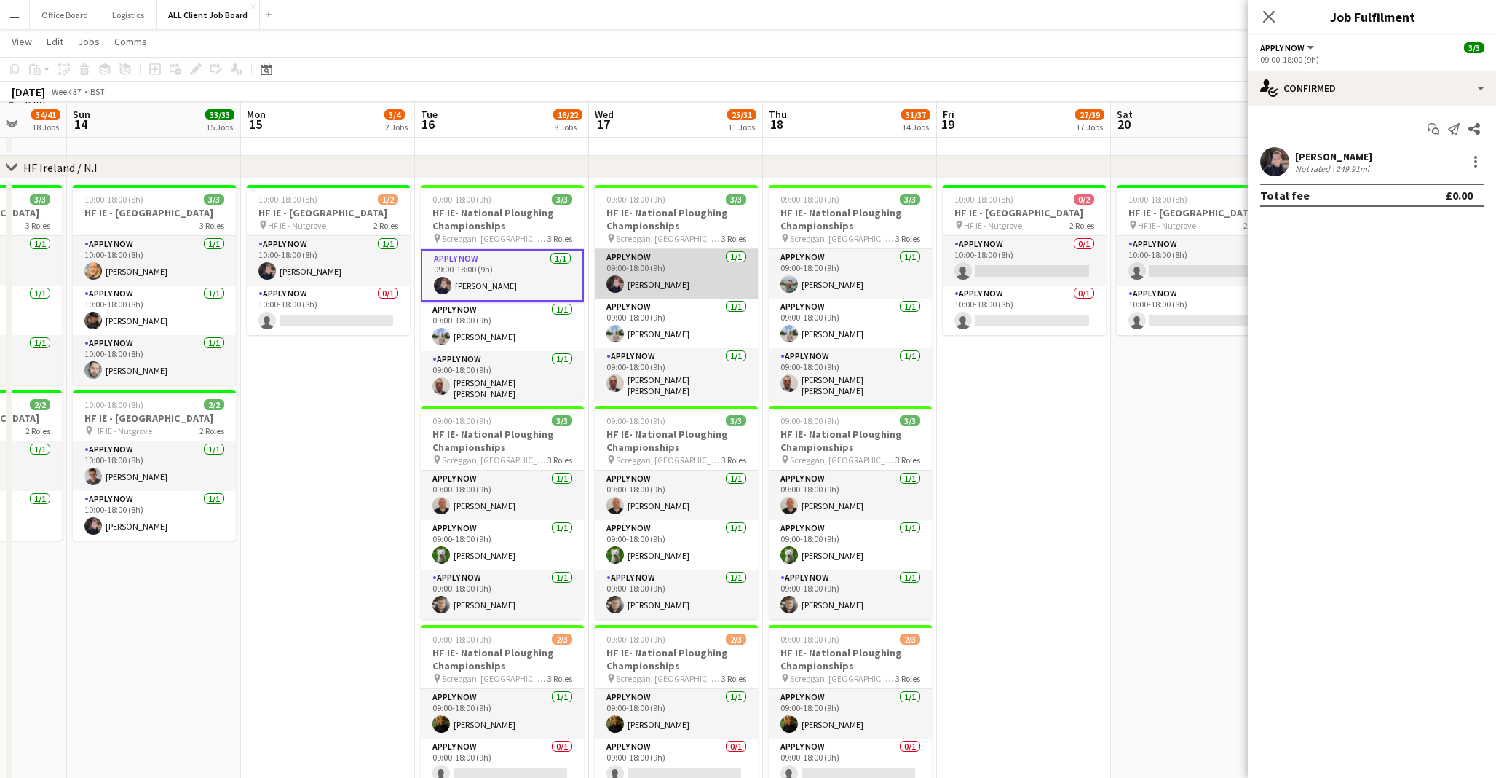
click at [679, 253] on app-card-role "APPLY NOW [DATE] 09:00-18:00 (9h) [PERSON_NAME]" at bounding box center [676, 274] width 163 height 50
click at [1472, 160] on div at bounding box center [1475, 161] width 17 height 17
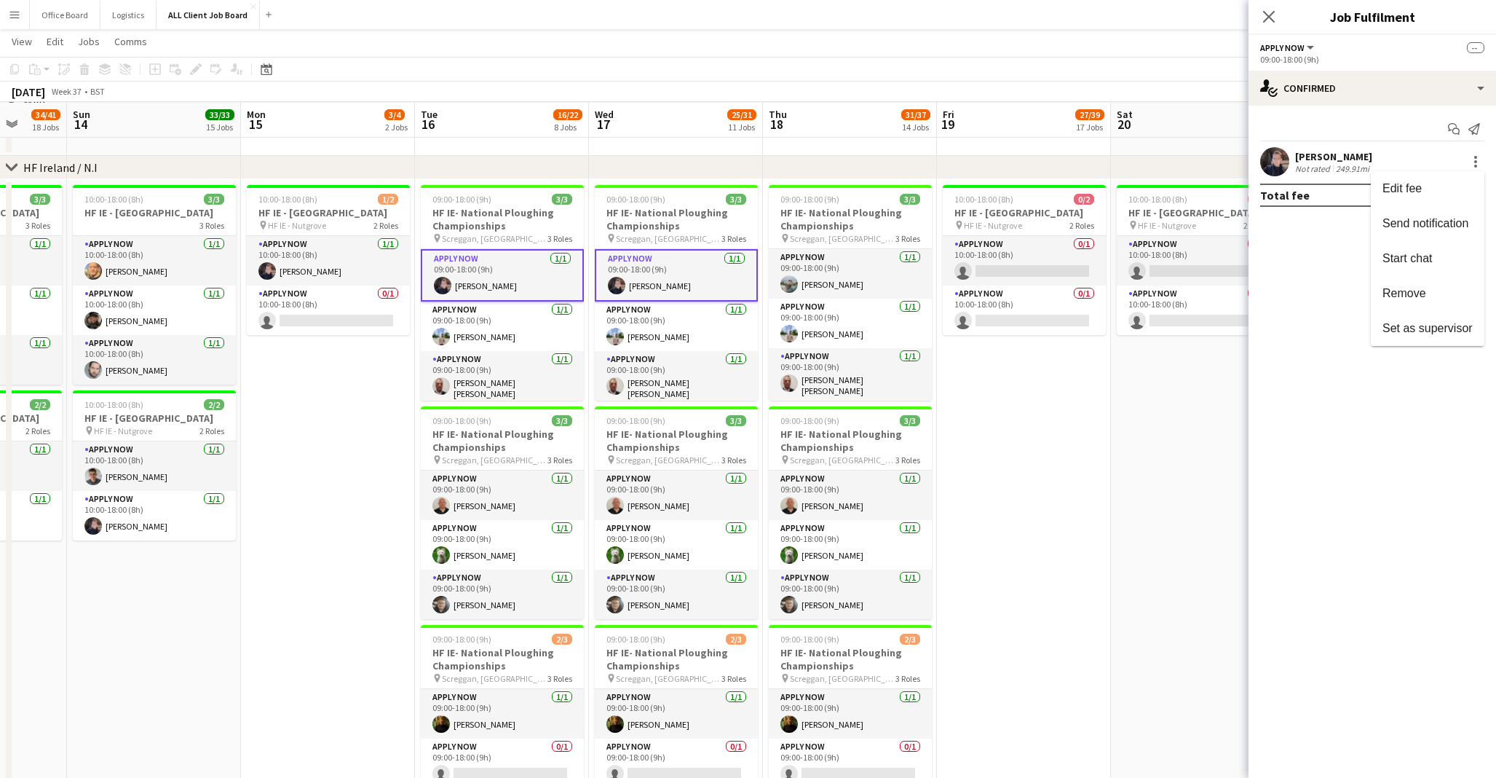
click at [1069, 17] on div at bounding box center [748, 389] width 1496 height 778
click at [1268, 12] on icon "Close pop-in" at bounding box center [1269, 16] width 14 height 14
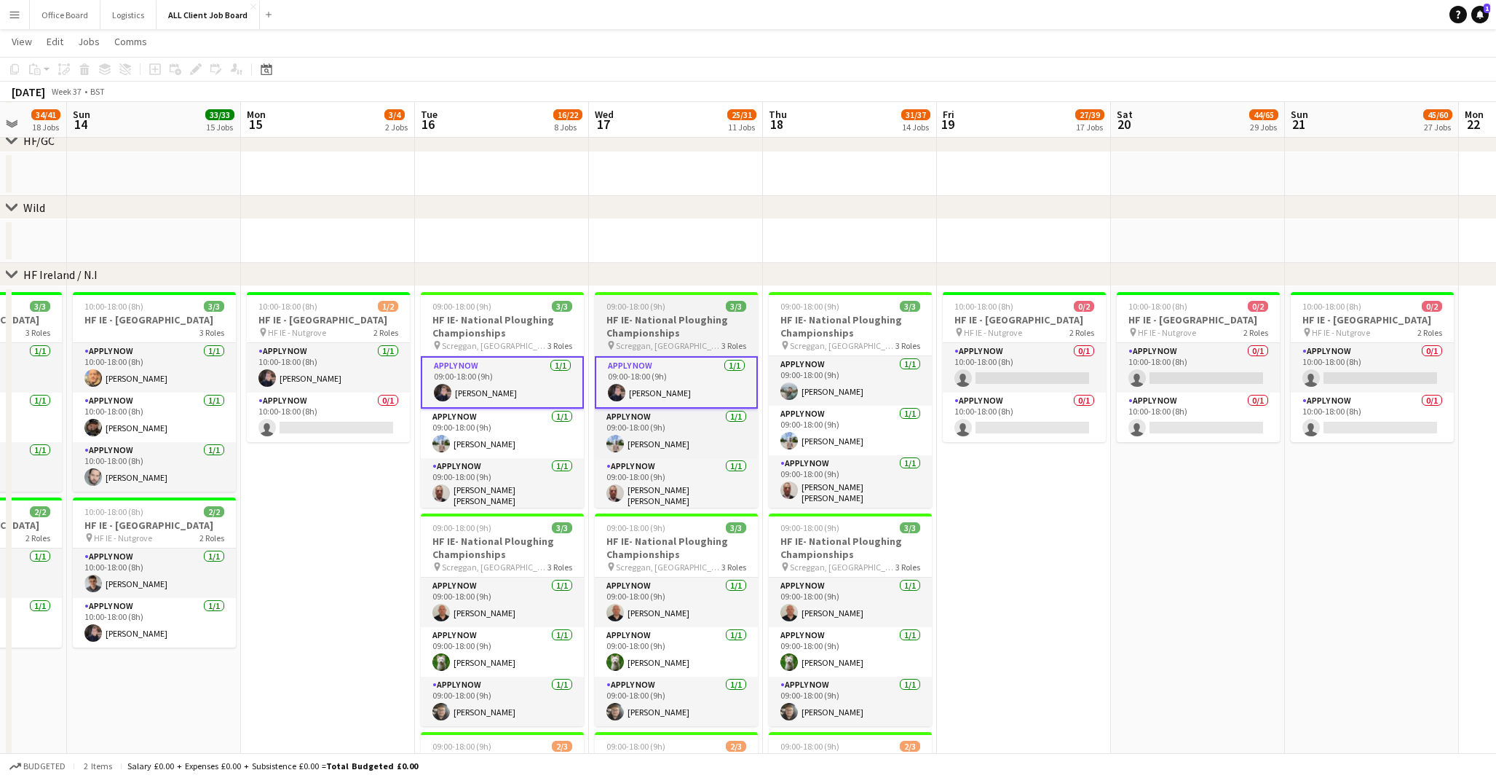
scroll to position [4108, 0]
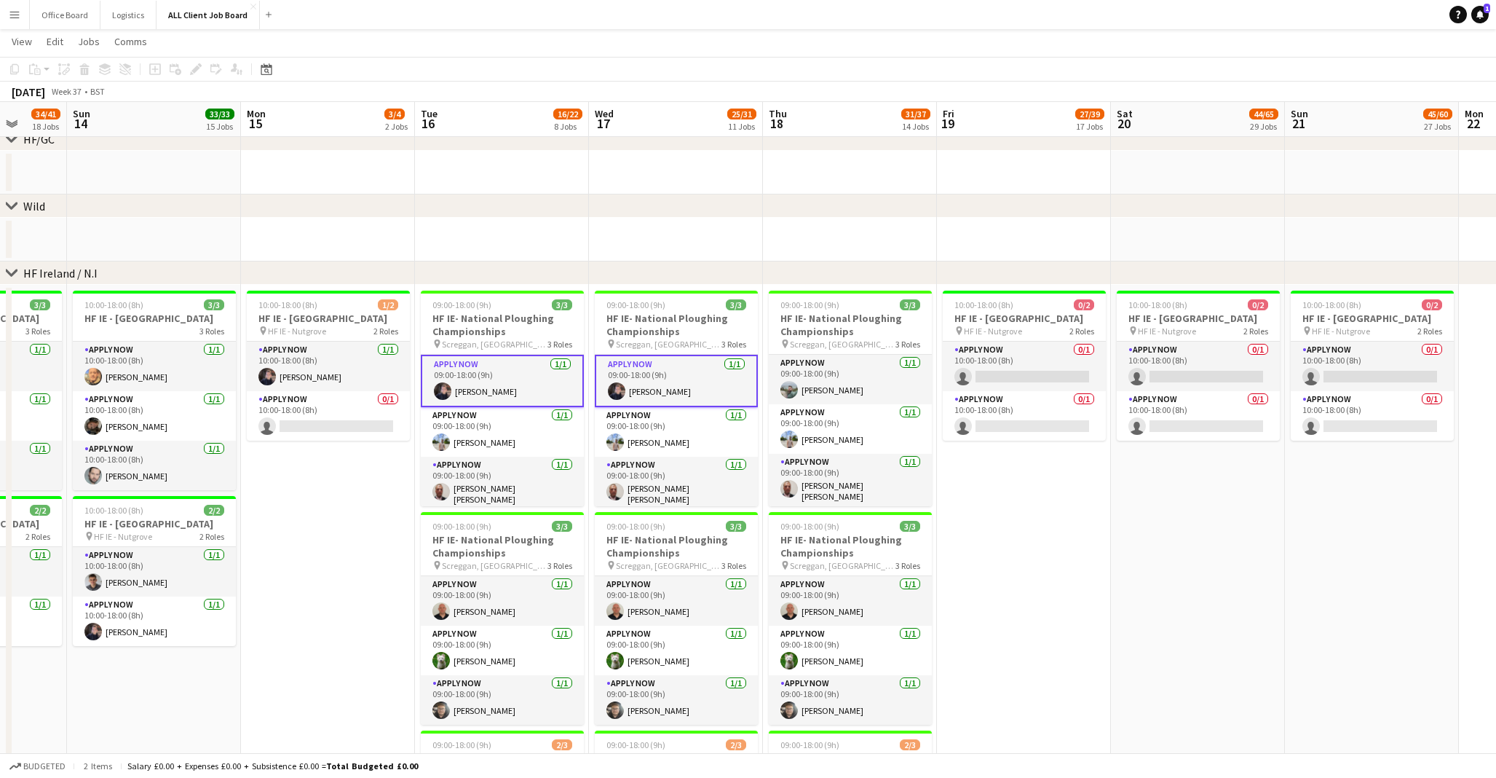
click at [502, 387] on app-card-role "APPLY NOW [DATE] 09:00-18:00 (9h) [PERSON_NAME]" at bounding box center [502, 381] width 163 height 52
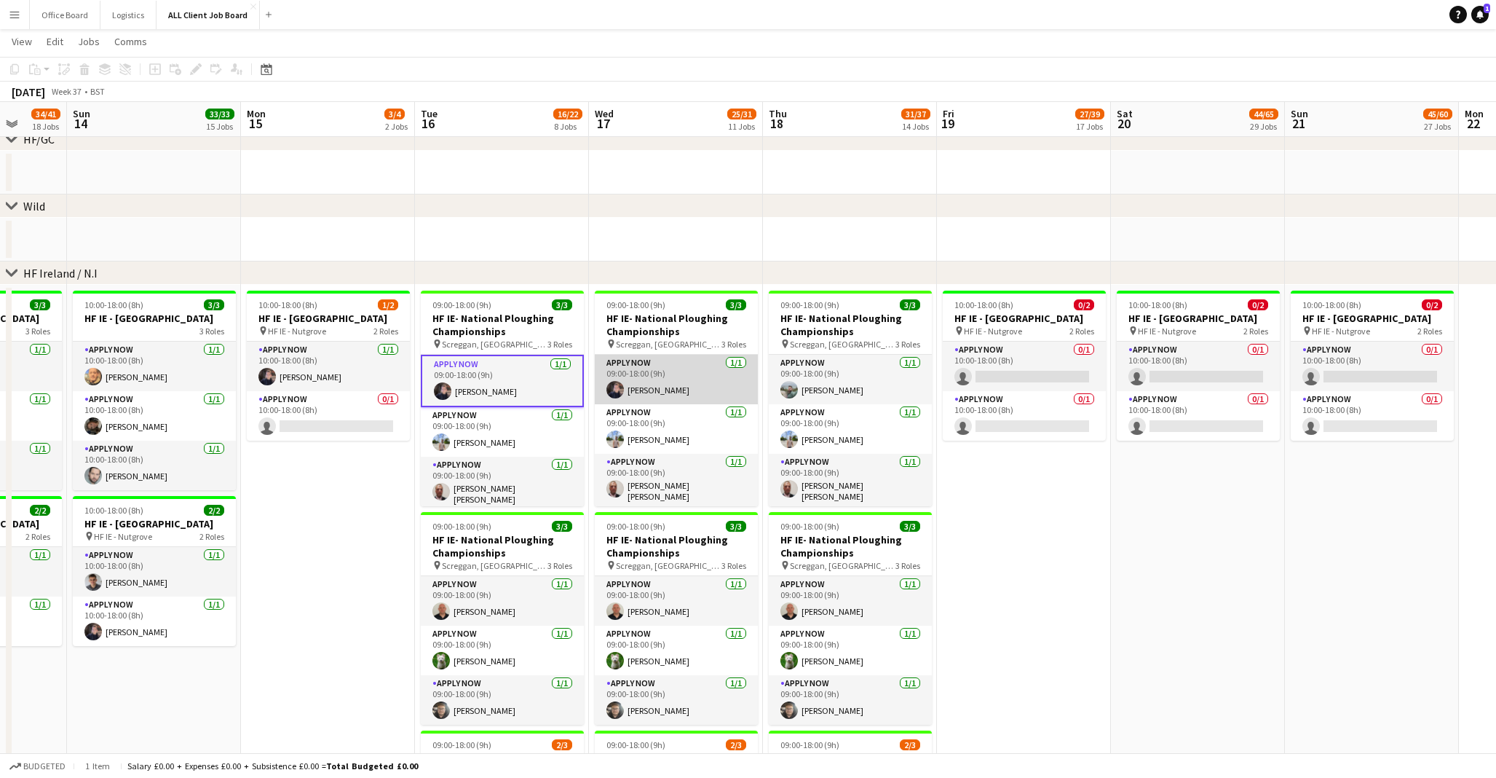
click at [713, 382] on app-card-role "APPLY NOW [DATE] 09:00-18:00 (9h) [PERSON_NAME]" at bounding box center [676, 380] width 163 height 50
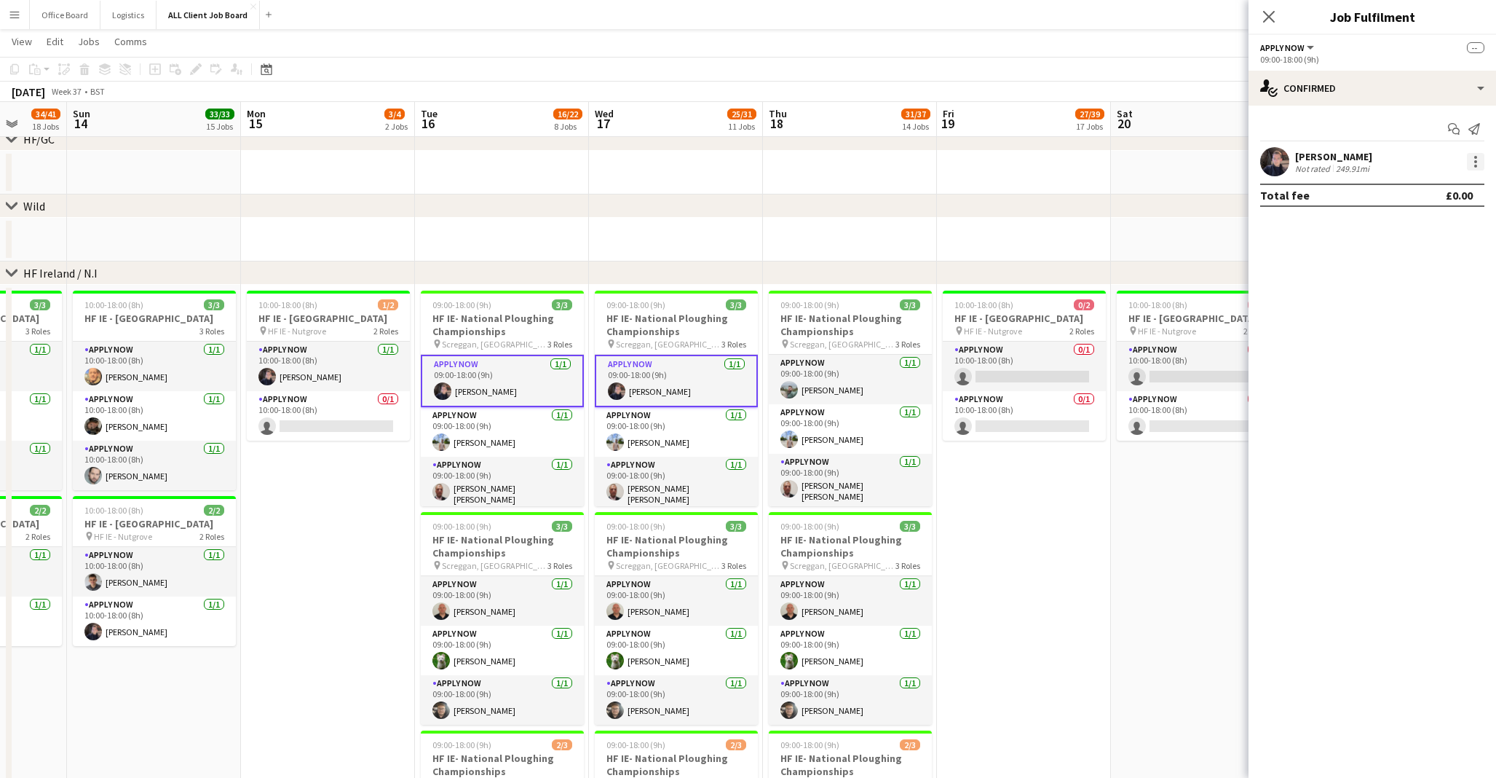
click at [1475, 162] on div at bounding box center [1475, 161] width 3 height 3
click at [1425, 297] on span "Remove" at bounding box center [1405, 293] width 44 height 12
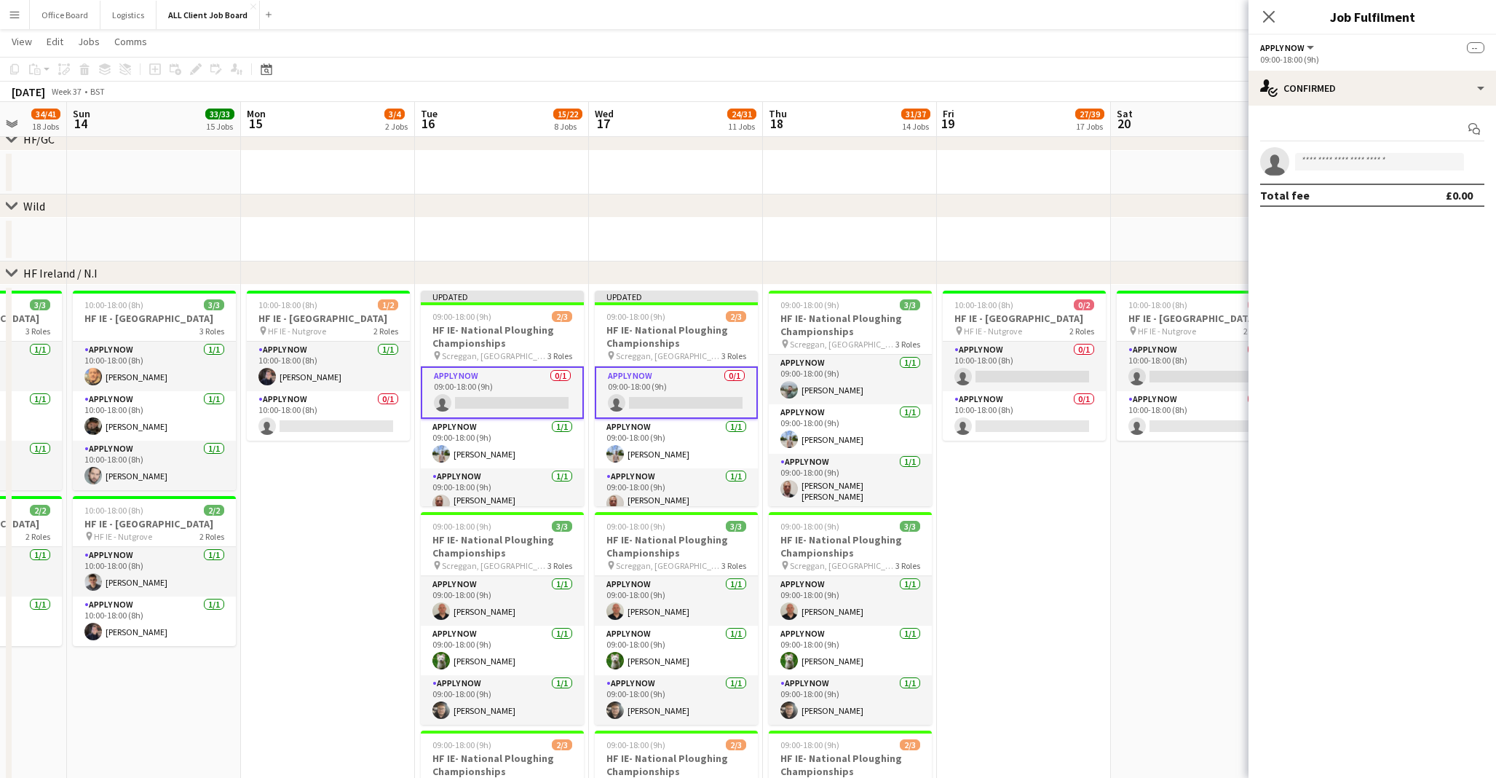
click at [1048, 191] on app-date-cell at bounding box center [1024, 173] width 174 height 44
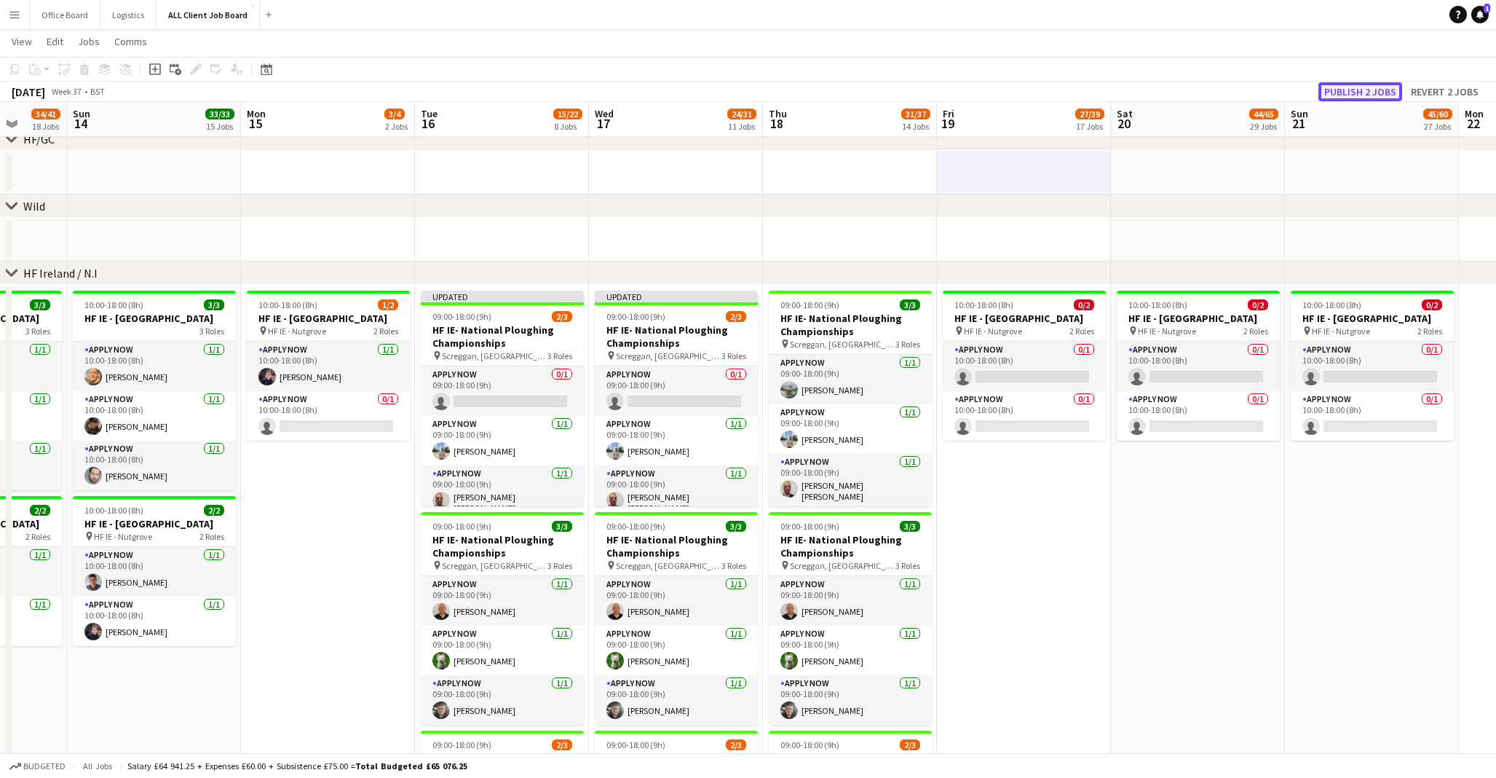
click at [1350, 95] on button "Publish 2 jobs" at bounding box center [1360, 91] width 84 height 19
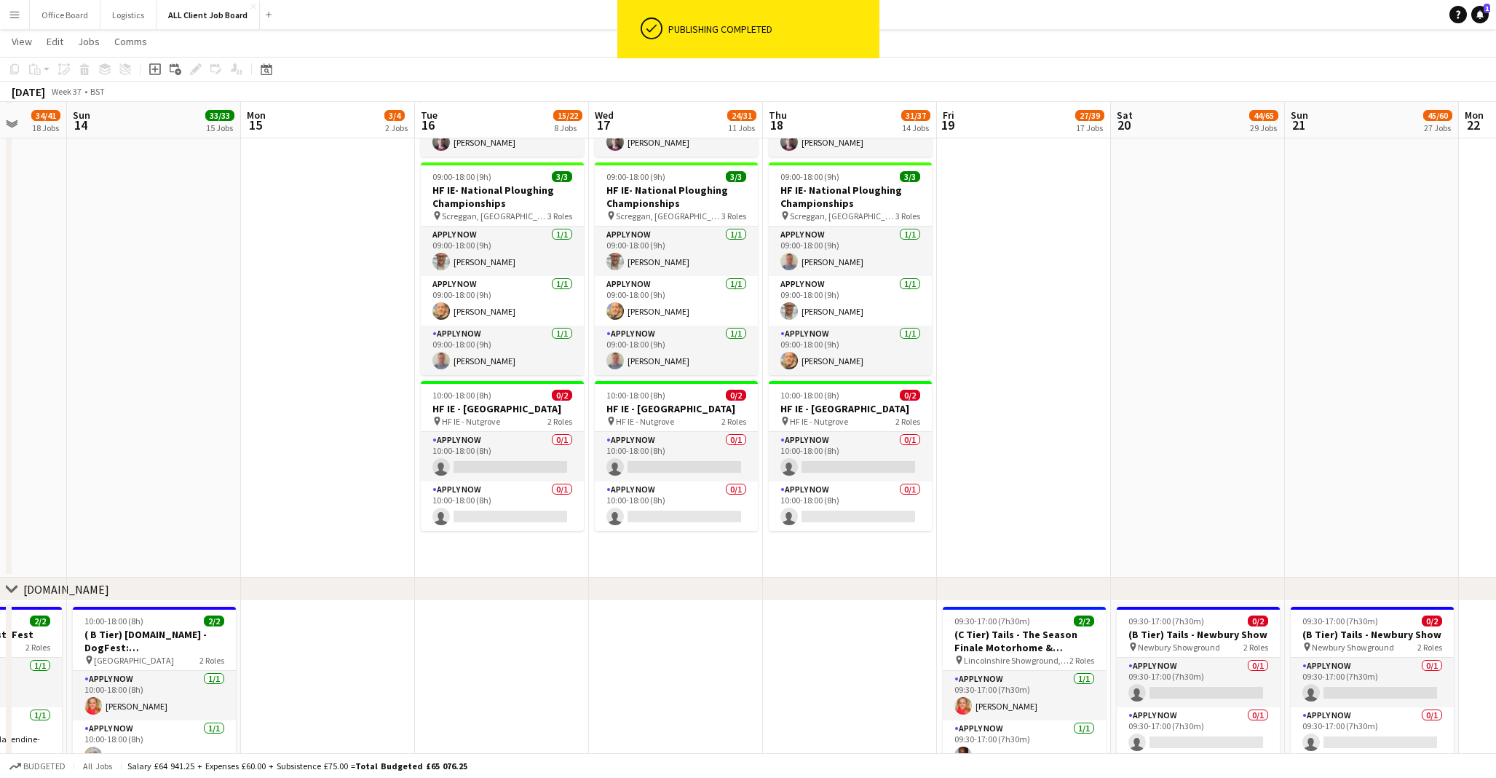
scroll to position [4895, 0]
click at [469, 468] on app-card-role "APPLY NOW 0/1 10:00-18:00 (8h) single-neutral-actions" at bounding box center [502, 456] width 163 height 50
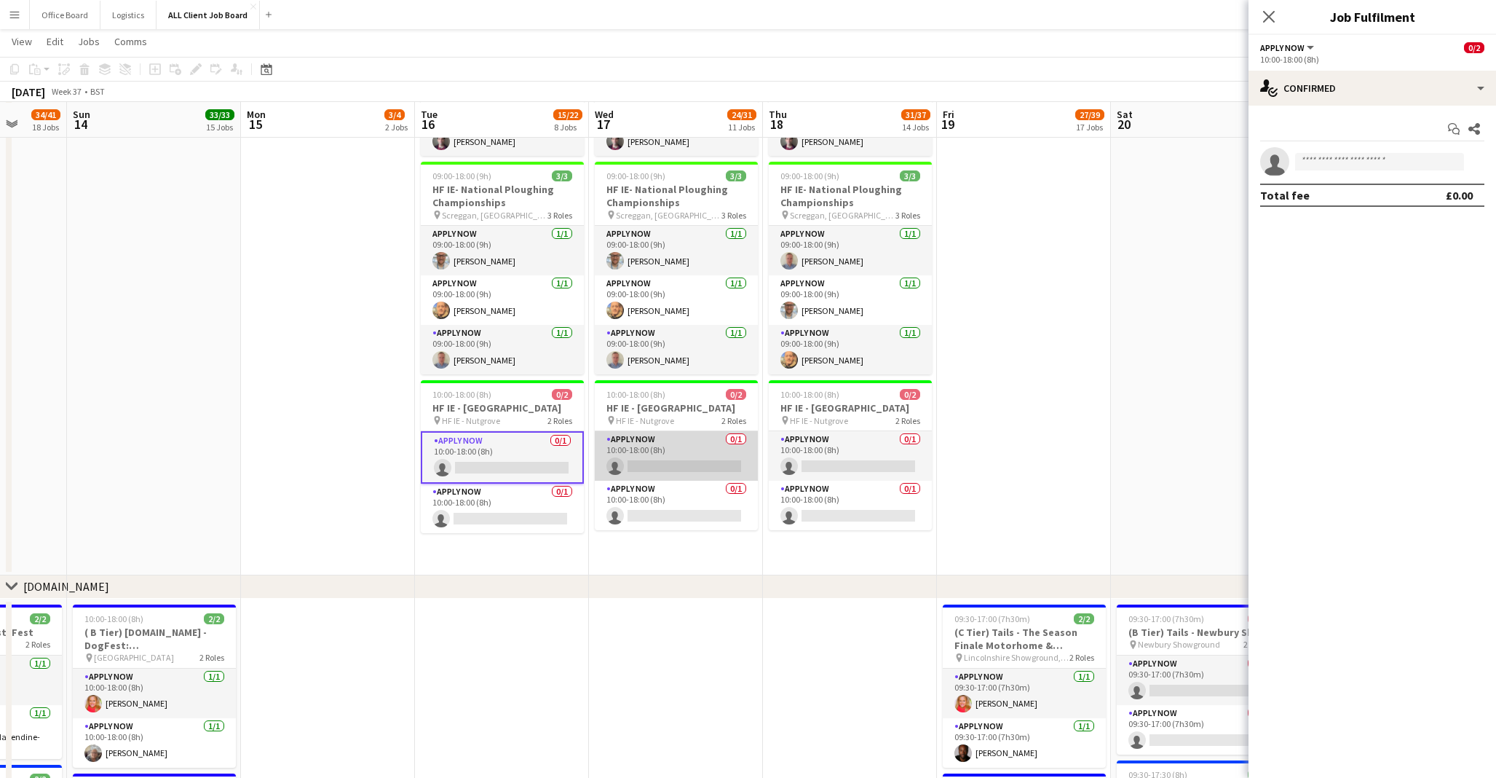
click at [638, 474] on app-card-role "APPLY NOW 0/1 10:00-18:00 (8h) single-neutral-actions" at bounding box center [676, 456] width 163 height 50
click at [1361, 157] on input at bounding box center [1379, 161] width 169 height 17
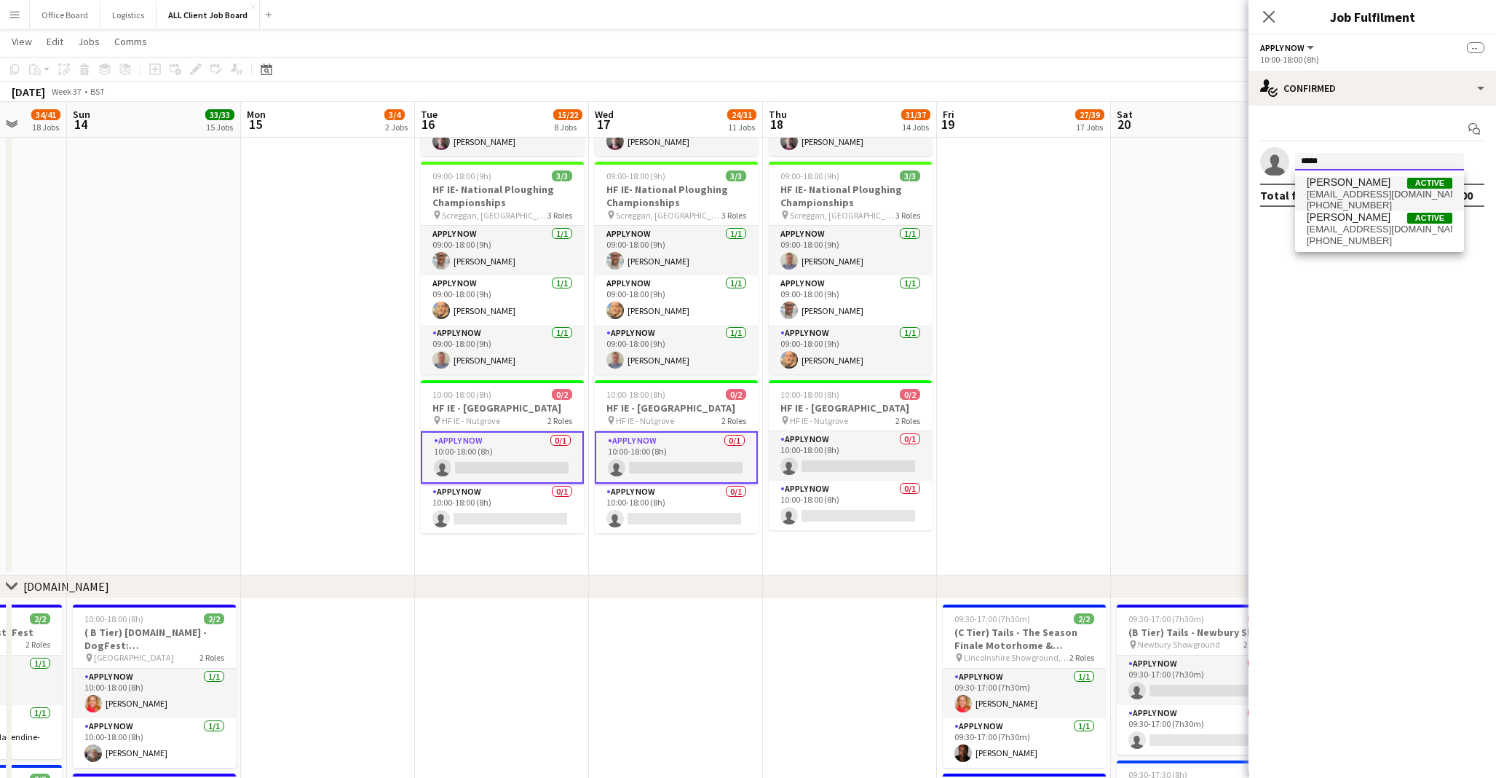
type input "*****"
click at [1357, 199] on span "[PHONE_NUMBER]" at bounding box center [1380, 205] width 146 height 12
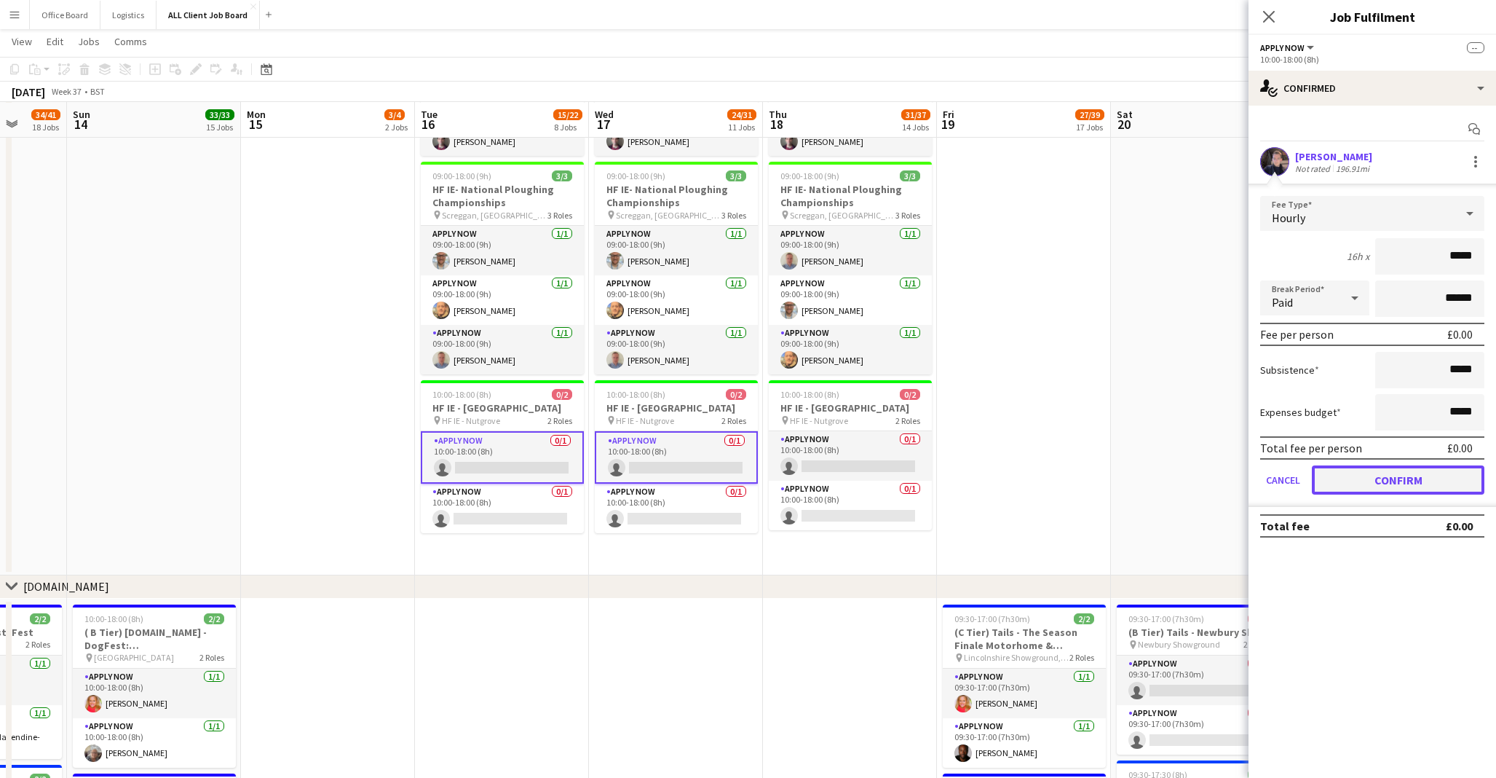
click at [1374, 488] on button "Confirm" at bounding box center [1398, 479] width 173 height 29
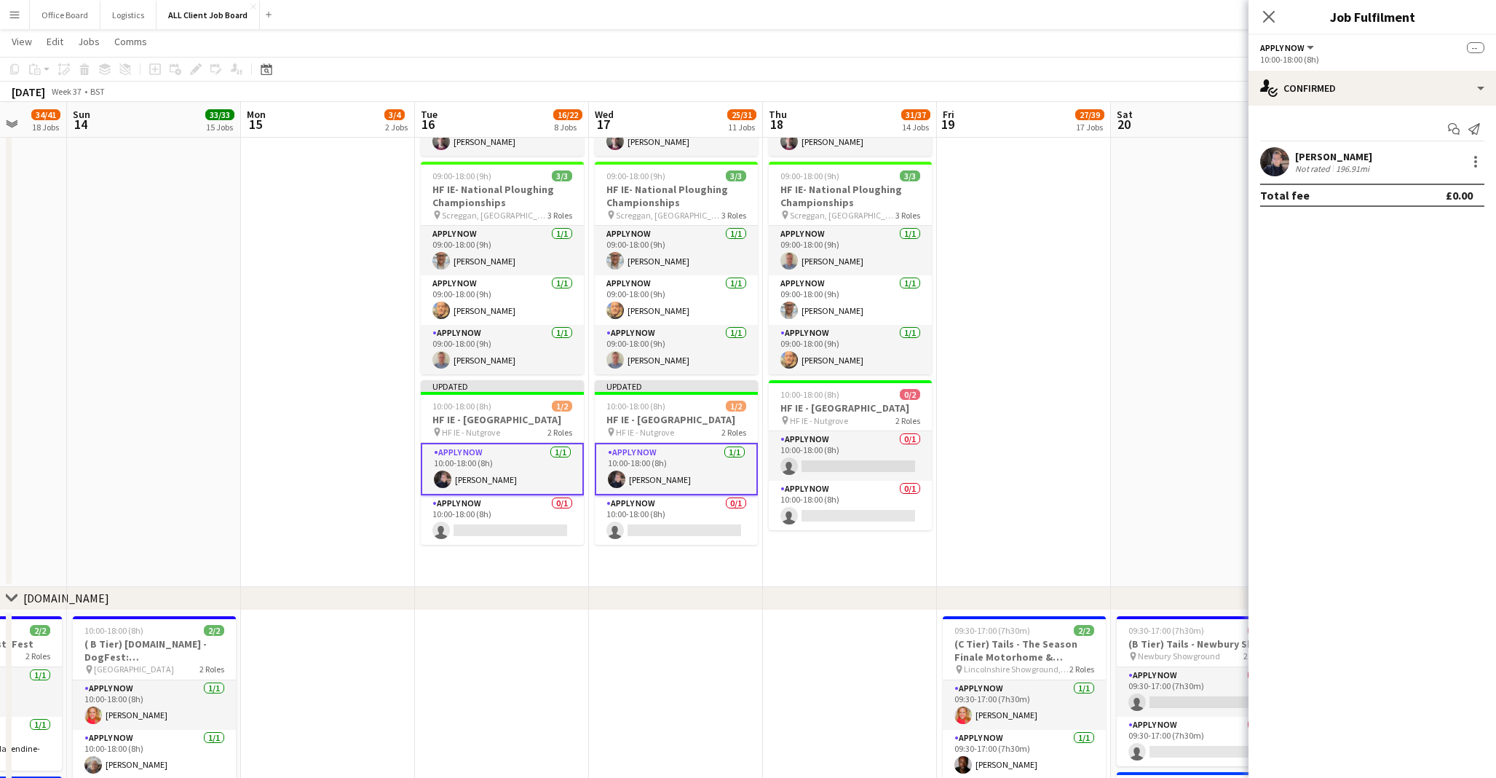
click at [1085, 234] on app-date-cell "10:00-18:00 (8h) 0/2 HF IE - [GEOGRAPHIC_DATA] pin HF IE - Nutgrove 2 Roles APP…" at bounding box center [1024, 42] width 174 height 1089
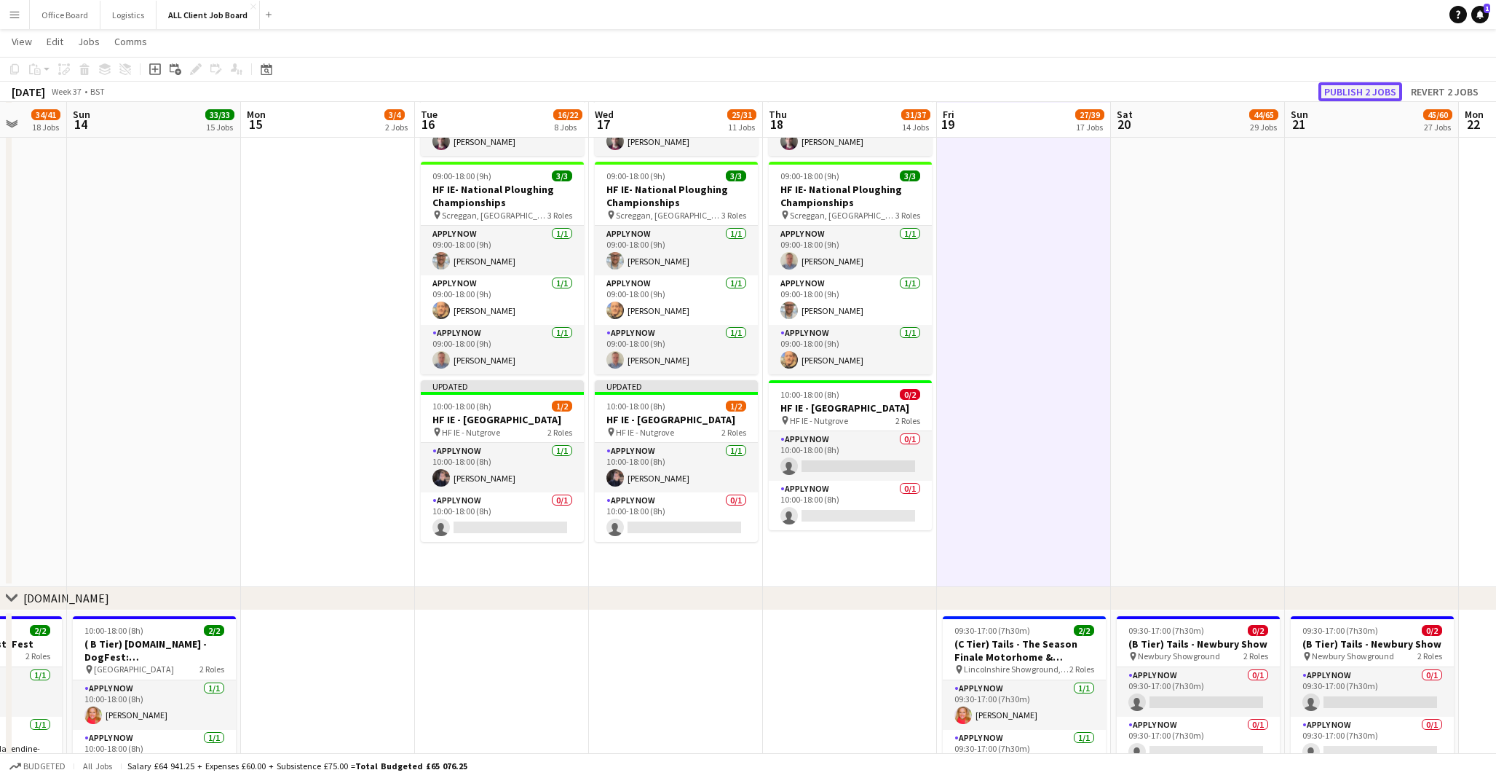
click at [1361, 87] on button "Publish 2 jobs" at bounding box center [1360, 91] width 84 height 19
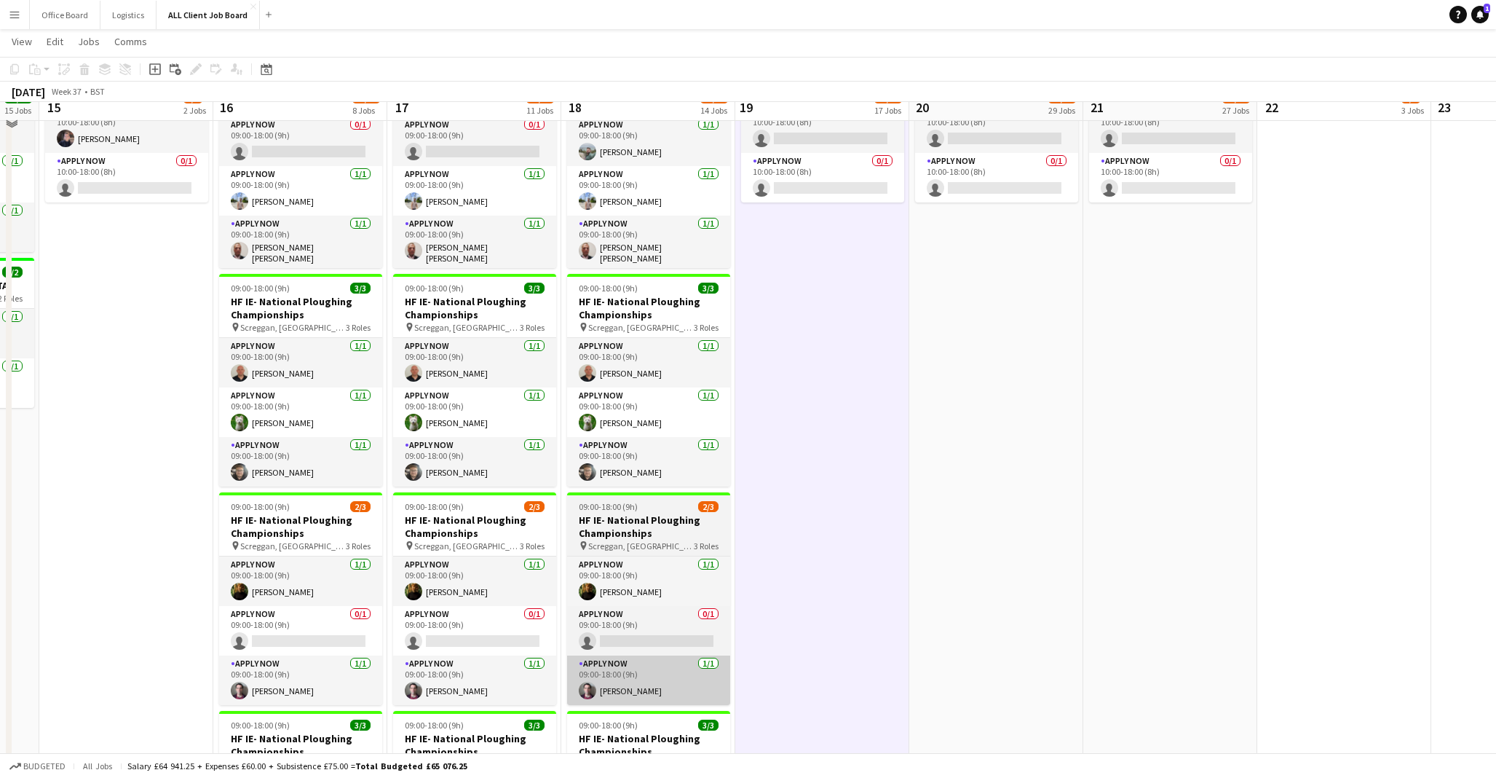
scroll to position [4187, 0]
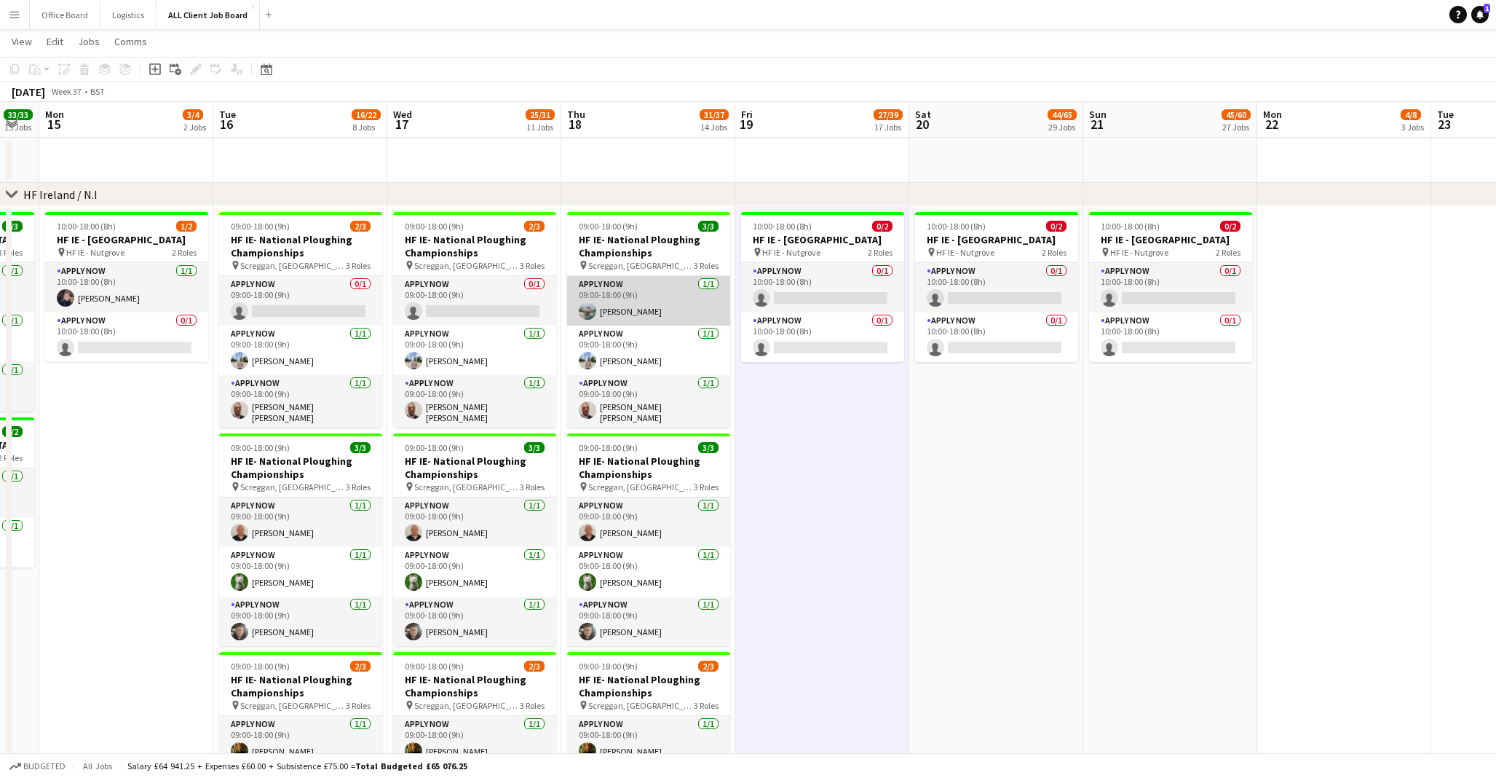
click at [644, 313] on app-card-role "APPLY NOW [DATE] 09:00-18:00 (9h) [PERSON_NAME]" at bounding box center [648, 301] width 163 height 50
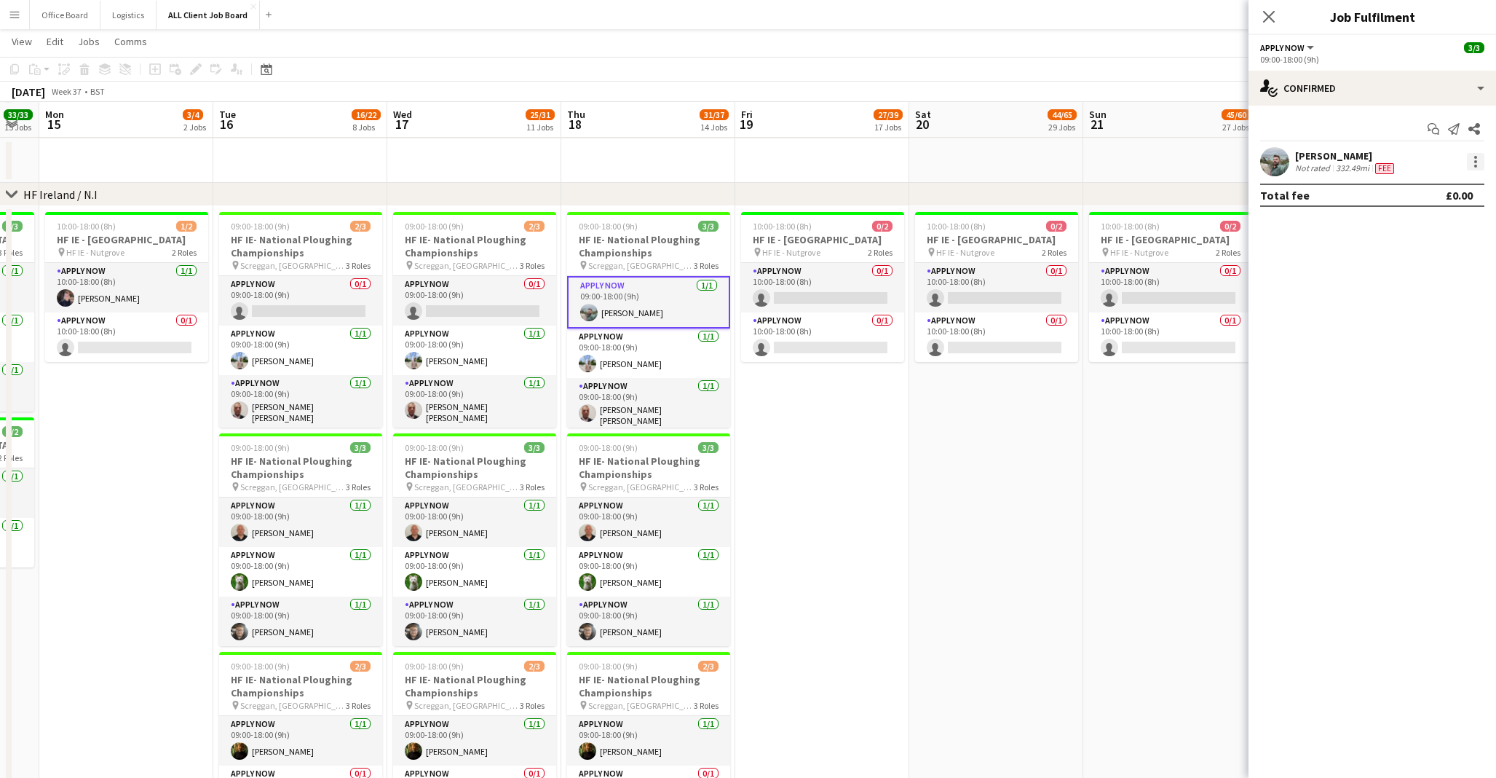
click at [1476, 166] on div at bounding box center [1475, 166] width 3 height 3
click at [1413, 325] on span "Remove" at bounding box center [1405, 328] width 44 height 12
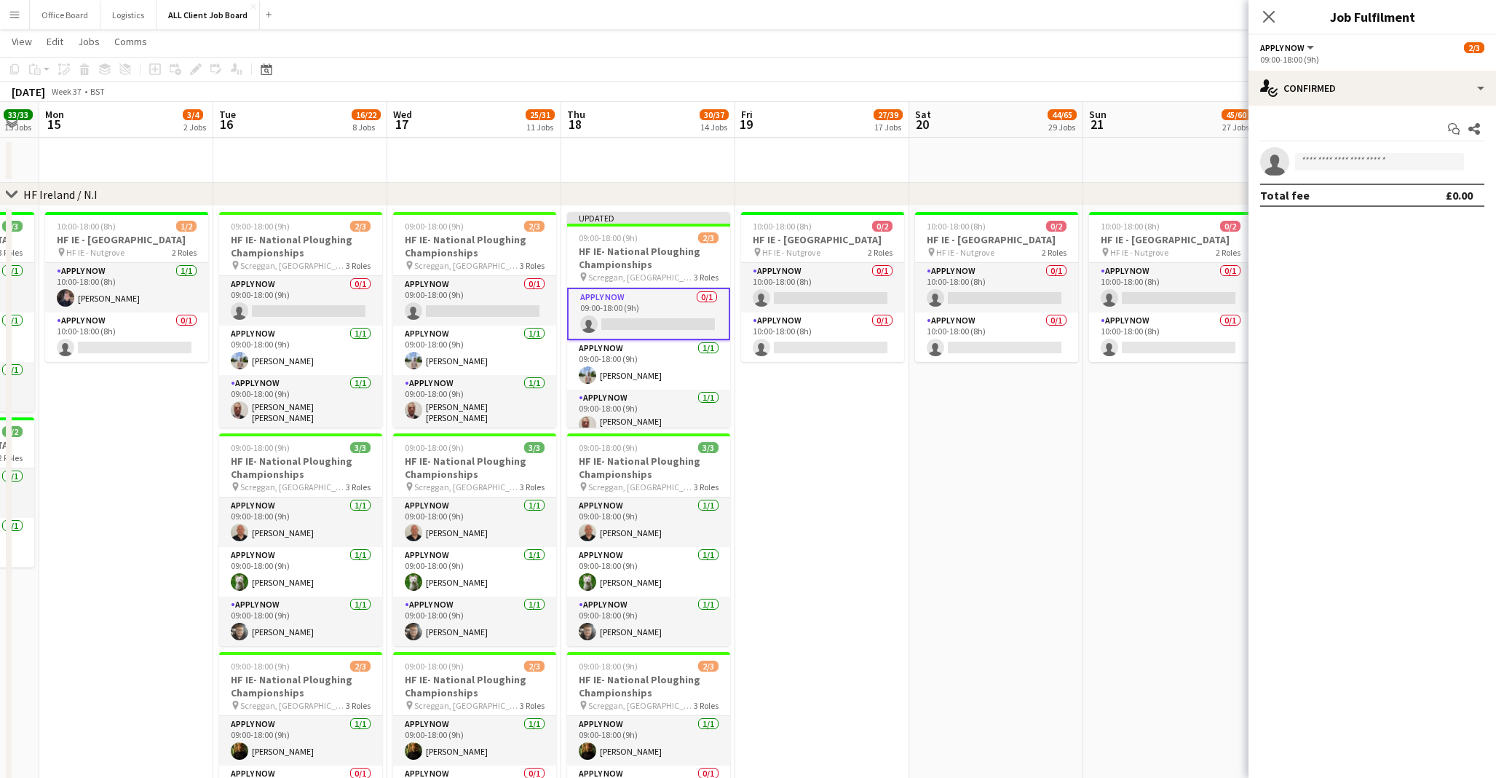
click at [890, 655] on app-date-cell "10:00-18:00 (8h) 0/2 HF IE - [GEOGRAPHIC_DATA] pin HF IE - Nutgrove 2 Roles APP…" at bounding box center [822, 744] width 174 height 1077
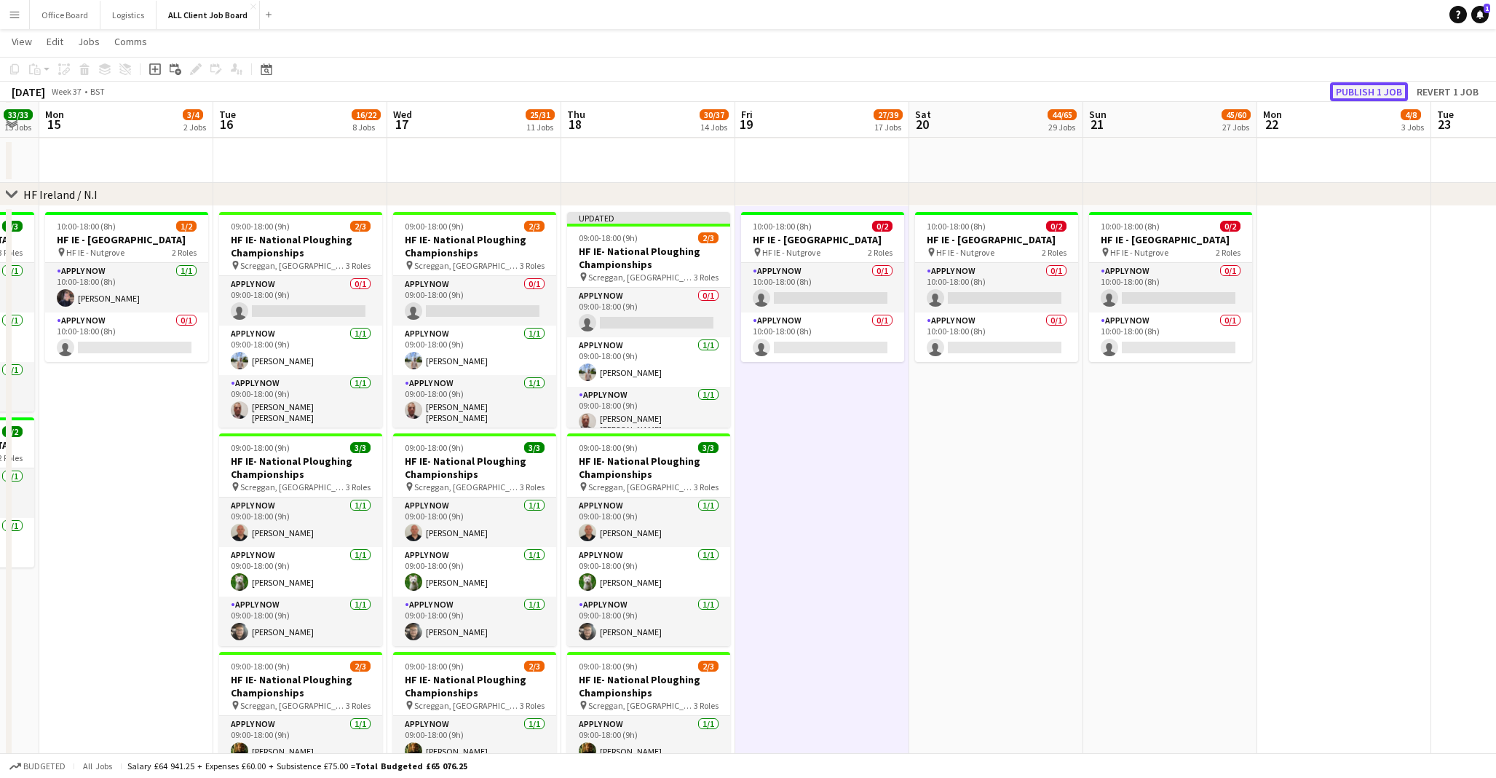
click at [1380, 90] on button "Publish 1 job" at bounding box center [1369, 91] width 78 height 19
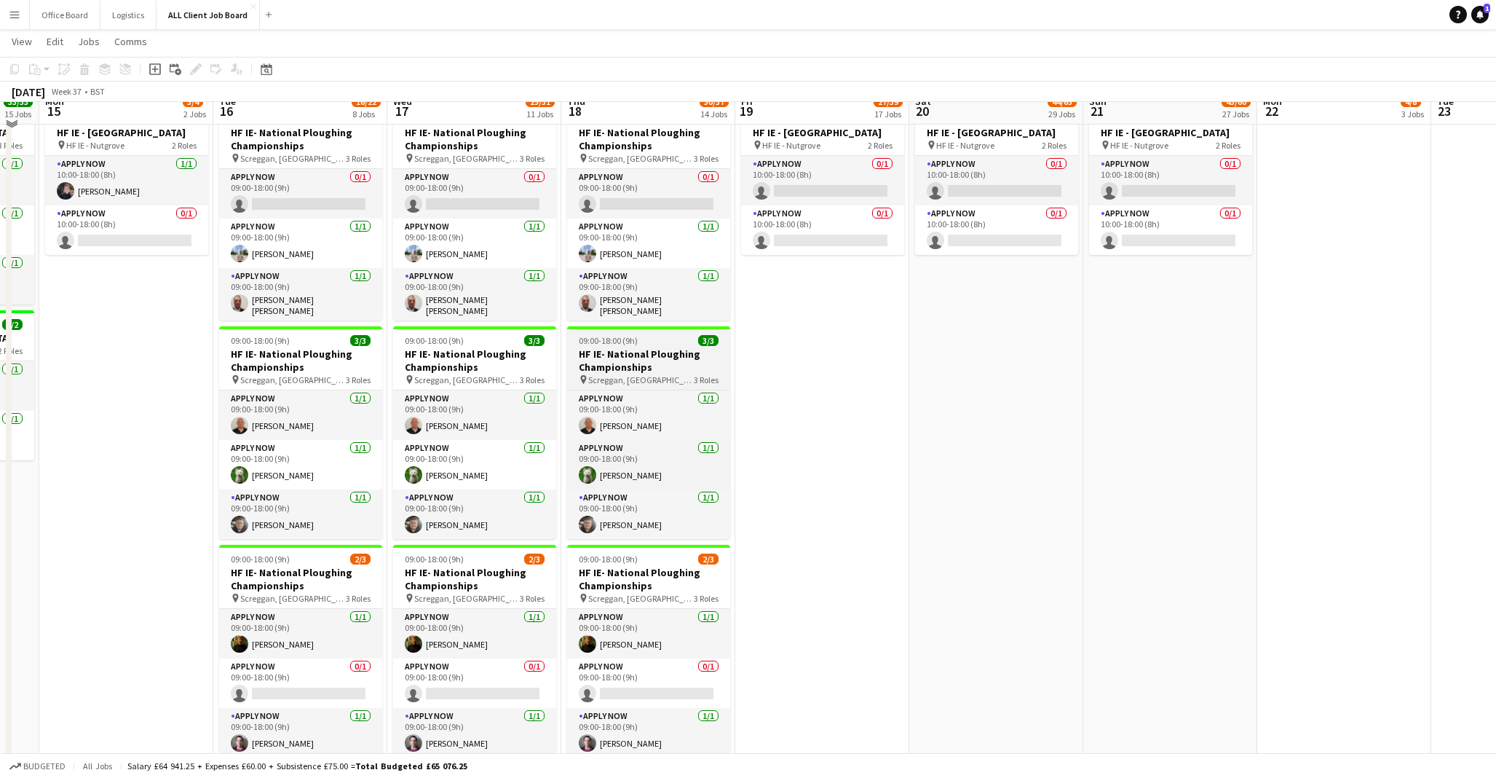
scroll to position [4279, 0]
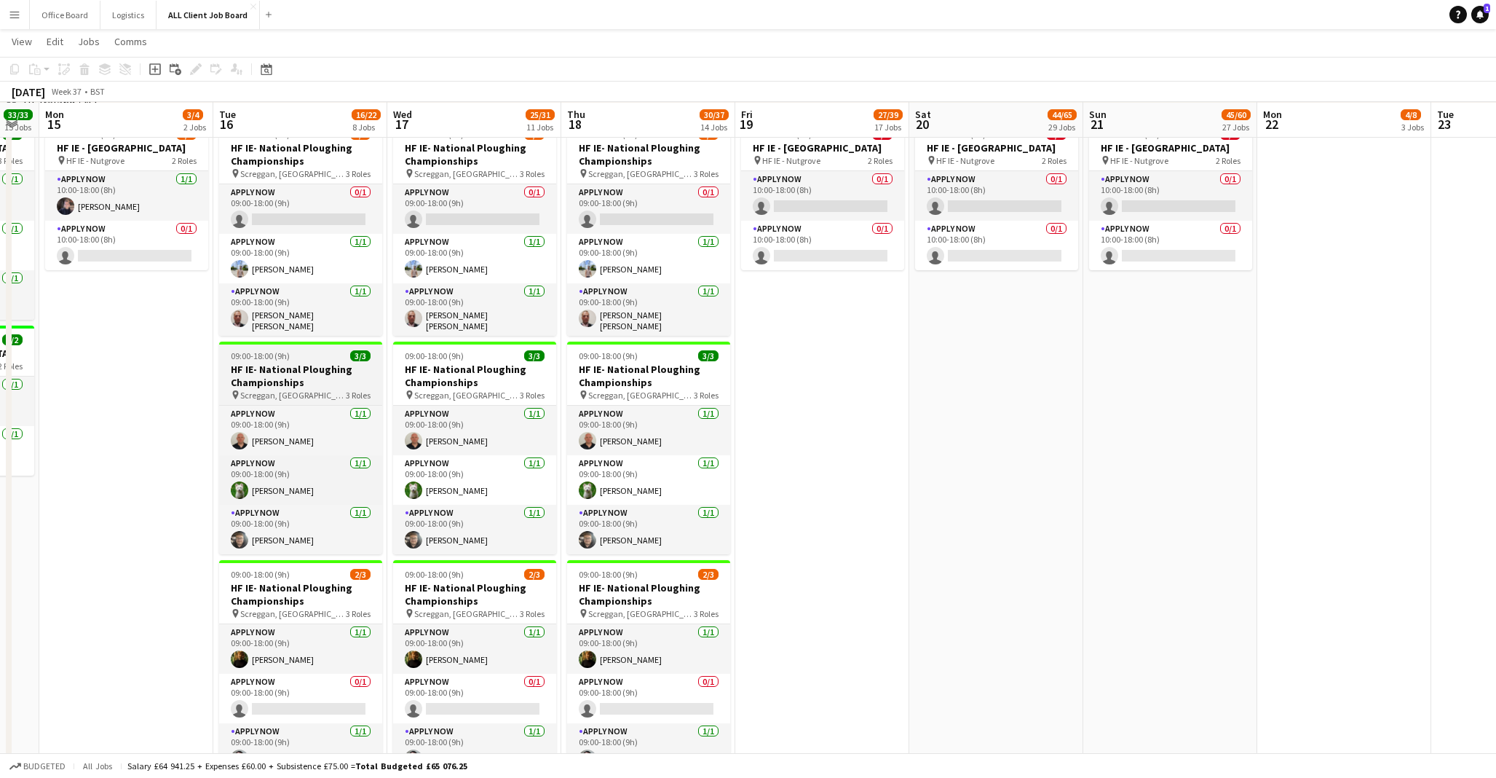
click at [275, 389] on span "Screggan, [GEOGRAPHIC_DATA], [GEOGRAPHIC_DATA]" at bounding box center [293, 394] width 106 height 11
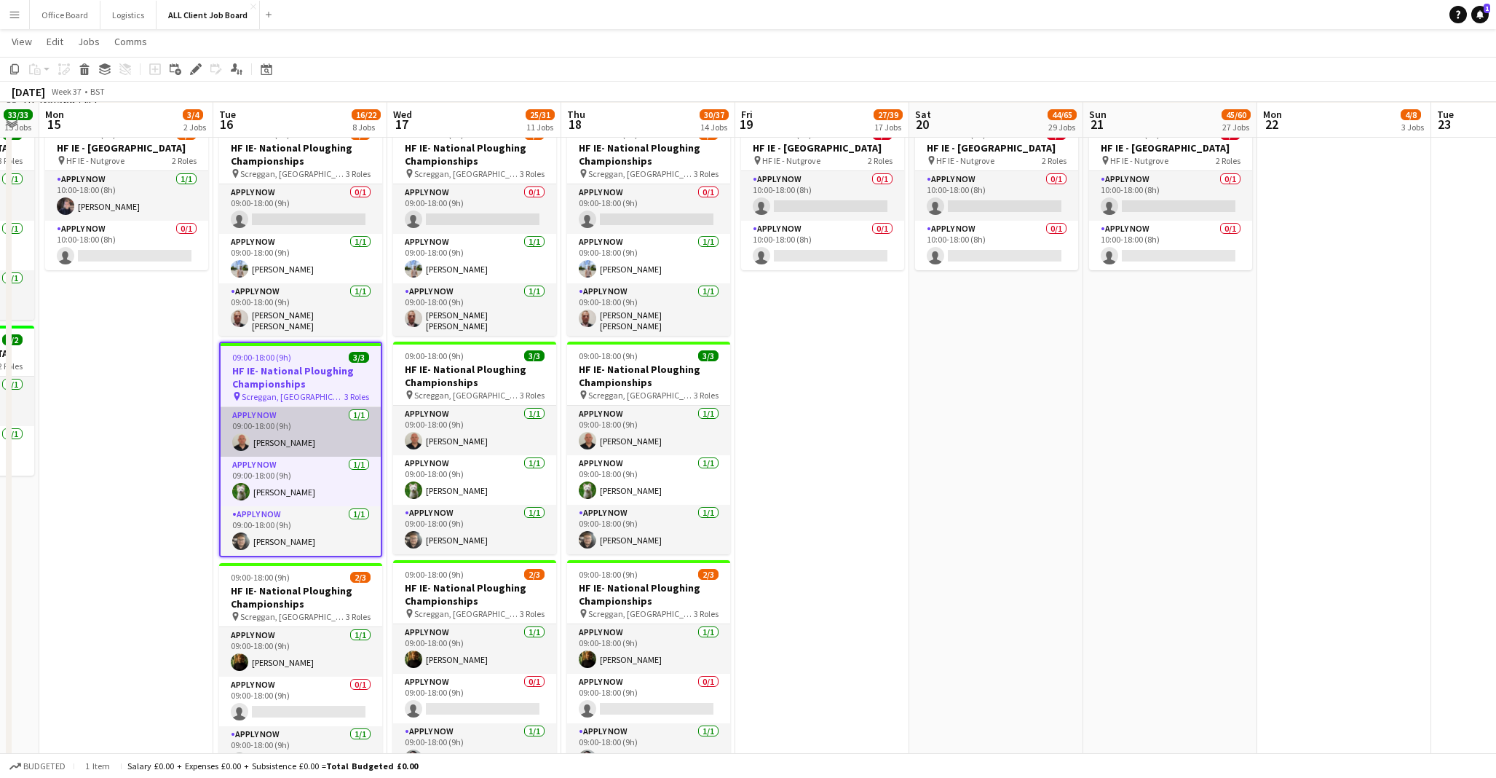
click at [255, 434] on app-card-role "APPLY NOW [DATE] 09:00-18:00 (9h) [PERSON_NAME]" at bounding box center [301, 432] width 160 height 50
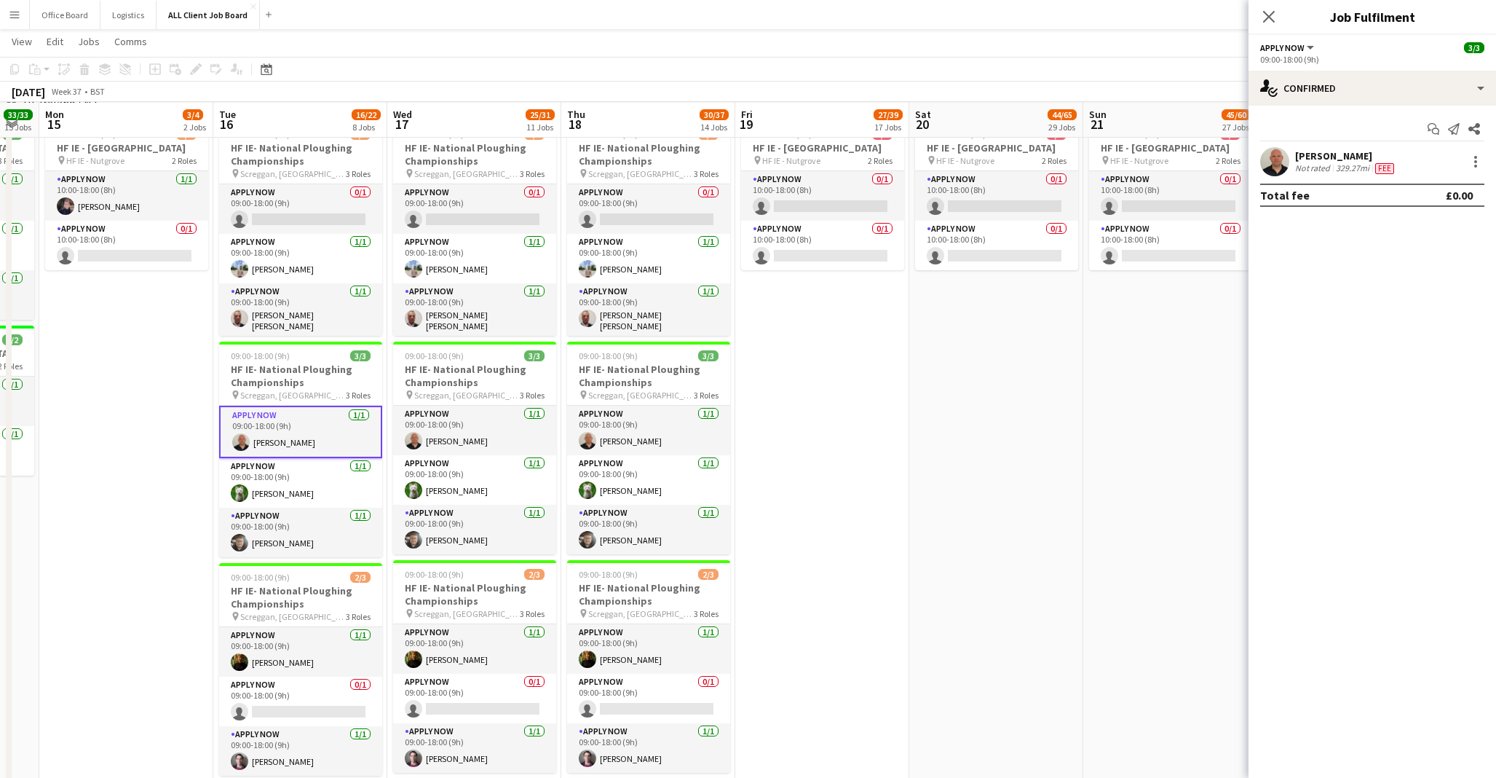
click at [1327, 155] on div "[PERSON_NAME]" at bounding box center [1346, 155] width 102 height 13
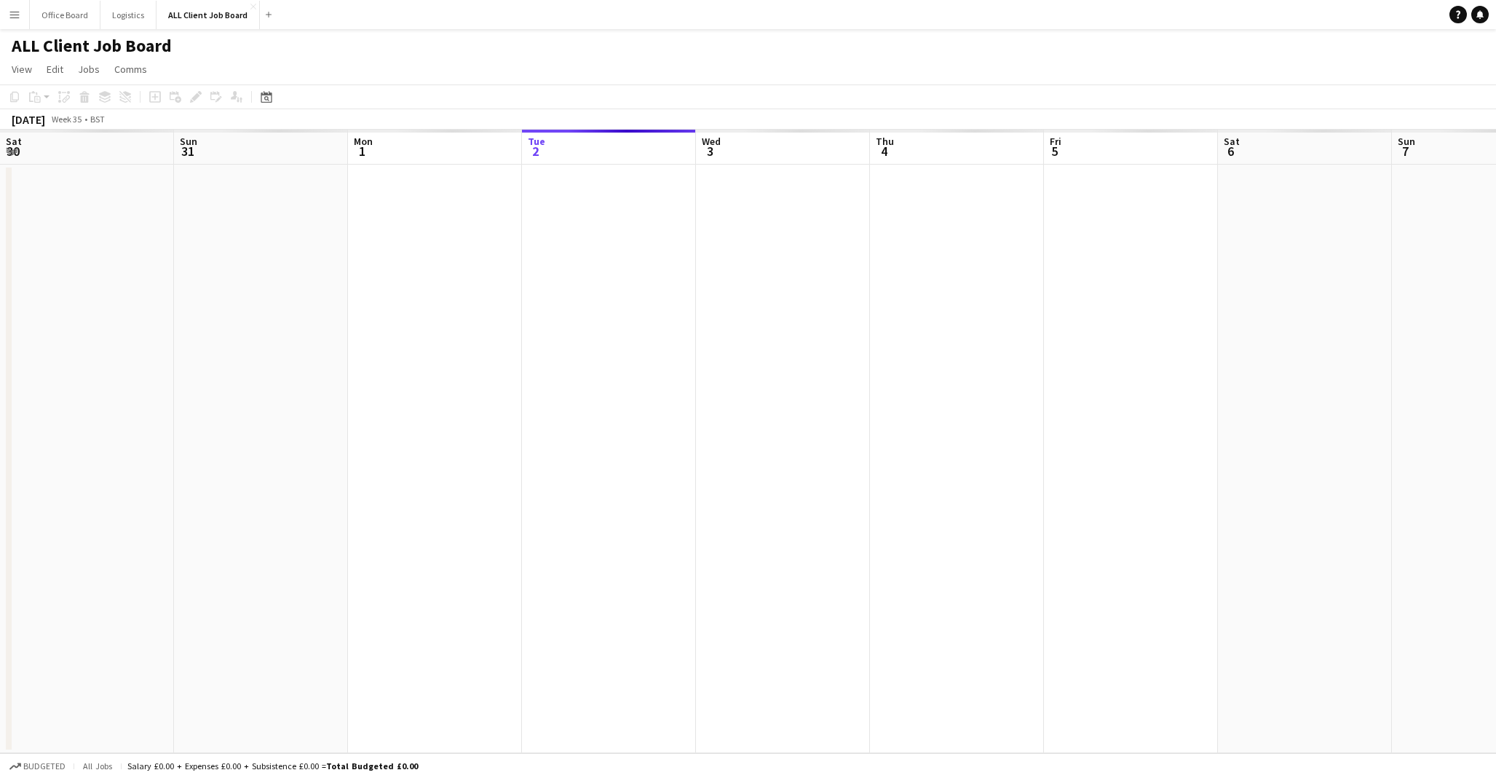
scroll to position [0, 347]
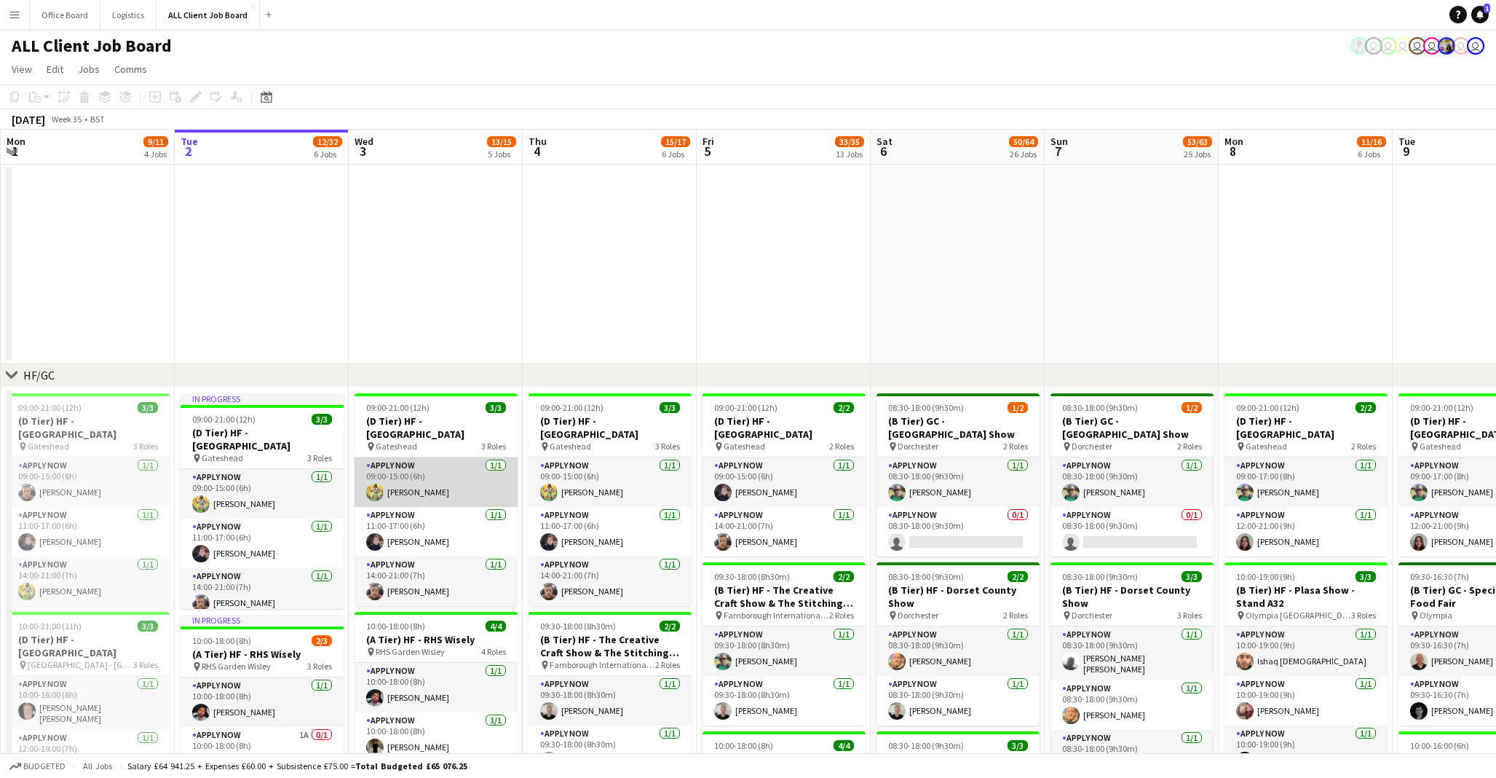
click at [392, 491] on app-card-role "APPLY NOW 1/1 09:00-15:00 (6h) Alex Waddingham" at bounding box center [436, 482] width 163 height 50
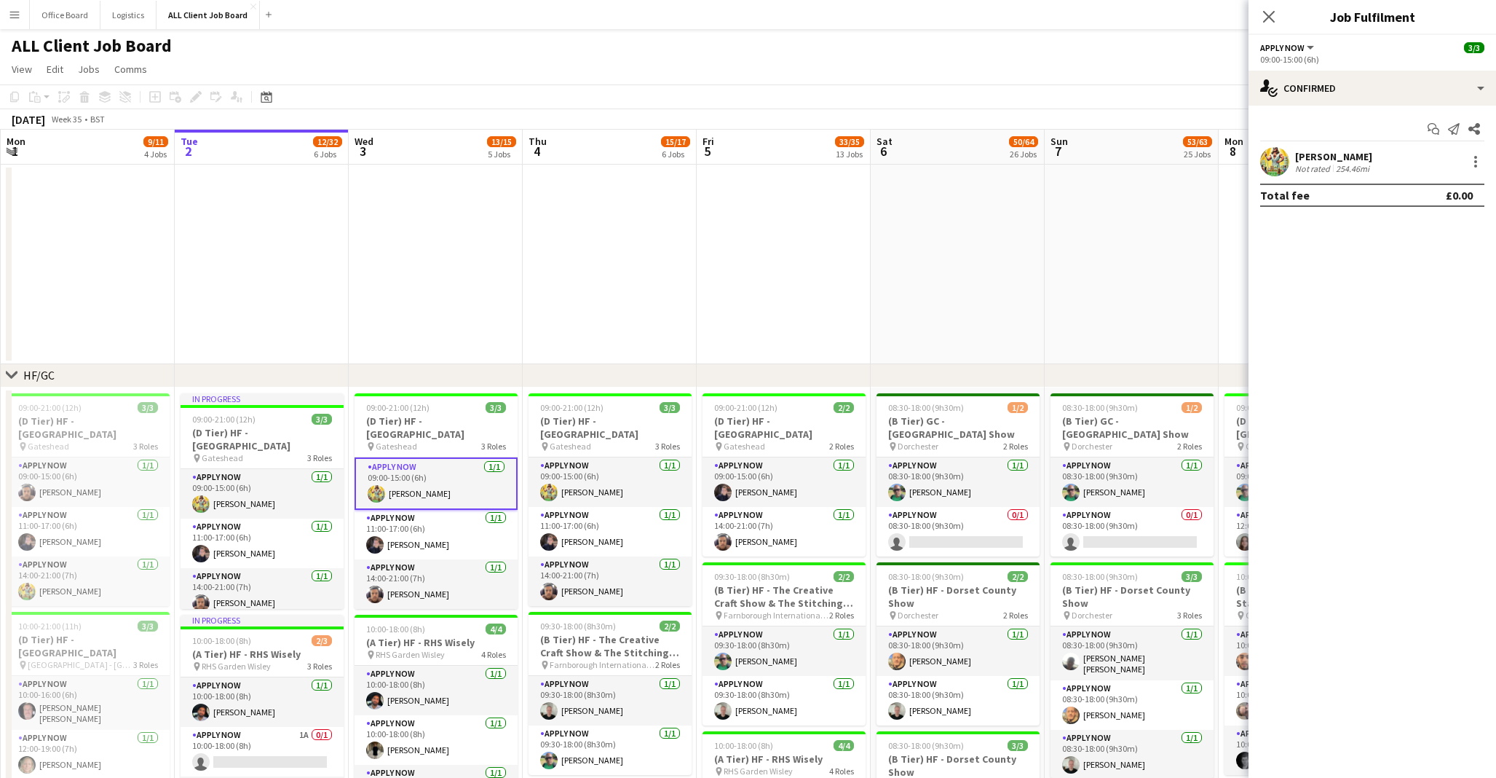
click at [1348, 160] on div "[PERSON_NAME]" at bounding box center [1333, 156] width 77 height 13
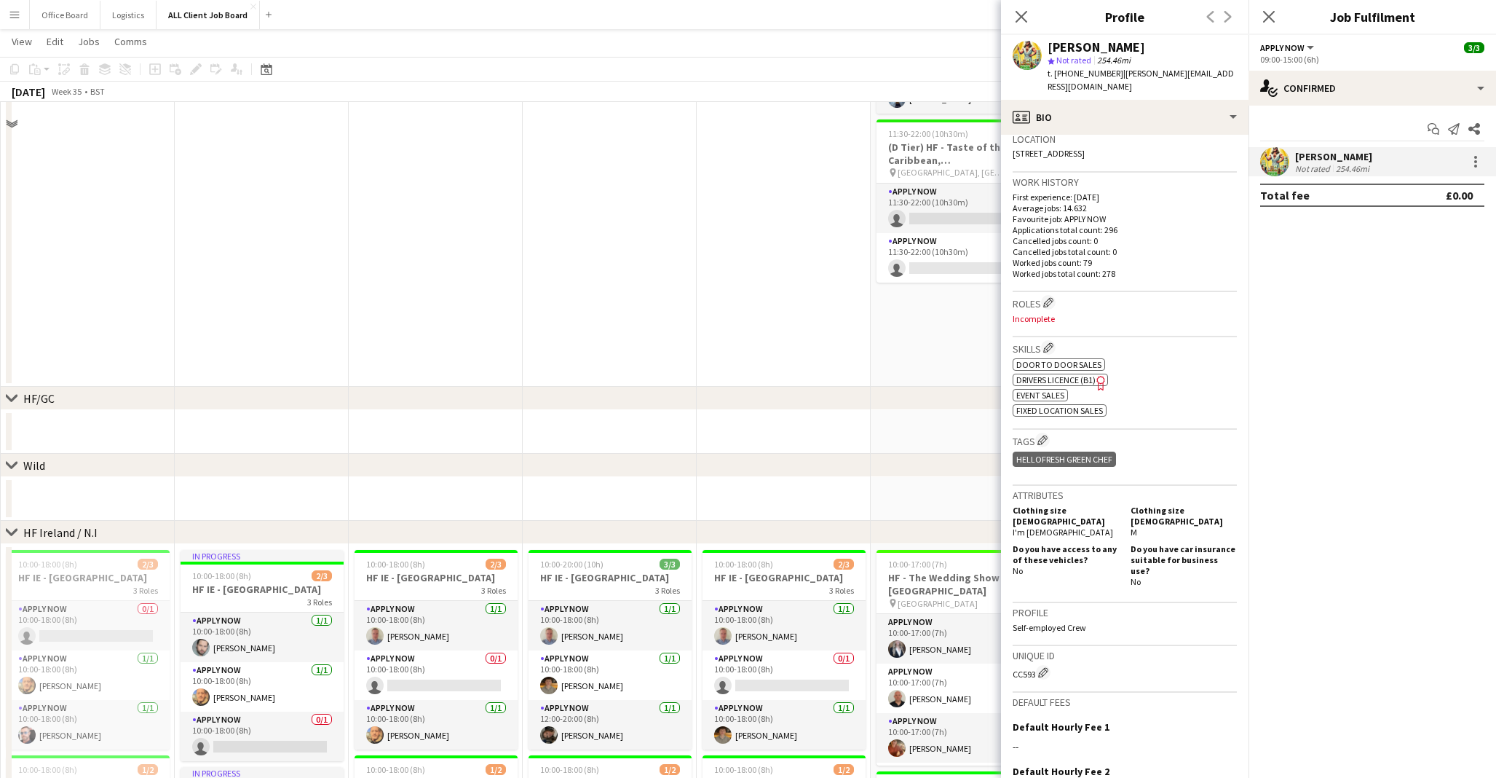
scroll to position [3253, 0]
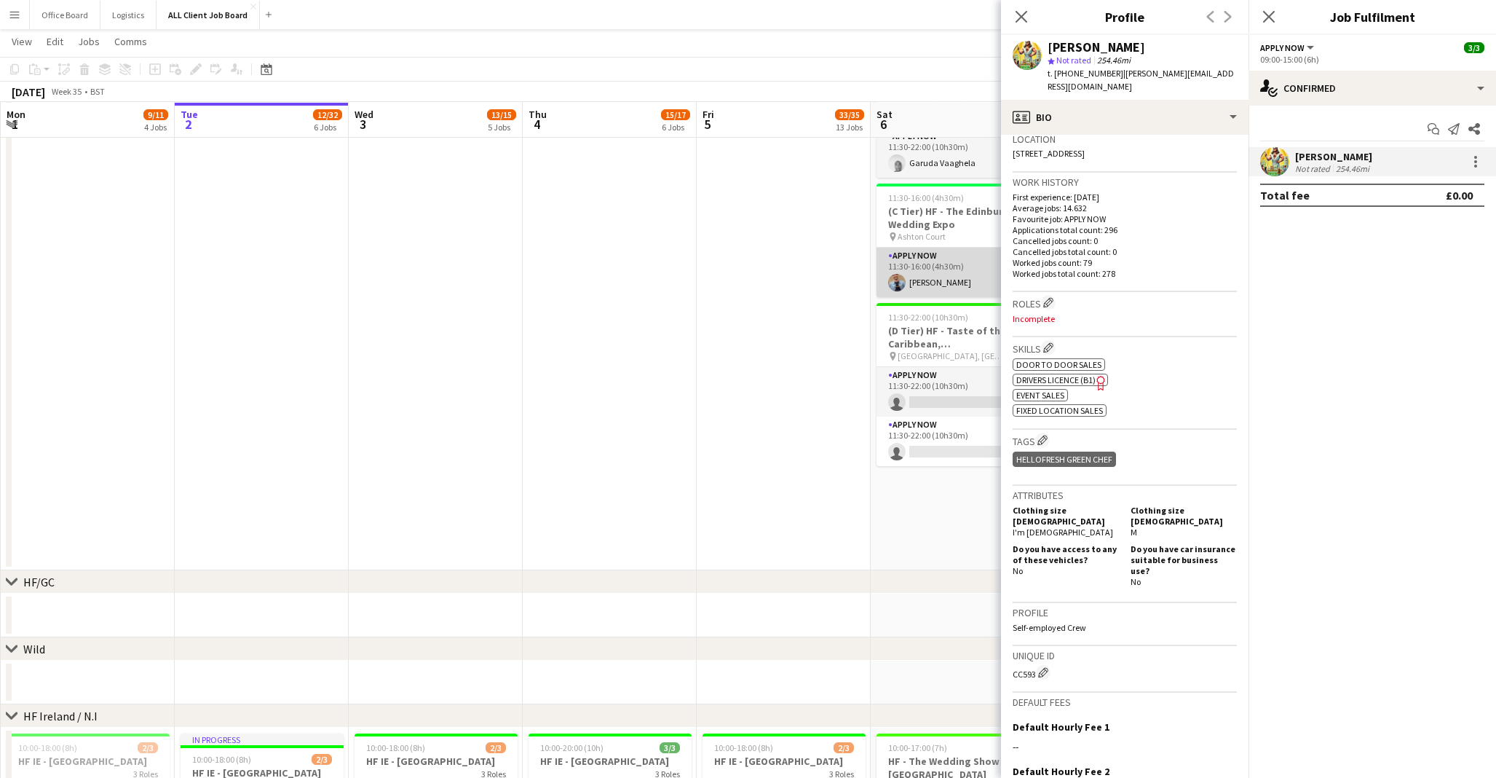
click at [931, 262] on app-card-role "APPLY NOW 1/1 11:30-16:00 (4h30m) Ulugbek Abdurahmanov" at bounding box center [958, 273] width 163 height 50
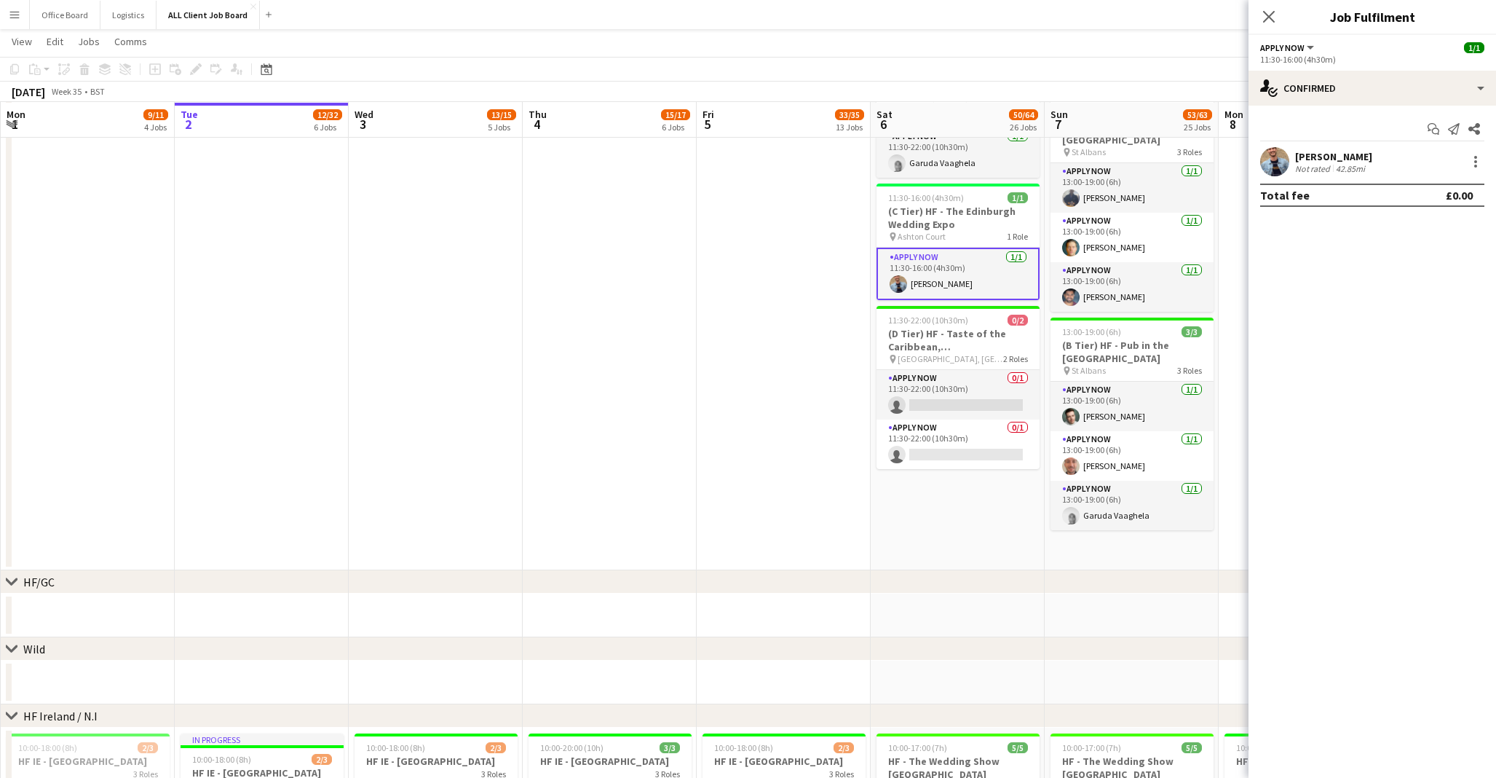
click at [1372, 155] on div "[PERSON_NAME]" at bounding box center [1333, 156] width 77 height 13
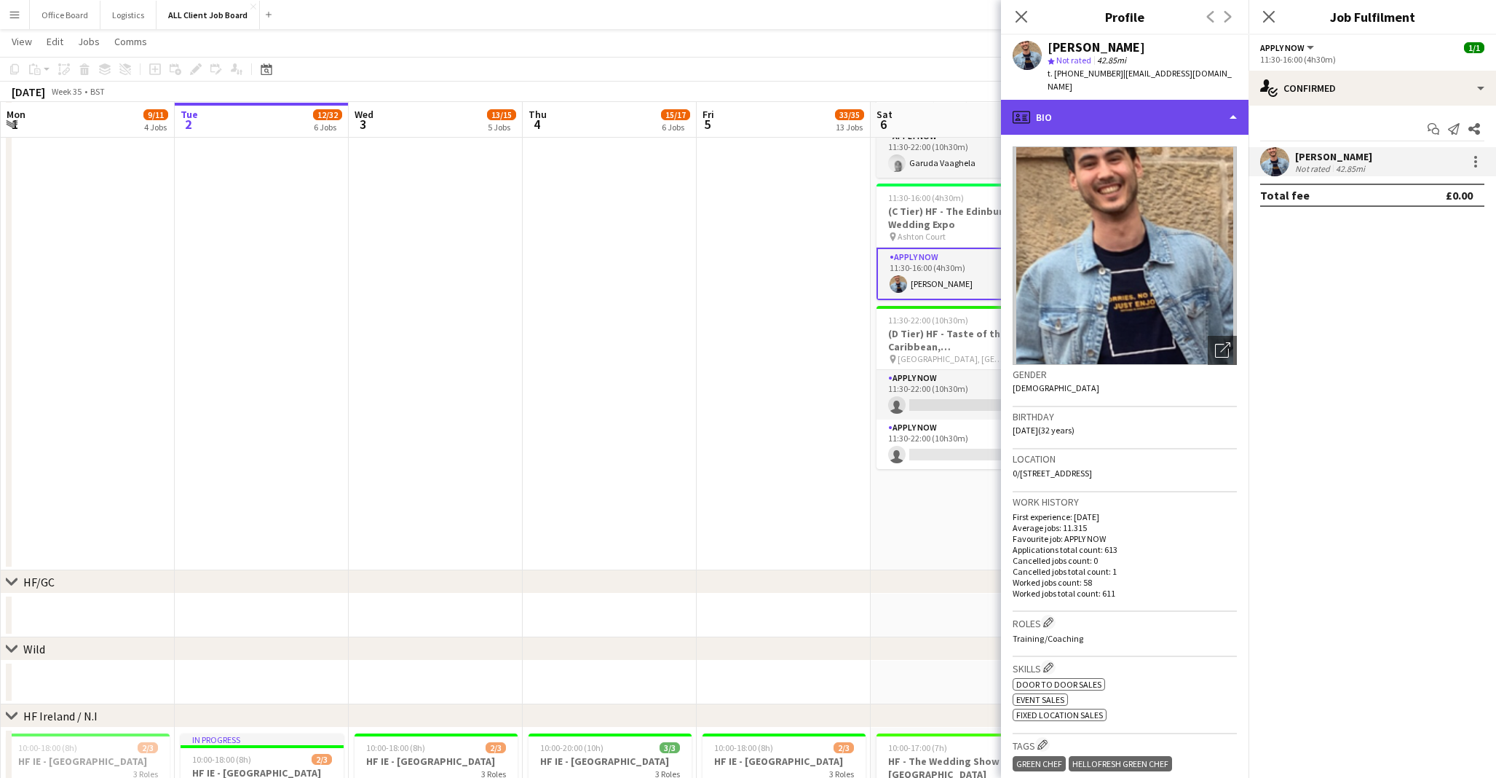
click at [1150, 111] on div "profile Bio" at bounding box center [1125, 117] width 248 height 35
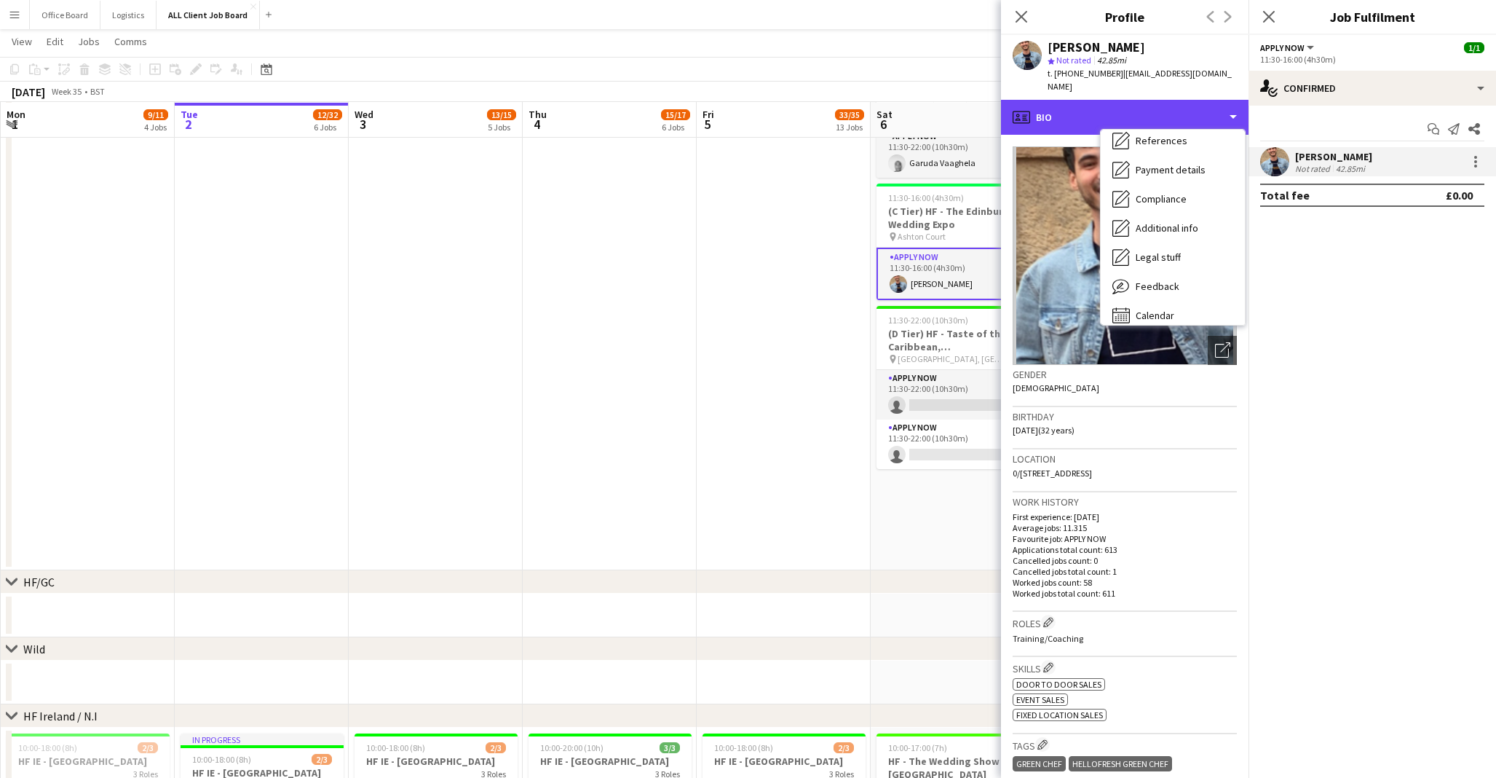
scroll to position [165, 0]
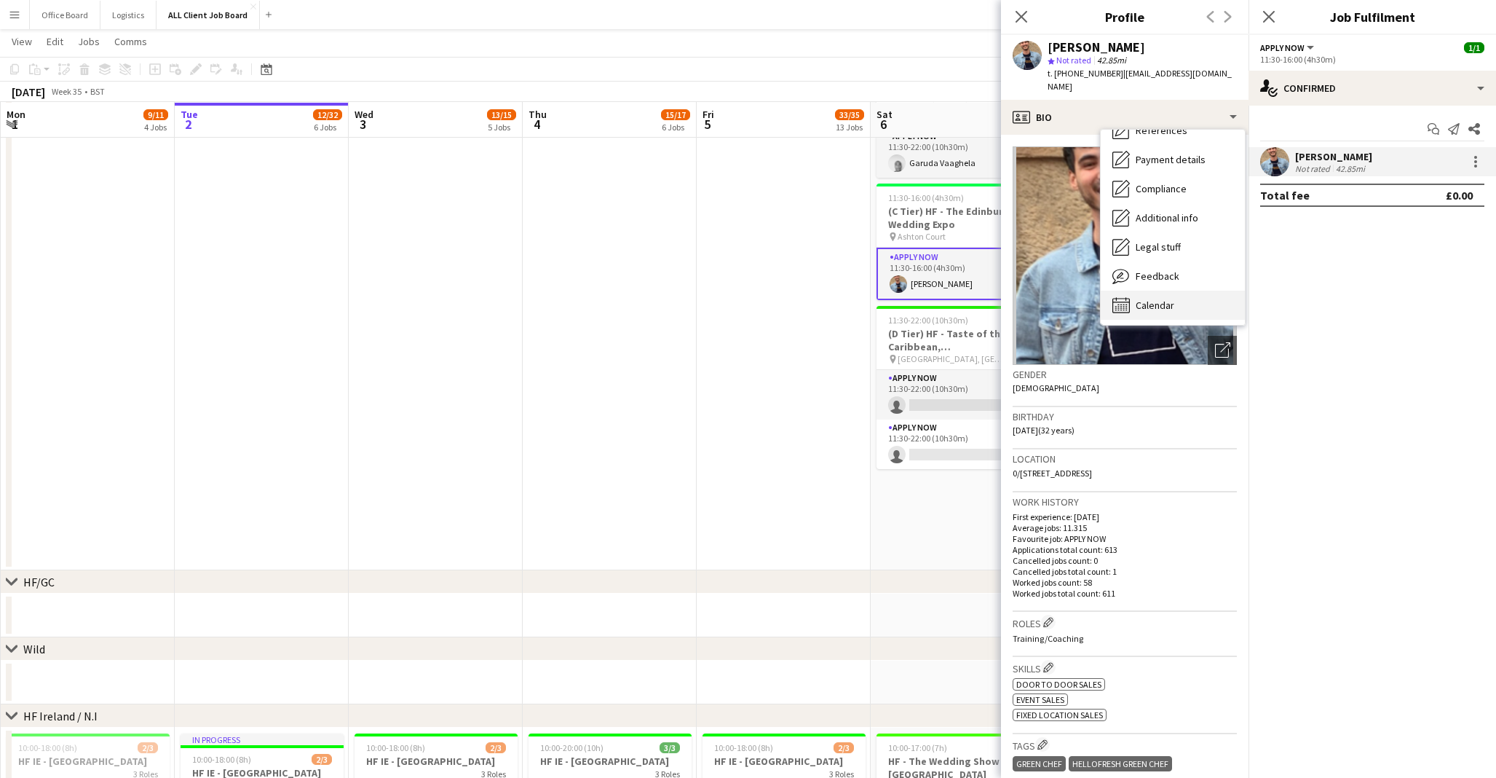
click at [1172, 298] on span "Calendar" at bounding box center [1155, 304] width 39 height 13
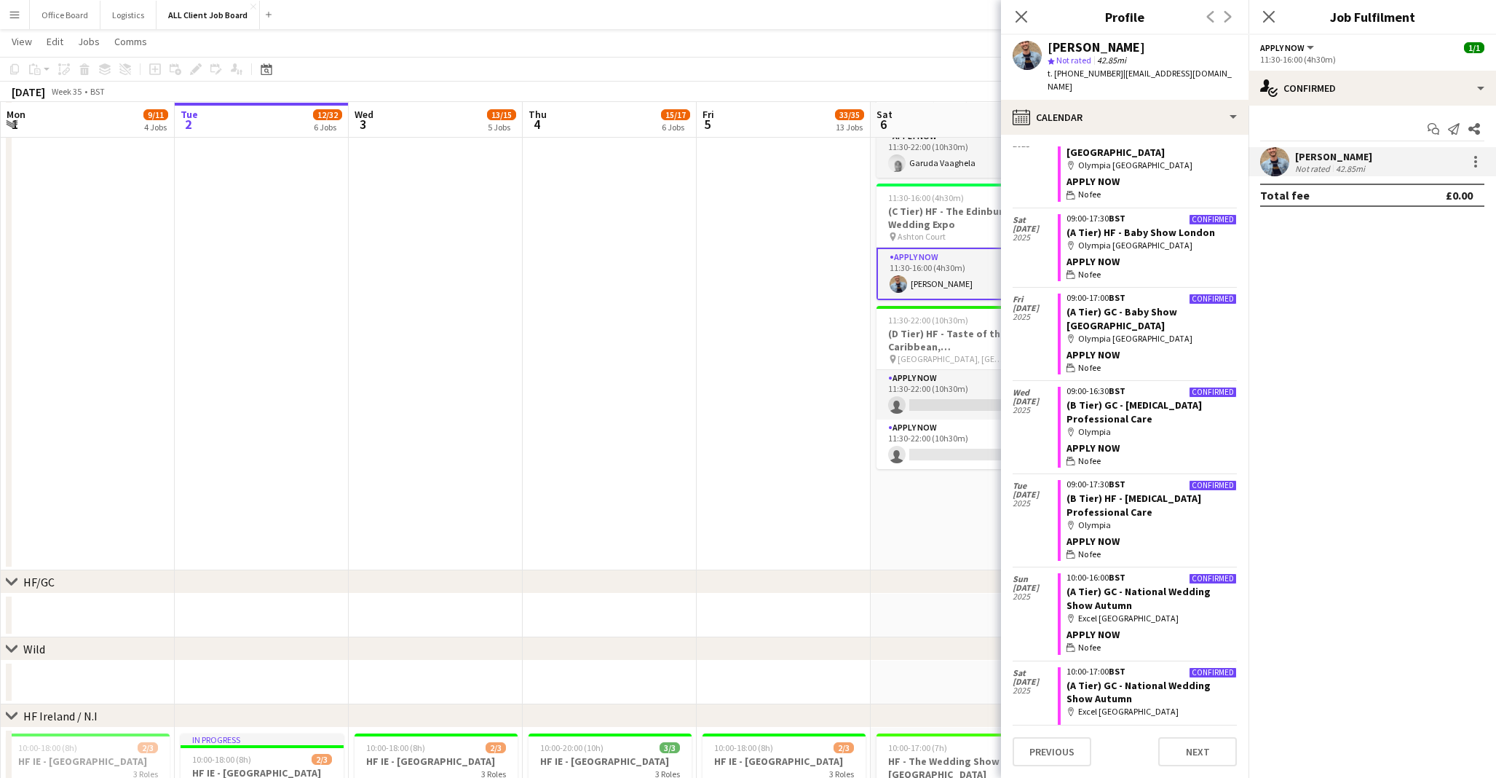
scroll to position [0, 0]
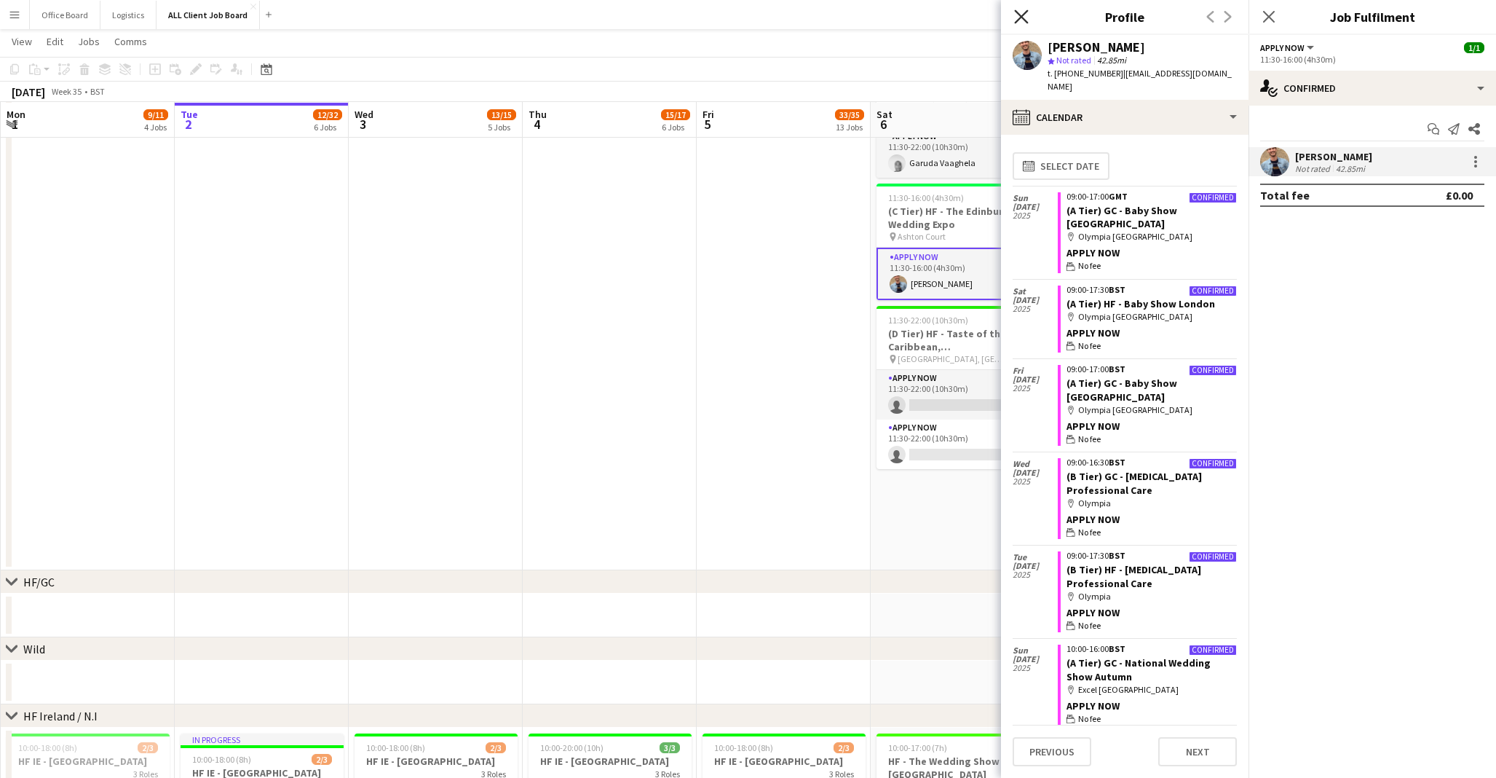
click at [1021, 16] on icon at bounding box center [1021, 16] width 14 height 14
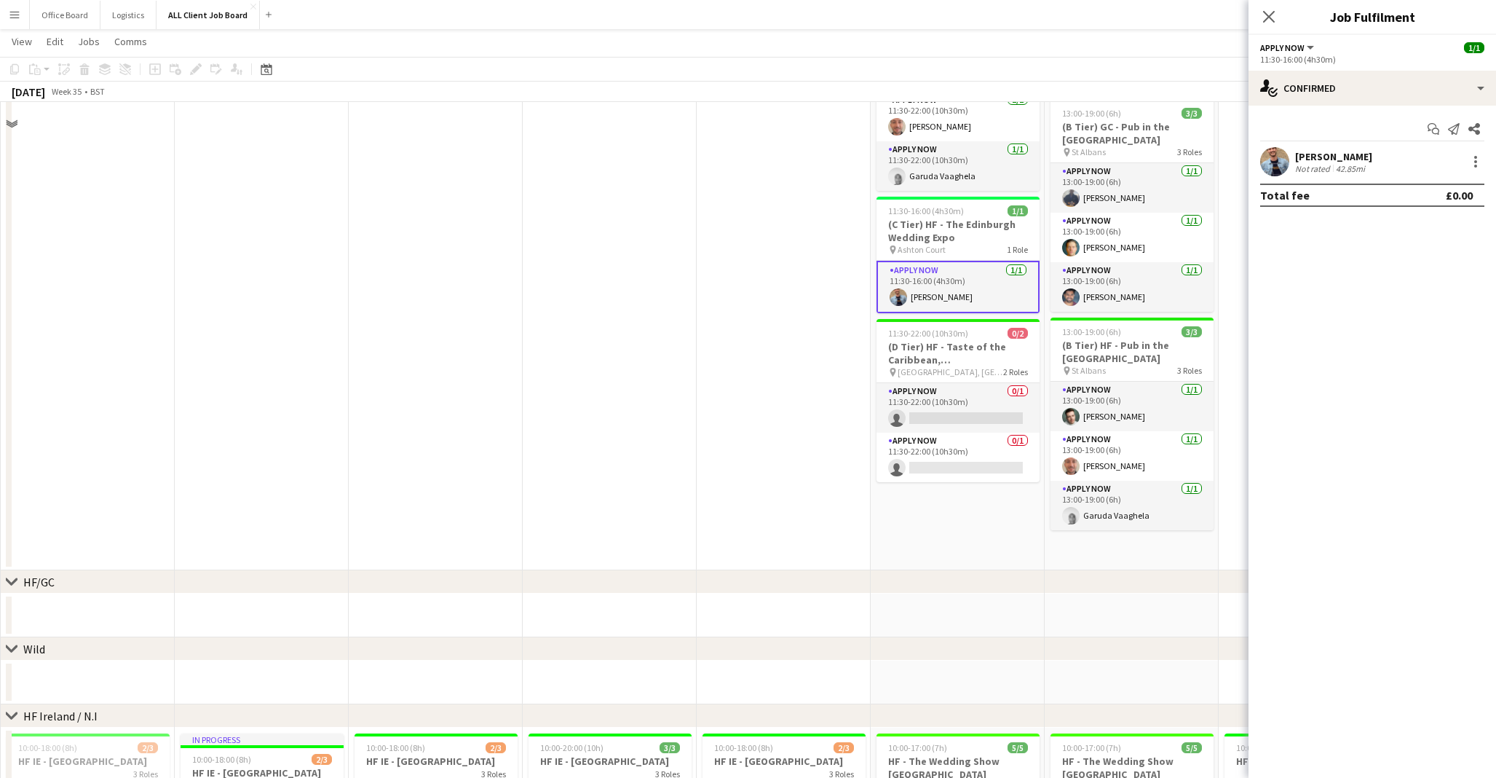
scroll to position [3010, 0]
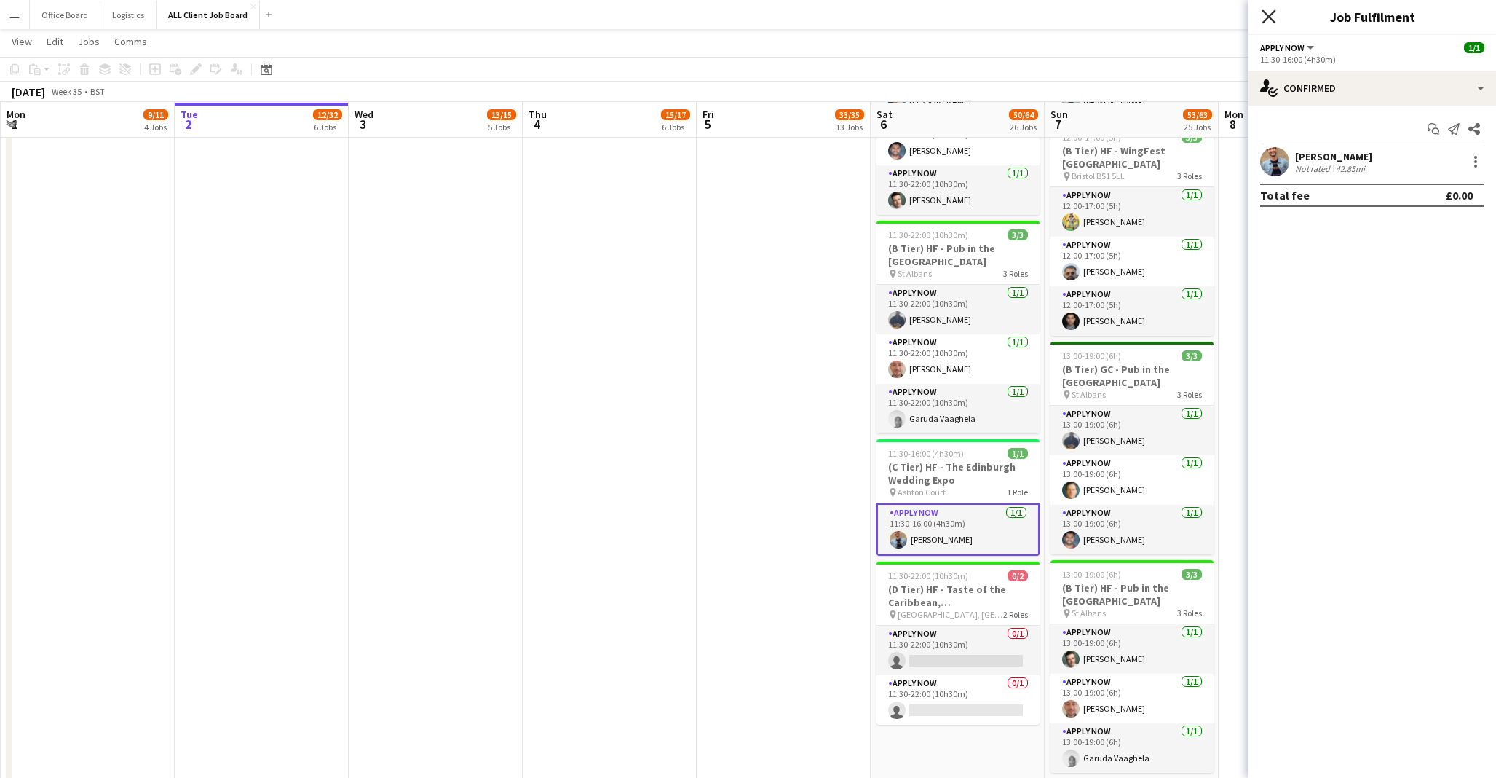
click at [1270, 20] on icon "Close pop-in" at bounding box center [1269, 16] width 14 height 14
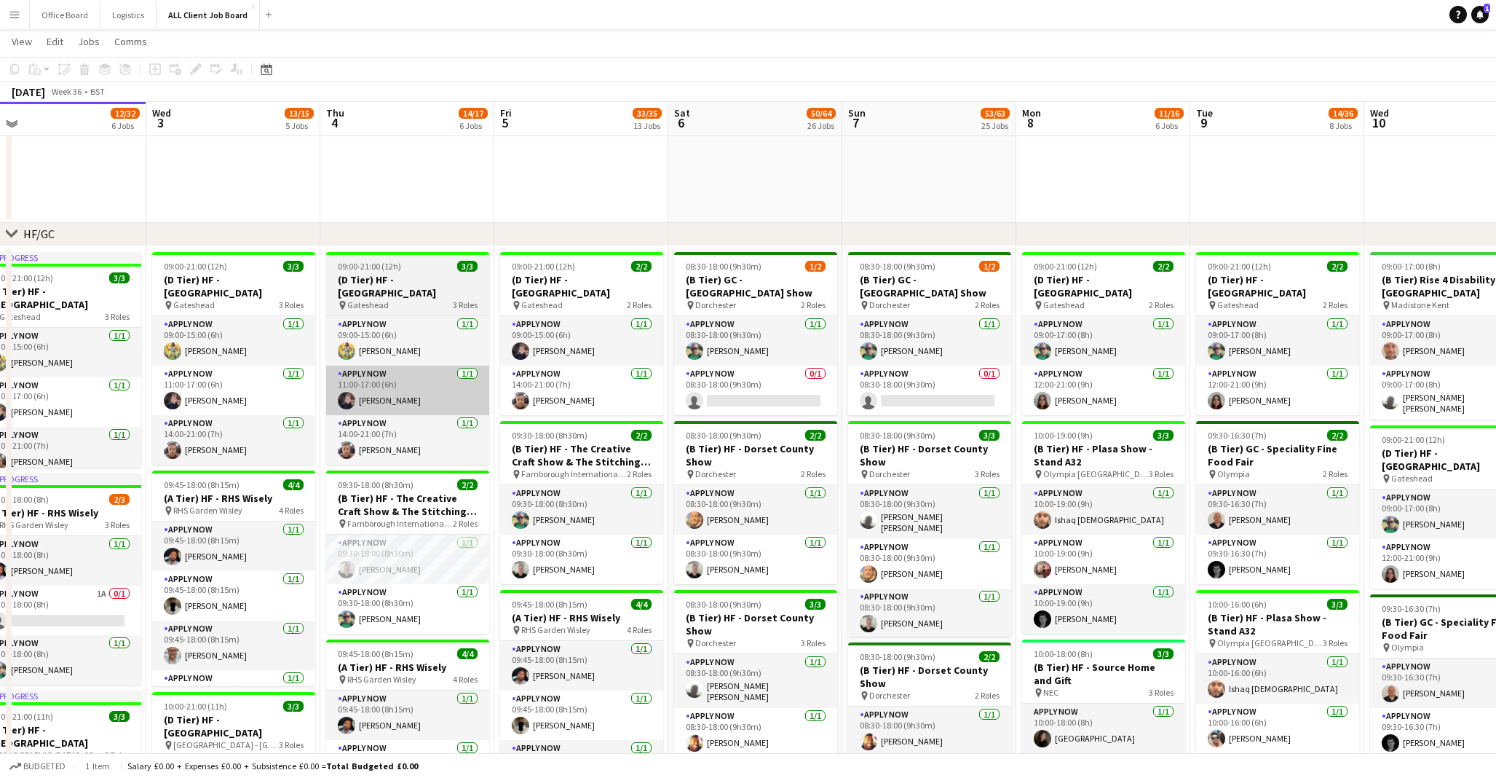
scroll to position [139, 0]
